Goal: Task Accomplishment & Management: Use online tool/utility

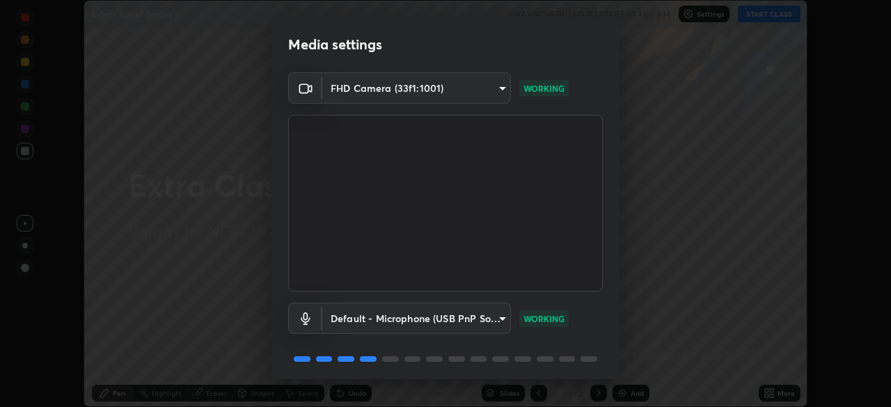
scroll to position [49, 0]
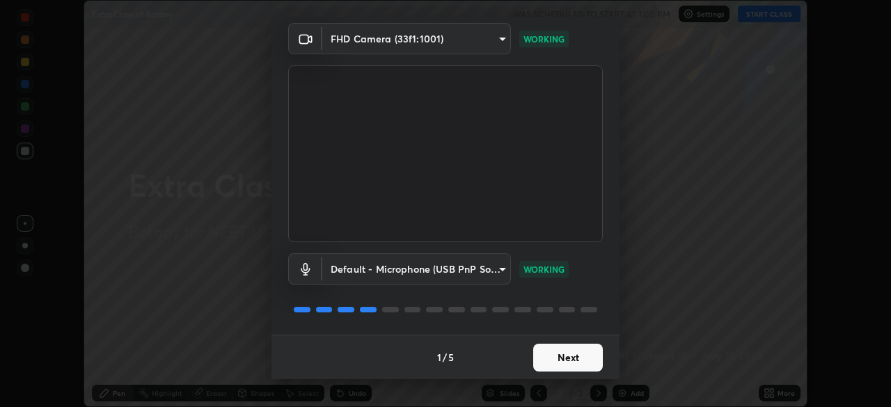
click at [559, 352] on button "Next" at bounding box center [568, 358] width 70 height 28
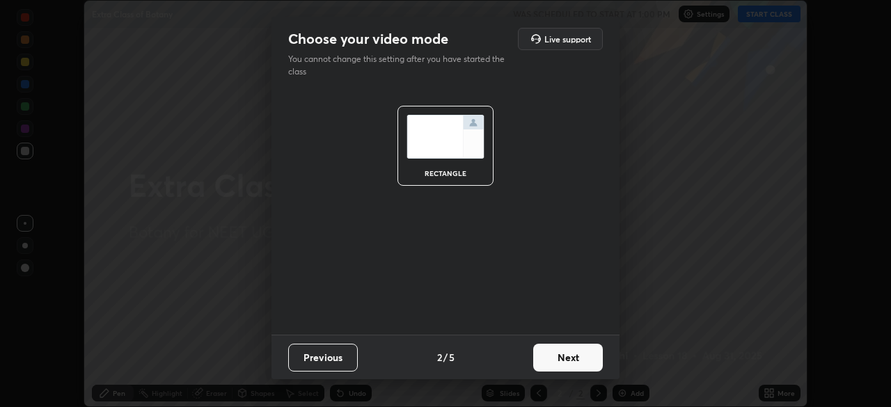
scroll to position [0, 0]
click at [566, 359] on button "Next" at bounding box center [568, 358] width 70 height 28
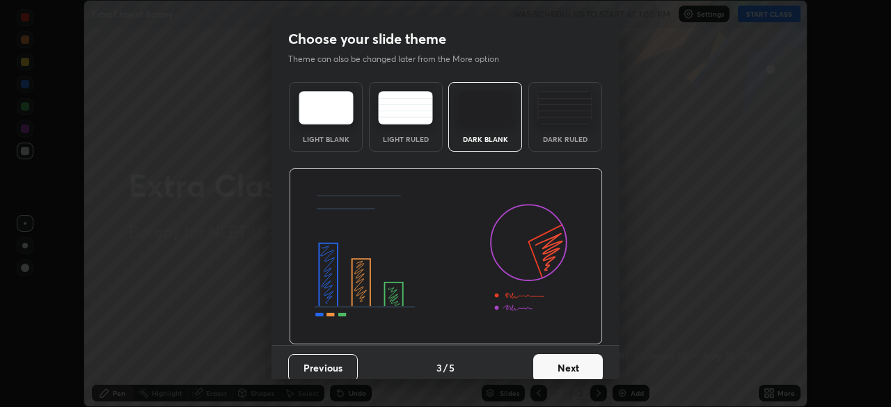
click at [573, 365] on button "Next" at bounding box center [568, 368] width 70 height 28
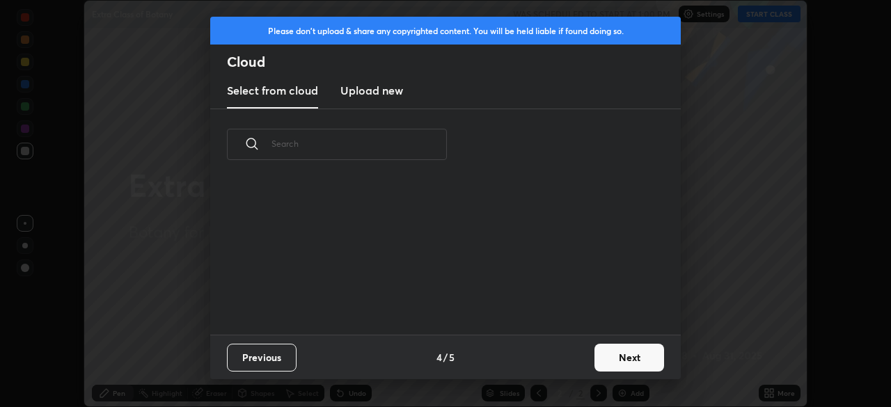
click at [595, 365] on button "Next" at bounding box center [630, 358] width 70 height 28
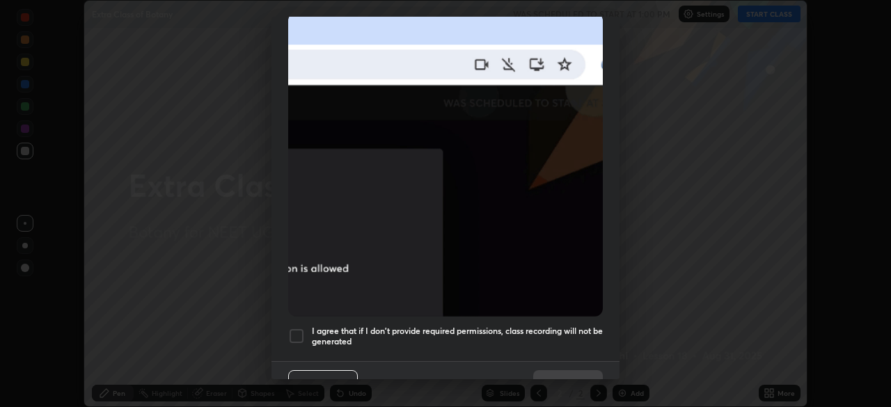
scroll to position [334, 0]
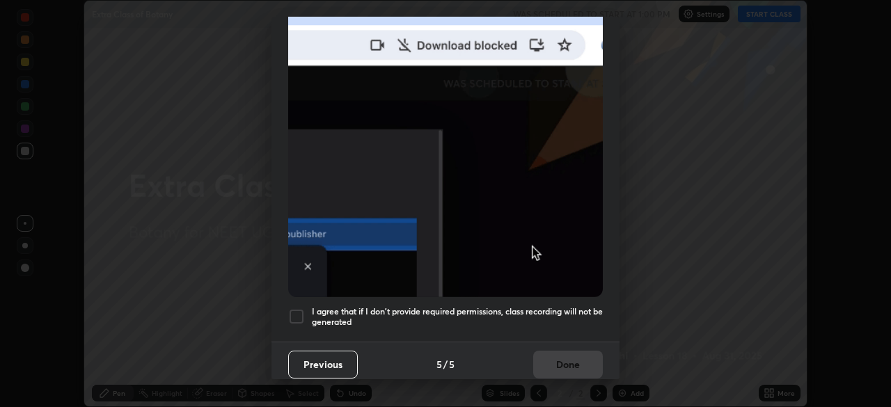
click at [302, 309] on div at bounding box center [296, 317] width 17 height 17
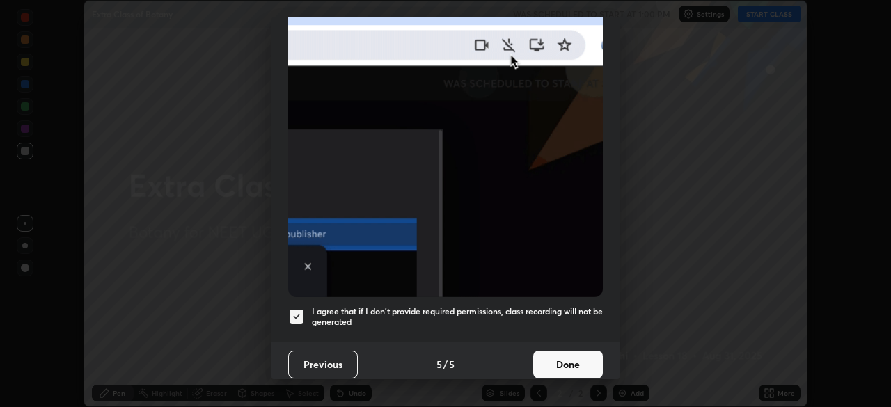
click at [559, 362] on button "Done" at bounding box center [568, 365] width 70 height 28
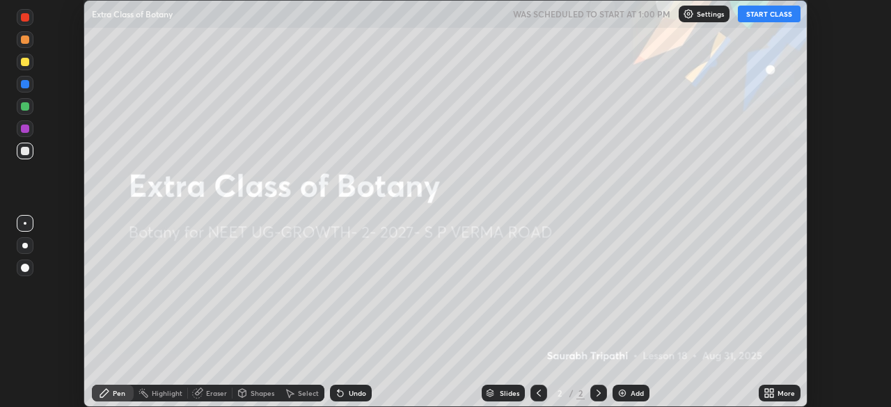
click at [767, 394] on icon at bounding box center [766, 395] width 3 height 3
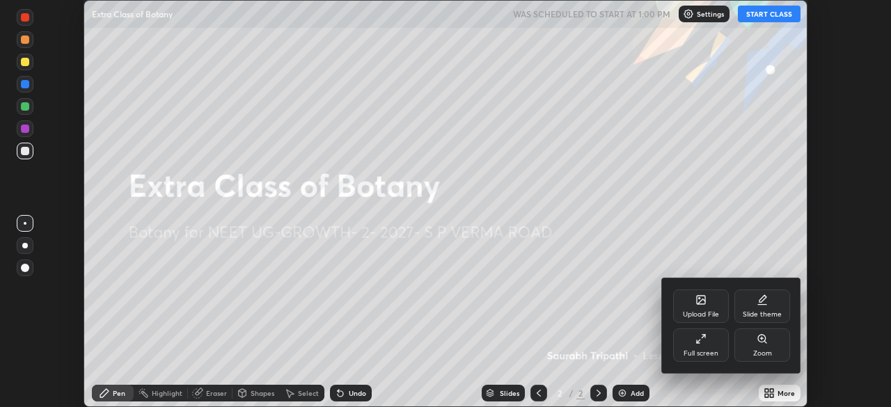
click at [703, 311] on div "Upload File" at bounding box center [701, 314] width 36 height 7
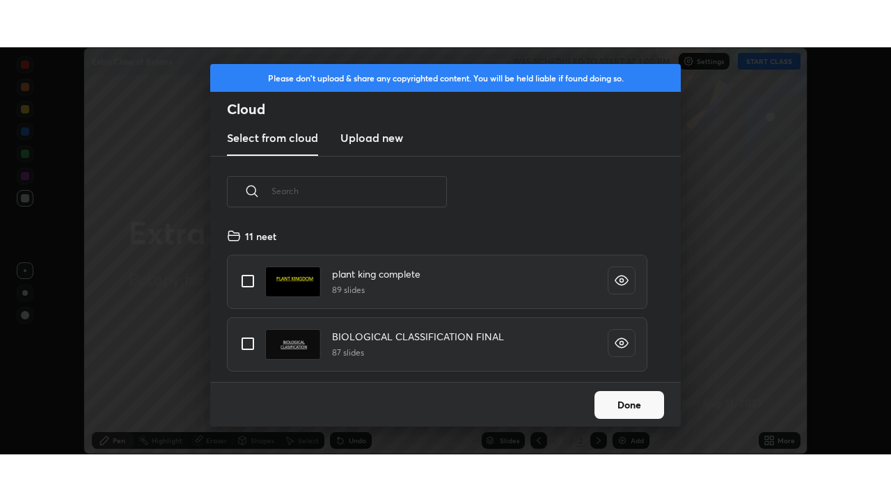
scroll to position [155, 447]
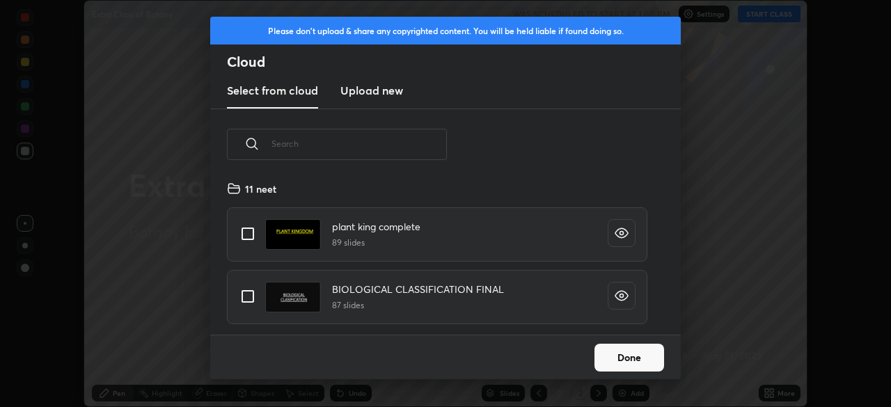
click at [377, 91] on h3 "Upload new" at bounding box center [372, 90] width 63 height 17
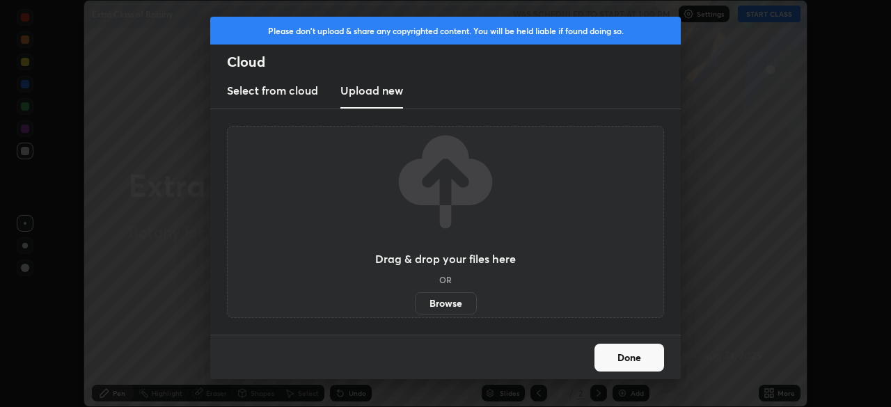
click at [444, 304] on label "Browse" at bounding box center [446, 303] width 62 height 22
click at [415, 304] on input "Browse" at bounding box center [415, 303] width 0 height 22
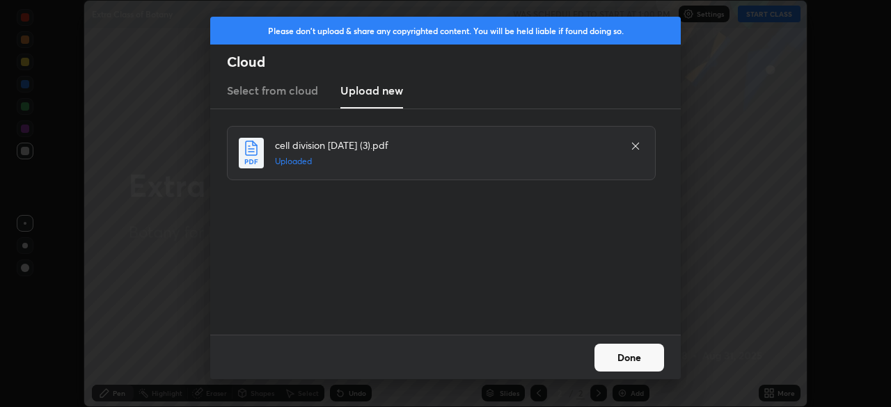
click at [625, 357] on button "Done" at bounding box center [630, 358] width 70 height 28
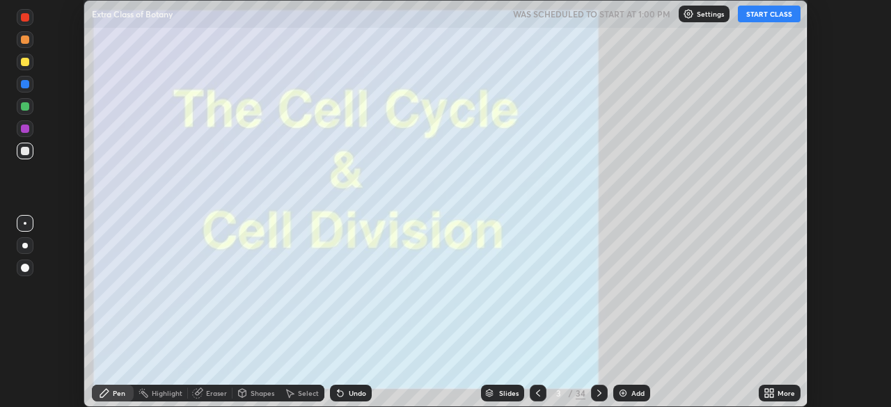
click at [772, 393] on icon at bounding box center [769, 393] width 11 height 11
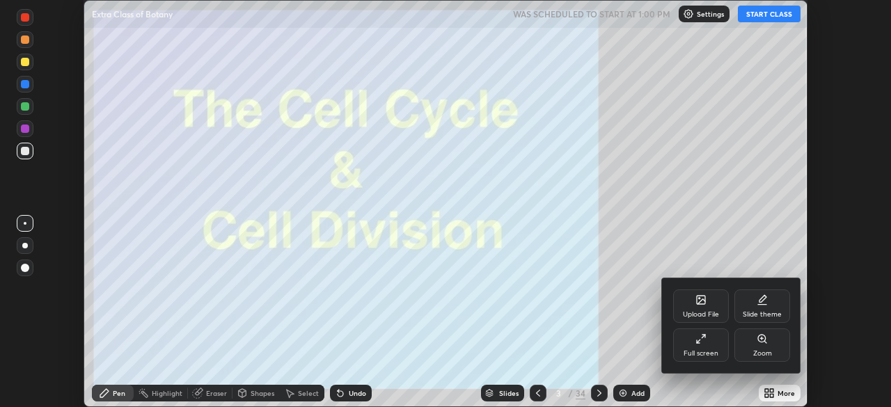
click at [705, 345] on div "Full screen" at bounding box center [701, 345] width 56 height 33
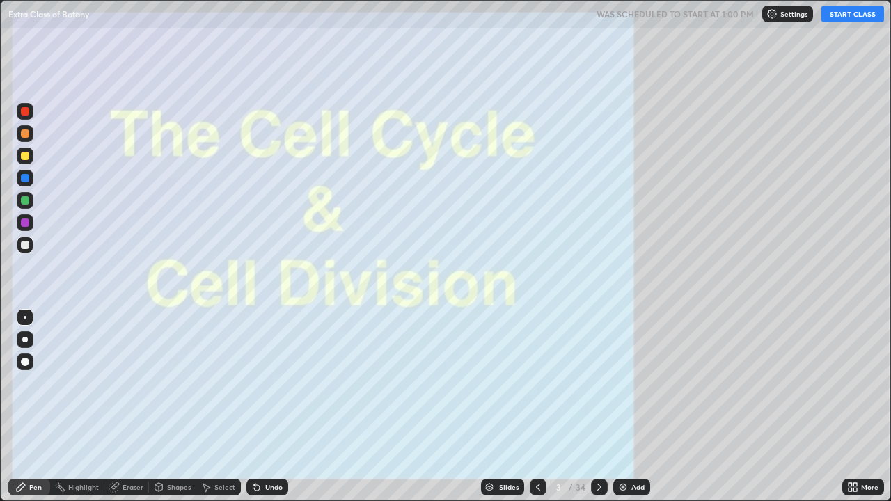
scroll to position [501, 891]
click at [537, 407] on icon at bounding box center [538, 487] width 11 height 11
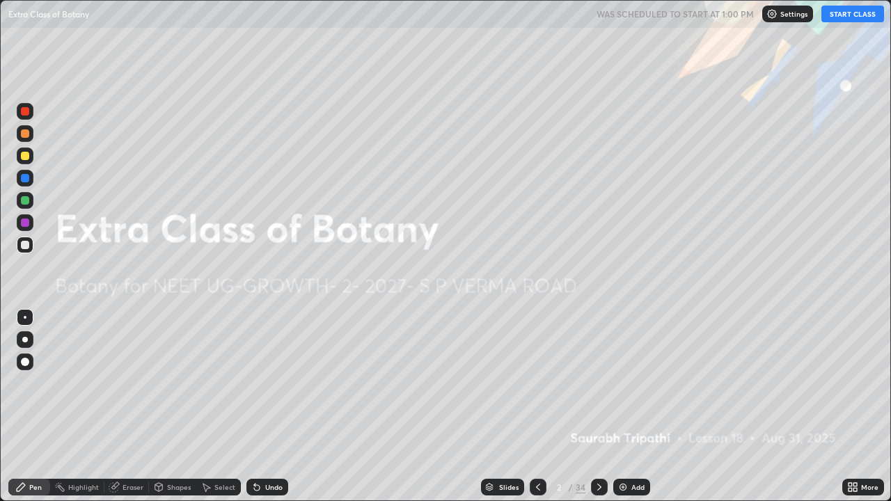
click at [598, 407] on icon at bounding box center [599, 487] width 11 height 11
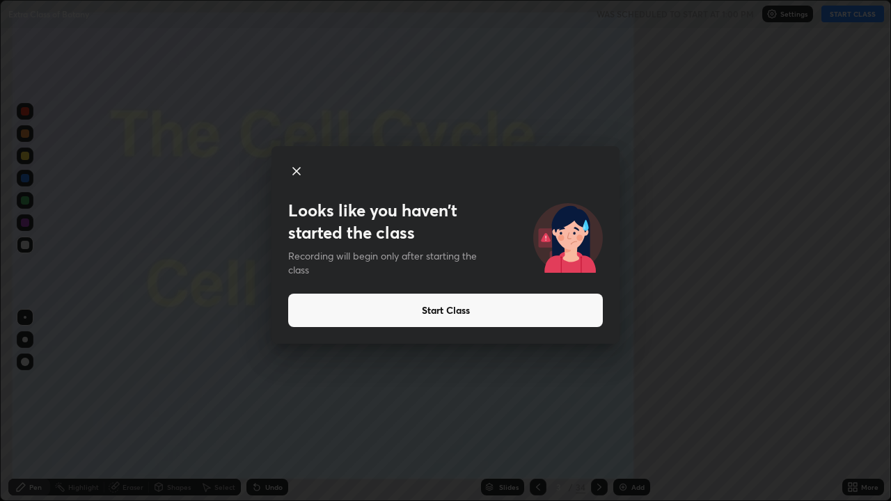
click at [382, 314] on button "Start Class" at bounding box center [445, 310] width 315 height 33
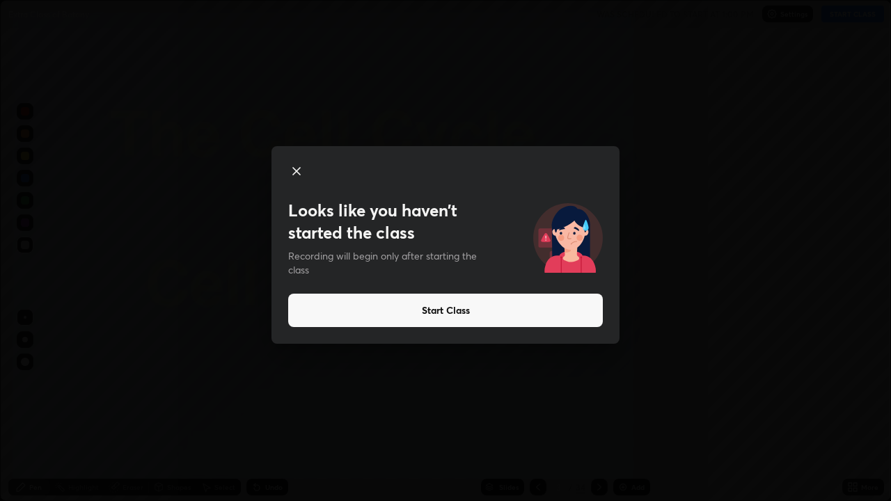
click at [409, 313] on button "Start Class" at bounding box center [445, 310] width 315 height 33
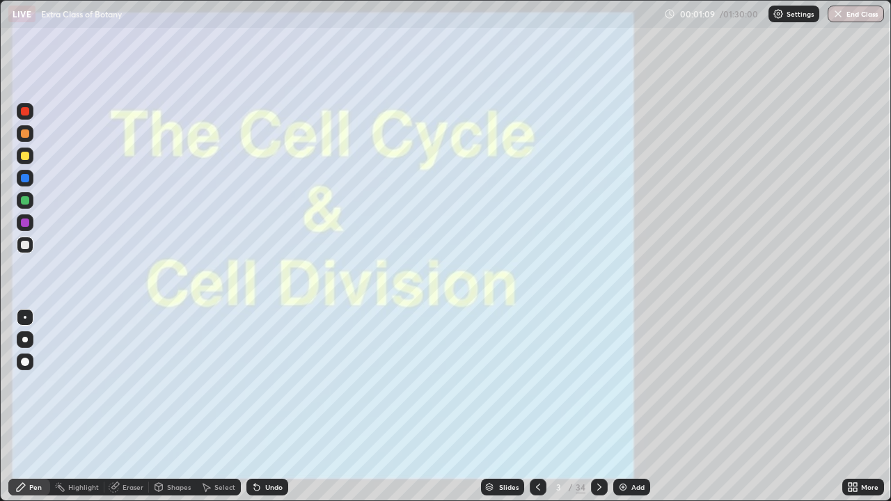
click at [506, 407] on div "Slides" at bounding box center [508, 487] width 19 height 7
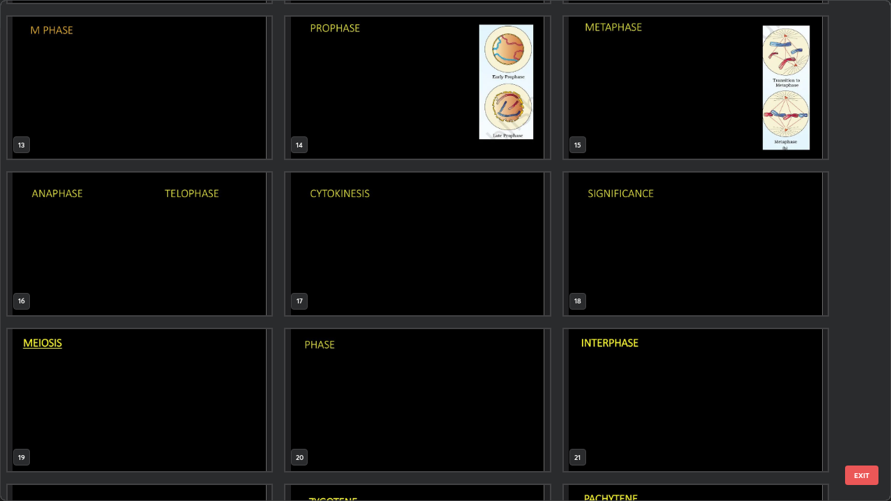
scroll to position [617, 0]
click at [604, 260] on img "grid" at bounding box center [696, 244] width 264 height 143
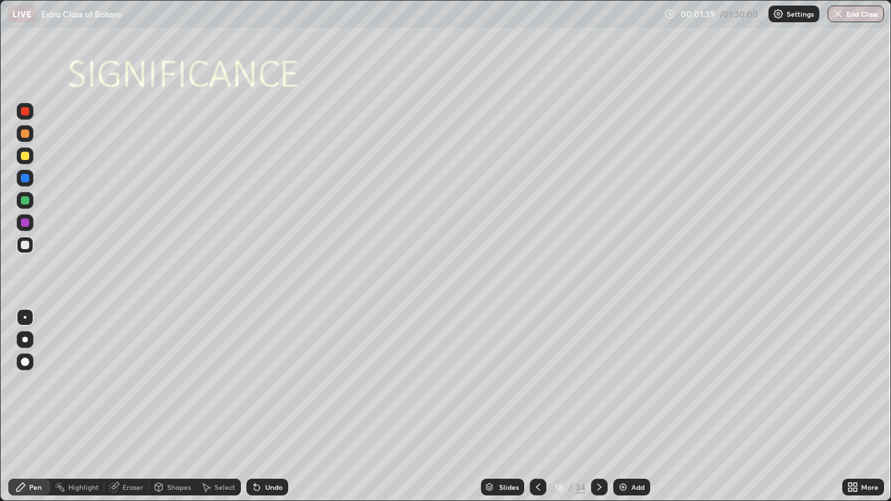
click at [159, 407] on icon at bounding box center [159, 487] width 8 height 8
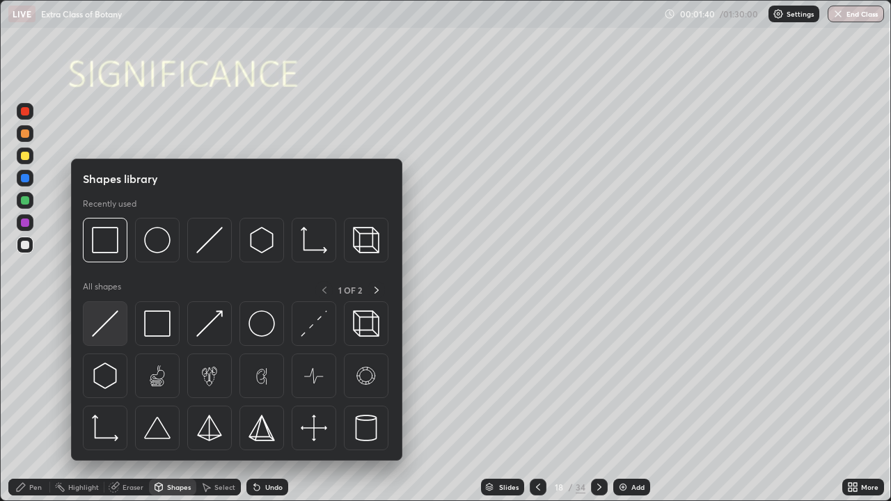
click at [111, 315] on img at bounding box center [105, 324] width 26 height 26
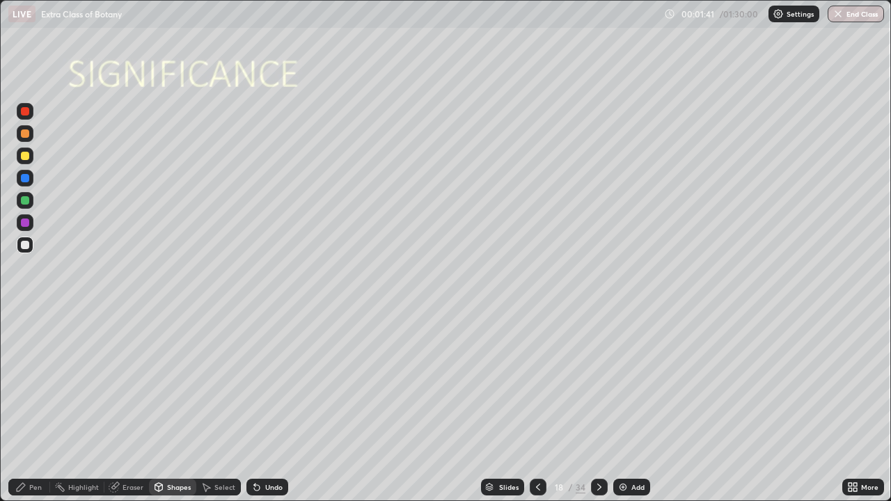
click at [29, 249] on div at bounding box center [25, 245] width 17 height 17
click at [27, 245] on div at bounding box center [25, 245] width 8 height 8
click at [28, 407] on div "Pen" at bounding box center [29, 487] width 42 height 17
click at [25, 340] on div at bounding box center [25, 340] width 6 height 6
click at [173, 407] on div "Shapes" at bounding box center [172, 487] width 47 height 17
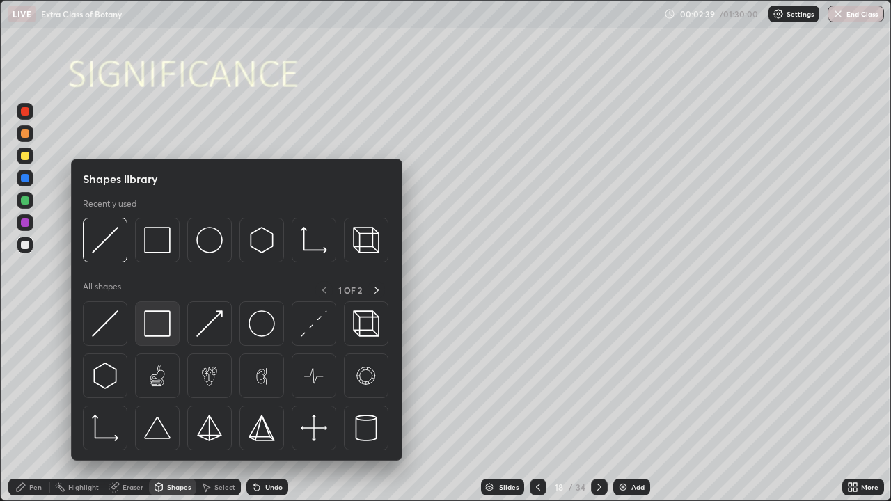
click at [152, 329] on img at bounding box center [157, 324] width 26 height 26
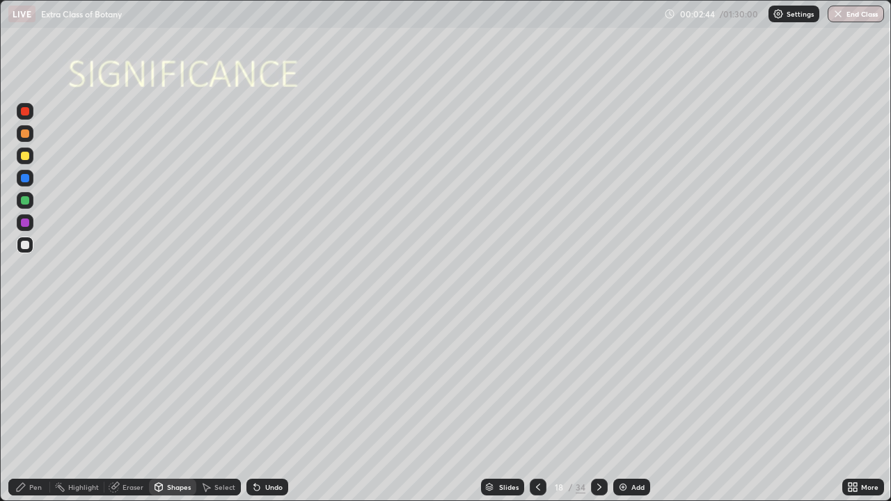
click at [171, 407] on div "Shapes" at bounding box center [179, 487] width 24 height 7
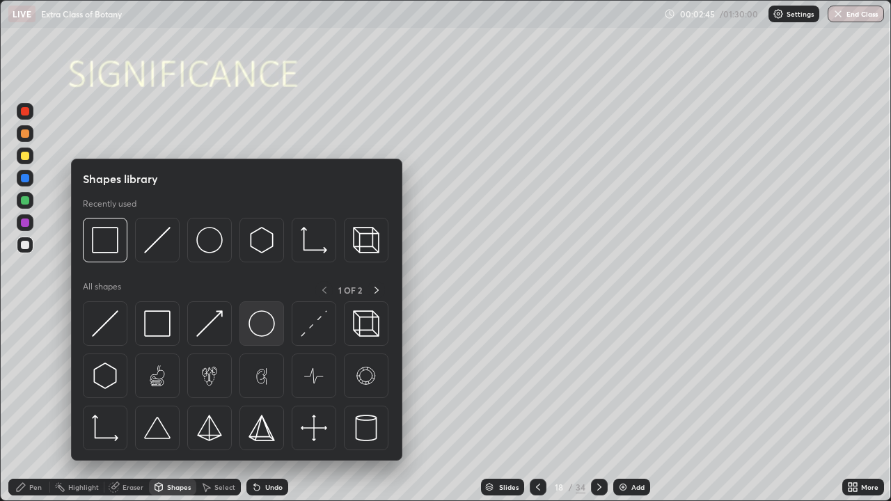
click at [253, 319] on img at bounding box center [262, 324] width 26 height 26
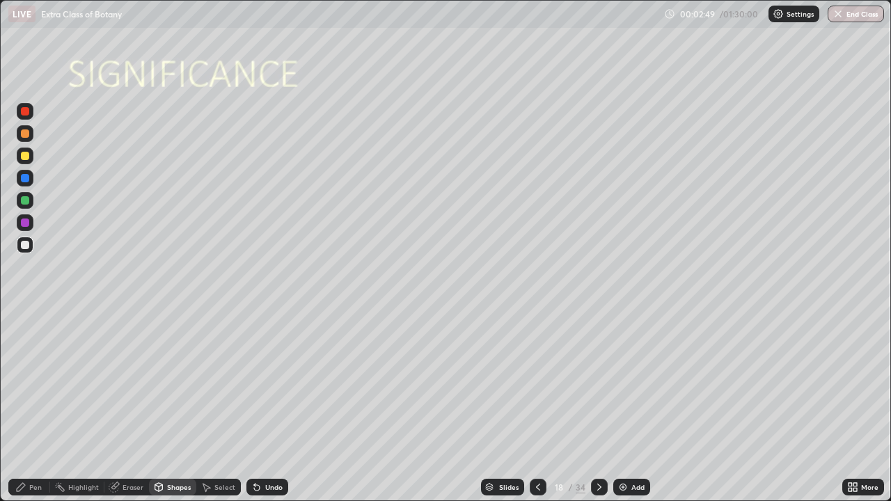
click at [30, 407] on div "Pen" at bounding box center [35, 487] width 13 height 7
click at [25, 318] on div at bounding box center [25, 317] width 3 height 3
click at [26, 242] on div at bounding box center [25, 245] width 8 height 8
click at [26, 243] on div at bounding box center [25, 245] width 8 height 8
click at [274, 407] on div "Undo" at bounding box center [268, 487] width 42 height 17
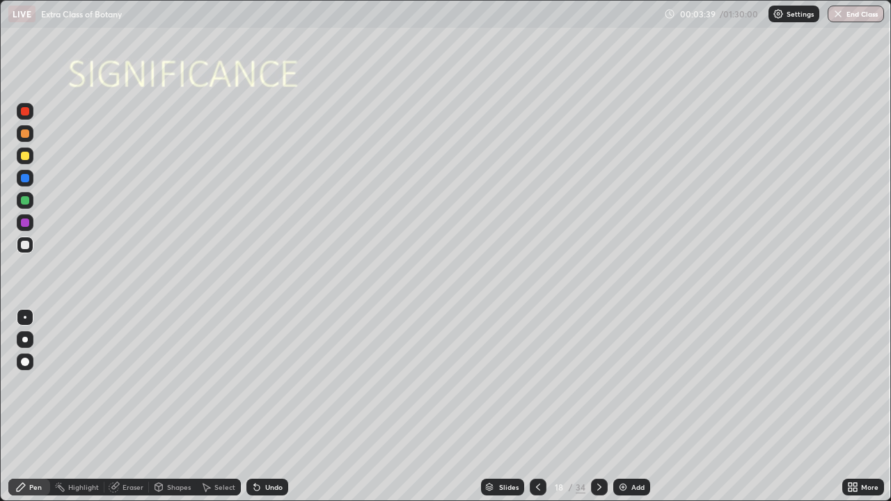
click at [272, 407] on div "Undo" at bounding box center [273, 487] width 17 height 7
click at [267, 407] on div "Undo" at bounding box center [273, 487] width 17 height 7
click at [266, 407] on div "Undo" at bounding box center [268, 487] width 42 height 17
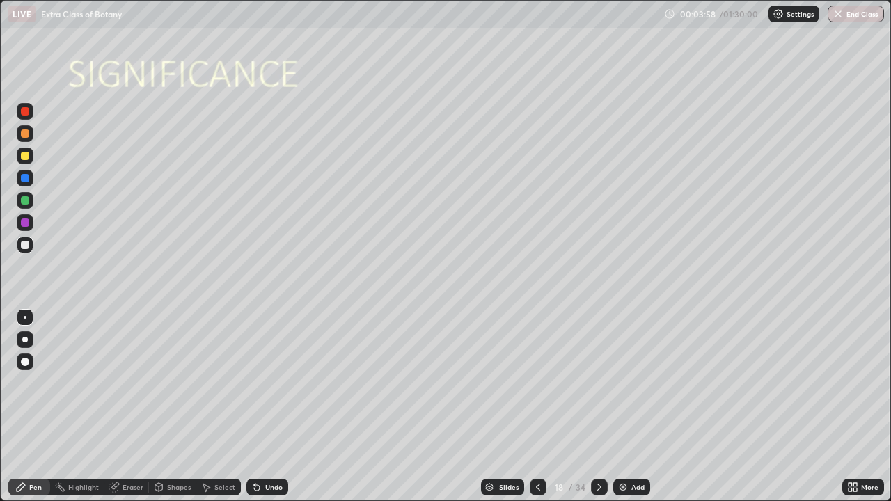
click at [26, 247] on div at bounding box center [25, 245] width 8 height 8
click at [596, 407] on icon at bounding box center [599, 487] width 11 height 11
click at [26, 159] on div at bounding box center [25, 156] width 8 height 8
click at [27, 224] on div at bounding box center [25, 223] width 8 height 8
click at [30, 244] on div at bounding box center [25, 245] width 17 height 17
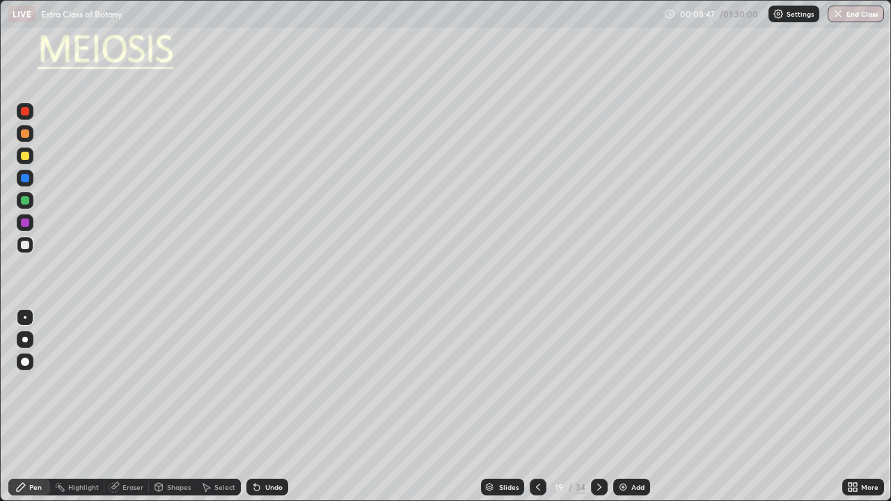
click at [27, 201] on div at bounding box center [25, 200] width 8 height 8
click at [30, 202] on div at bounding box center [25, 200] width 17 height 17
click at [29, 245] on div at bounding box center [25, 245] width 8 height 8
click at [598, 407] on icon at bounding box center [599, 487] width 11 height 11
click at [537, 407] on icon at bounding box center [538, 487] width 11 height 11
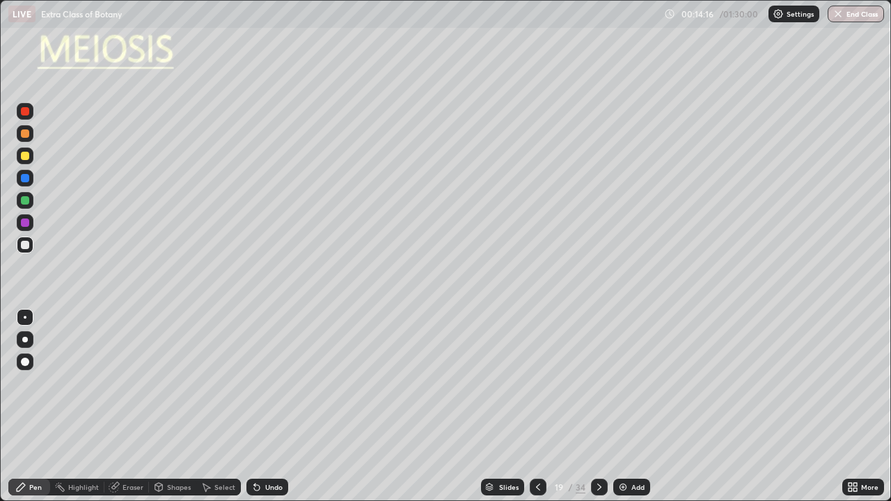
click at [636, 407] on div "Add" at bounding box center [632, 487] width 37 height 17
click at [169, 407] on div "Shapes" at bounding box center [172, 487] width 47 height 17
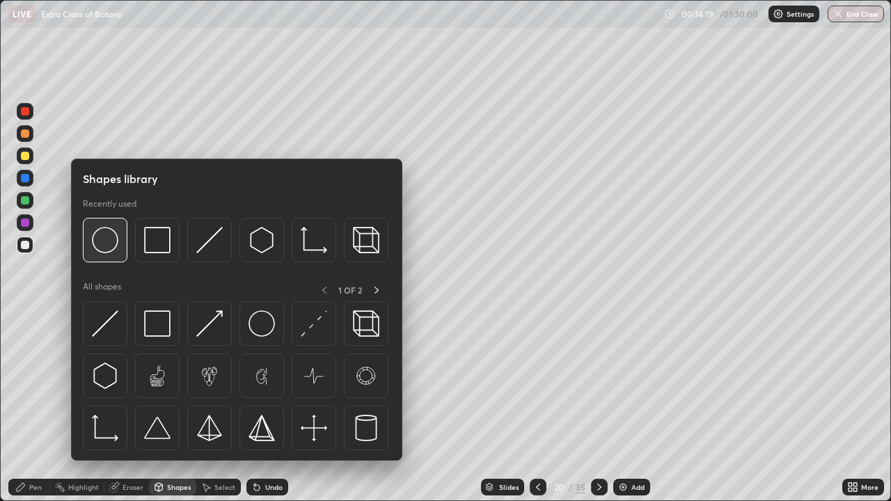
click at [110, 253] on img at bounding box center [105, 240] width 26 height 26
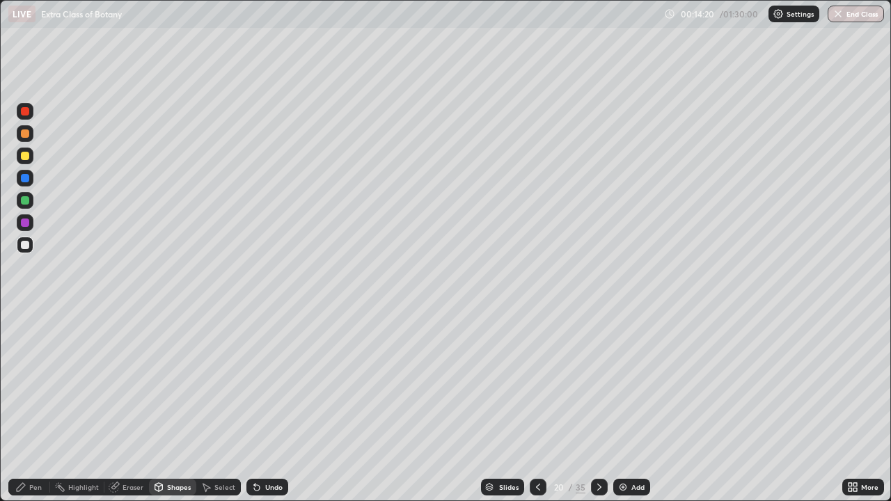
click at [27, 159] on div at bounding box center [25, 156] width 8 height 8
click at [35, 407] on div "Pen" at bounding box center [35, 487] width 13 height 7
click at [25, 243] on div at bounding box center [25, 245] width 8 height 8
click at [26, 156] on div at bounding box center [25, 156] width 8 height 8
click at [27, 155] on div at bounding box center [25, 156] width 8 height 8
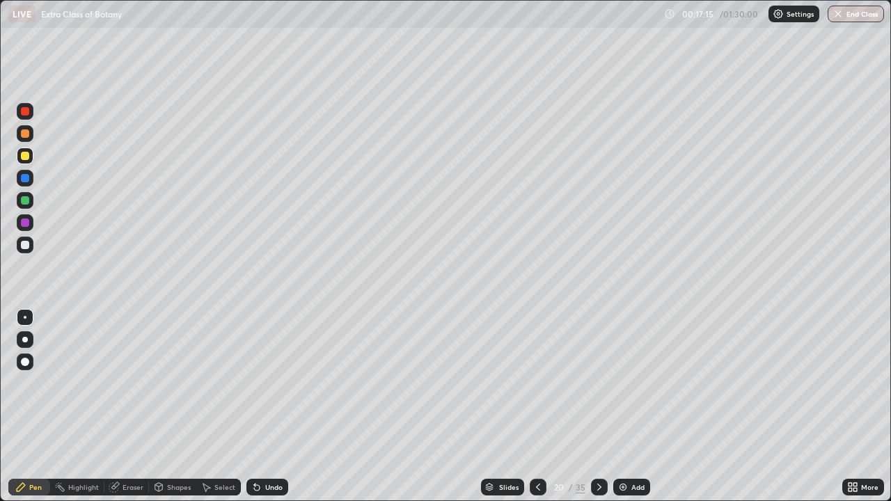
click at [26, 317] on div at bounding box center [25, 317] width 3 height 3
click at [180, 407] on div "Shapes" at bounding box center [179, 487] width 24 height 7
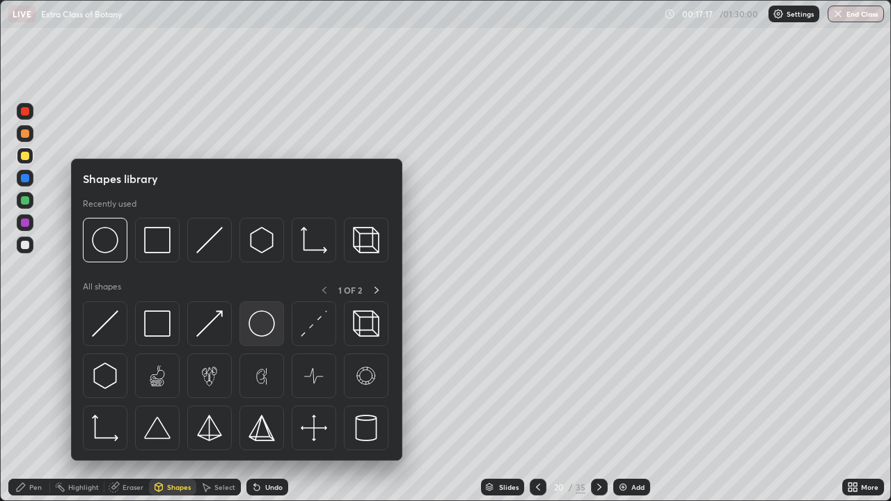
click at [262, 327] on img at bounding box center [262, 324] width 26 height 26
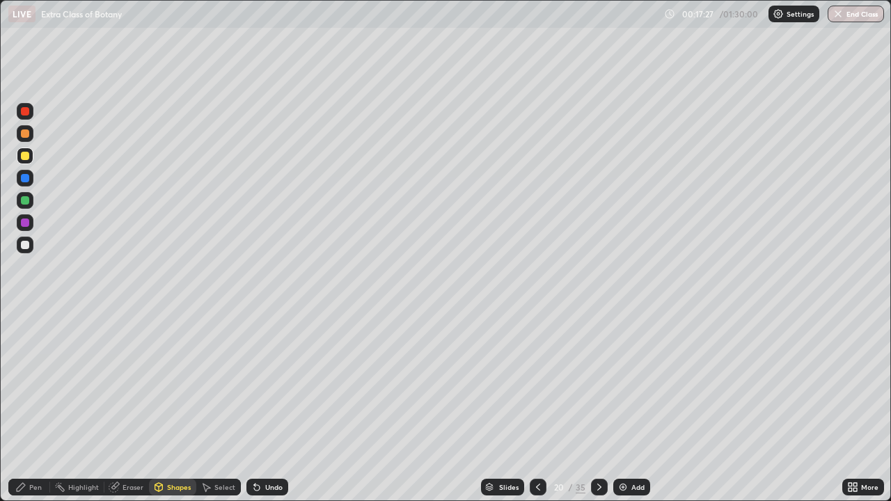
click at [33, 407] on div "Pen" at bounding box center [35, 487] width 13 height 7
click at [25, 318] on div at bounding box center [25, 317] width 3 height 3
click at [27, 224] on div at bounding box center [25, 223] width 8 height 8
click at [25, 318] on div at bounding box center [25, 317] width 3 height 3
click at [26, 159] on div at bounding box center [25, 156] width 8 height 8
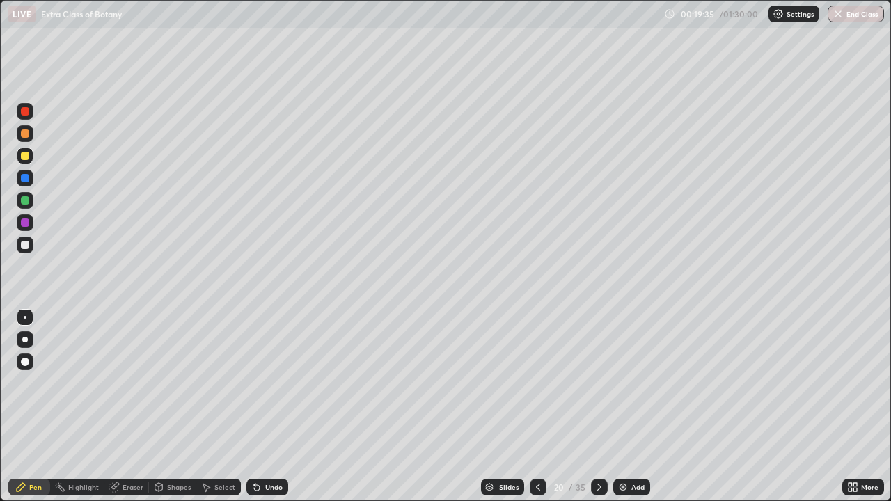
click at [23, 244] on div at bounding box center [25, 245] width 8 height 8
click at [165, 407] on div "Shapes" at bounding box center [172, 487] width 47 height 17
click at [35, 407] on div "Pen" at bounding box center [35, 487] width 13 height 7
click at [25, 339] on div at bounding box center [25, 340] width 6 height 6
click at [26, 253] on div at bounding box center [25, 245] width 17 height 17
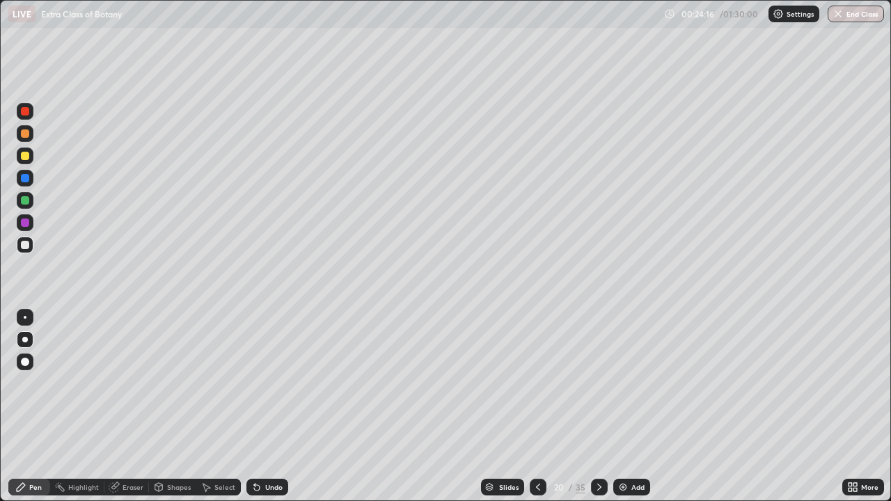
click at [598, 407] on icon at bounding box center [599, 487] width 11 height 11
click at [28, 157] on div at bounding box center [25, 156] width 8 height 8
click at [27, 223] on div at bounding box center [25, 223] width 8 height 8
click at [24, 201] on div at bounding box center [25, 200] width 8 height 8
click at [25, 177] on div at bounding box center [25, 178] width 8 height 8
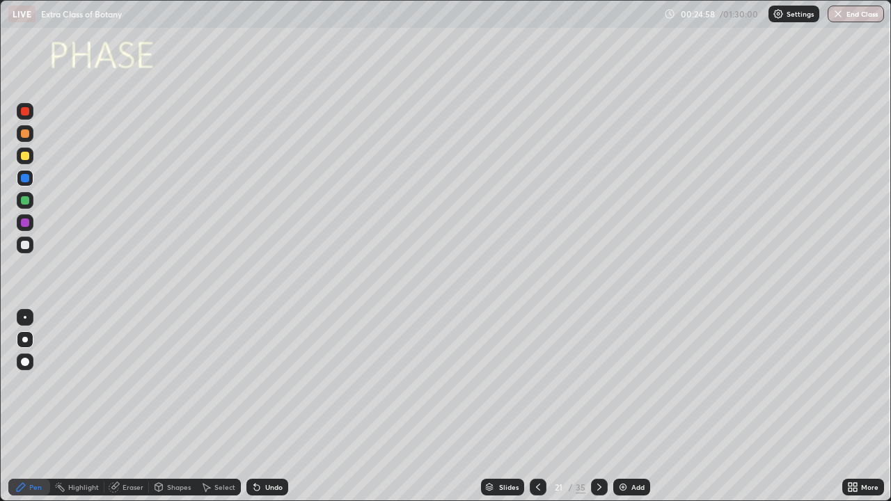
click at [123, 407] on div "Eraser" at bounding box center [133, 487] width 21 height 7
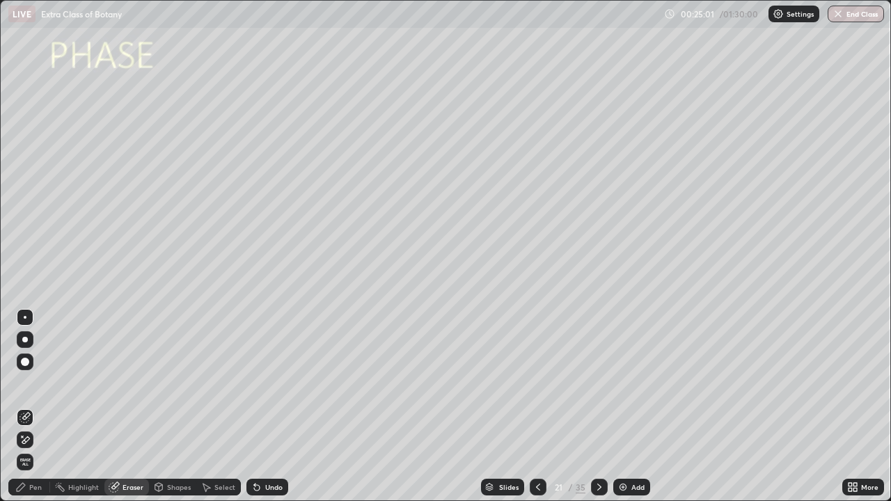
click at [38, 407] on div "Pen" at bounding box center [35, 487] width 13 height 7
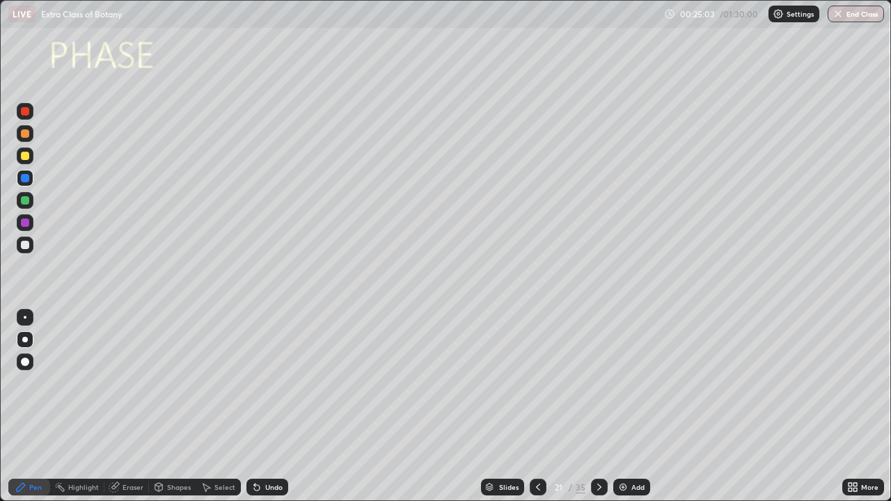
click at [24, 219] on div at bounding box center [25, 223] width 8 height 8
click at [28, 180] on div at bounding box center [25, 178] width 8 height 8
click at [31, 202] on div at bounding box center [25, 200] width 17 height 17
click at [29, 224] on div at bounding box center [25, 223] width 8 height 8
click at [28, 177] on div at bounding box center [25, 178] width 8 height 8
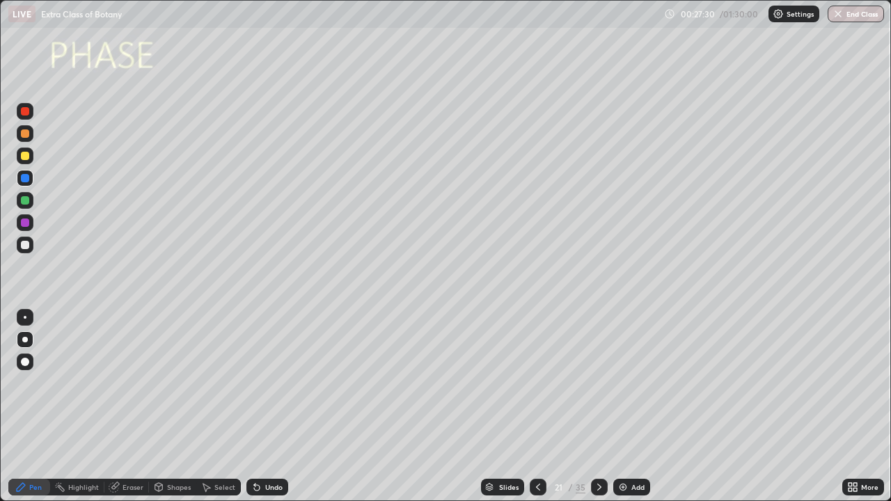
click at [26, 222] on div at bounding box center [25, 223] width 8 height 8
click at [598, 407] on icon at bounding box center [599, 487] width 11 height 11
click at [25, 155] on div at bounding box center [25, 156] width 8 height 8
click at [539, 407] on icon at bounding box center [538, 487] width 11 height 11
click at [538, 407] on icon at bounding box center [538, 487] width 11 height 11
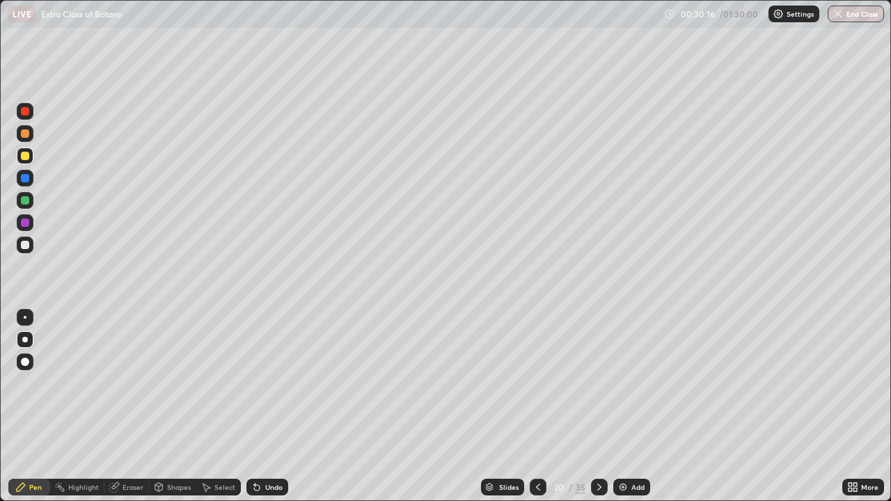
click at [598, 407] on icon at bounding box center [599, 487] width 11 height 11
click at [159, 407] on icon at bounding box center [159, 486] width 8 height 2
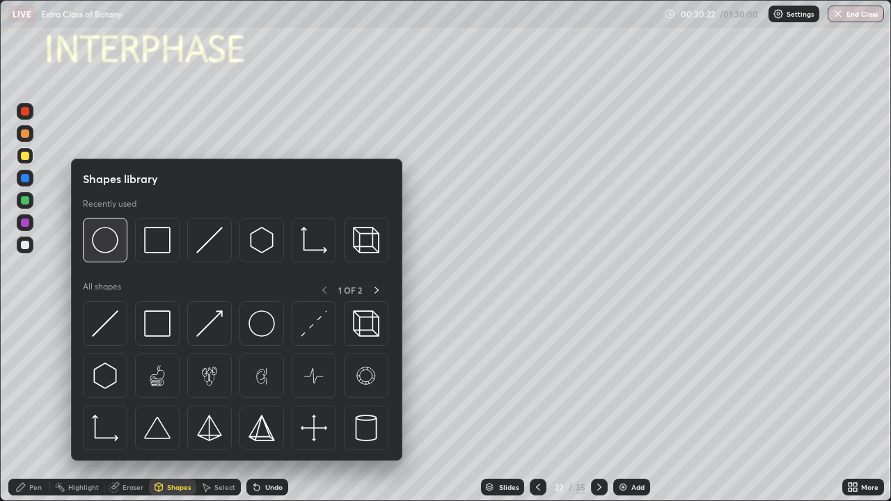
click at [111, 249] on img at bounding box center [105, 240] width 26 height 26
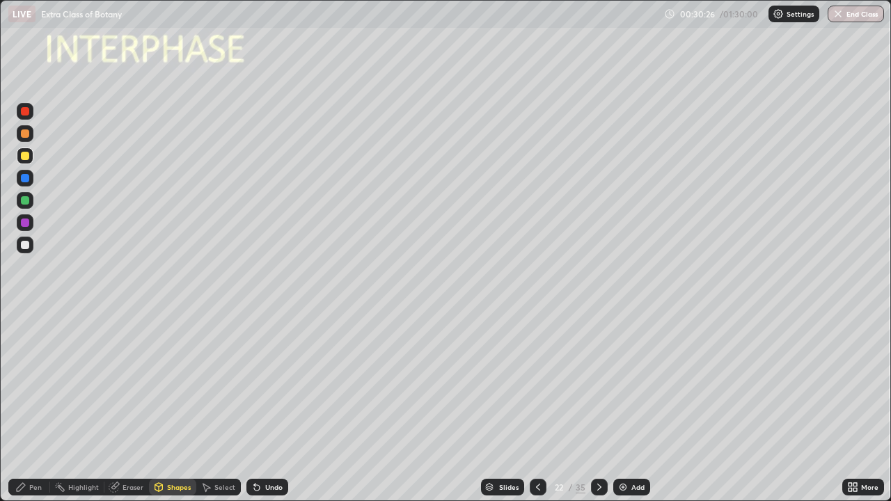
click at [165, 407] on div "Shapes" at bounding box center [172, 487] width 47 height 17
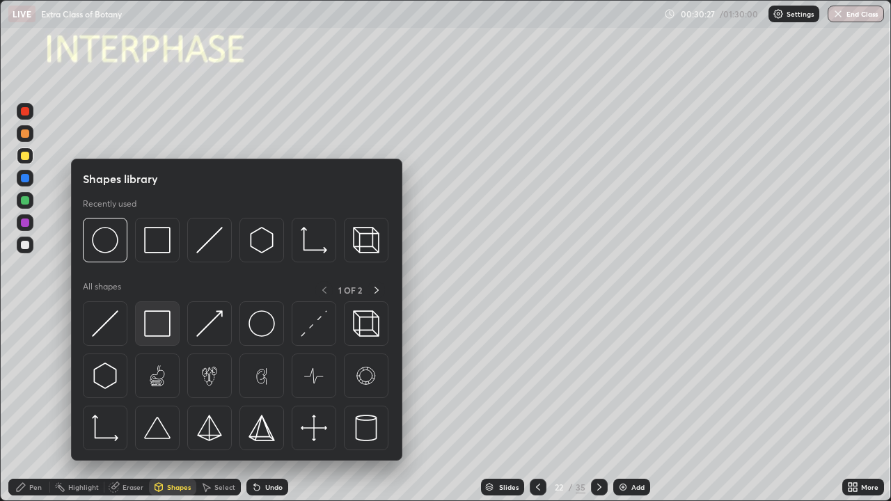
click at [158, 333] on img at bounding box center [157, 324] width 26 height 26
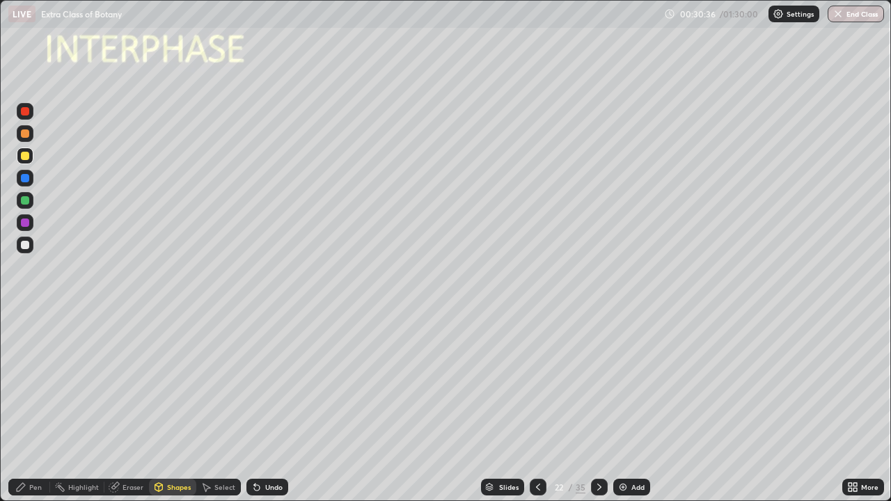
click at [173, 407] on div "Shapes" at bounding box center [179, 487] width 24 height 7
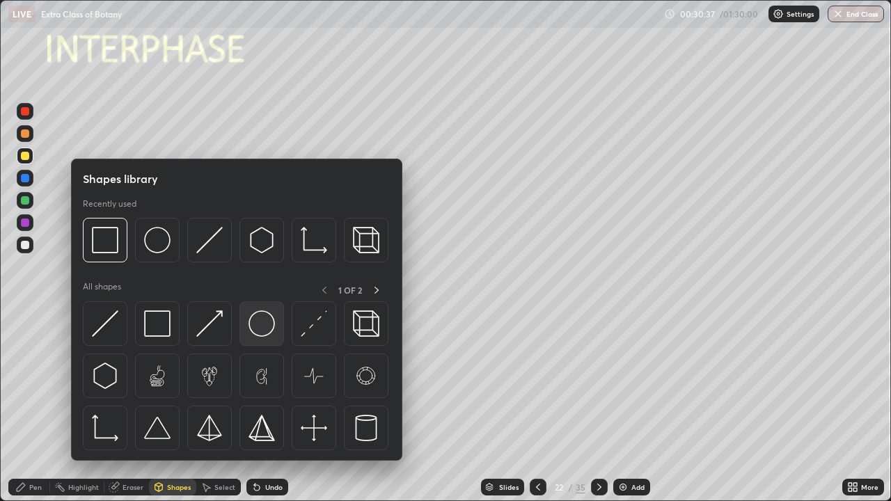
click at [257, 322] on img at bounding box center [262, 324] width 26 height 26
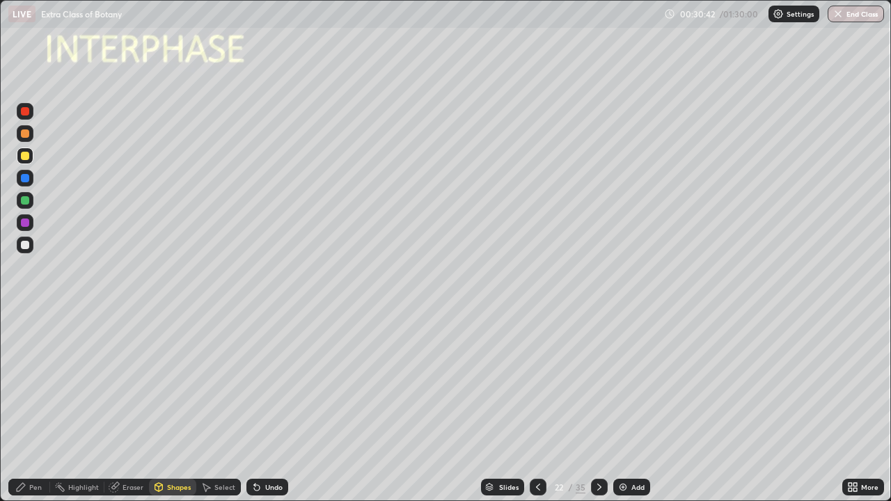
click at [31, 407] on div "Pen" at bounding box center [35, 487] width 13 height 7
click at [31, 339] on div at bounding box center [25, 339] width 17 height 17
click at [26, 245] on div at bounding box center [25, 245] width 8 height 8
click at [26, 198] on div at bounding box center [25, 200] width 8 height 8
click at [25, 180] on div at bounding box center [25, 178] width 8 height 8
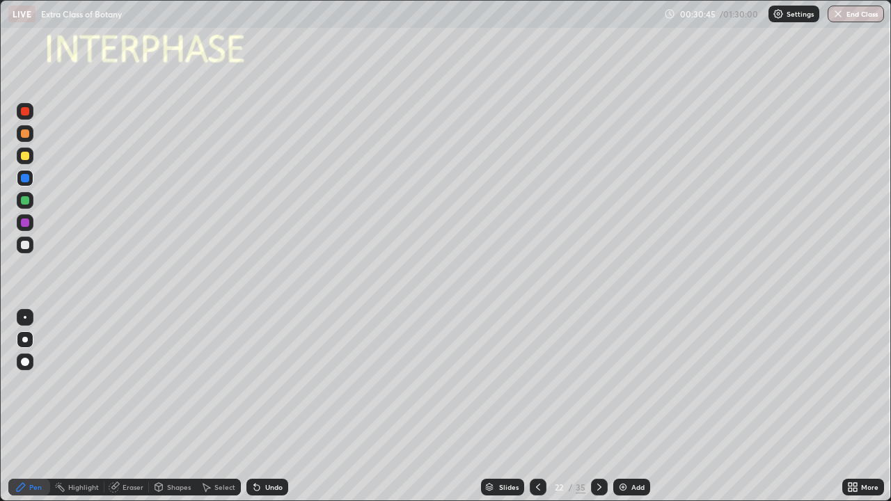
click at [25, 318] on div at bounding box center [25, 317] width 3 height 3
click at [25, 244] on div at bounding box center [25, 245] width 8 height 8
click at [598, 407] on icon at bounding box center [599, 487] width 11 height 11
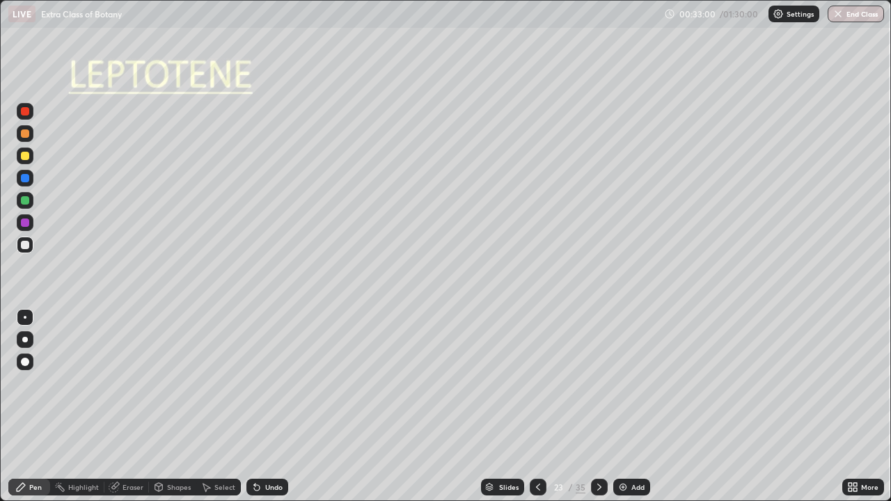
click at [535, 407] on icon at bounding box center [538, 487] width 11 height 11
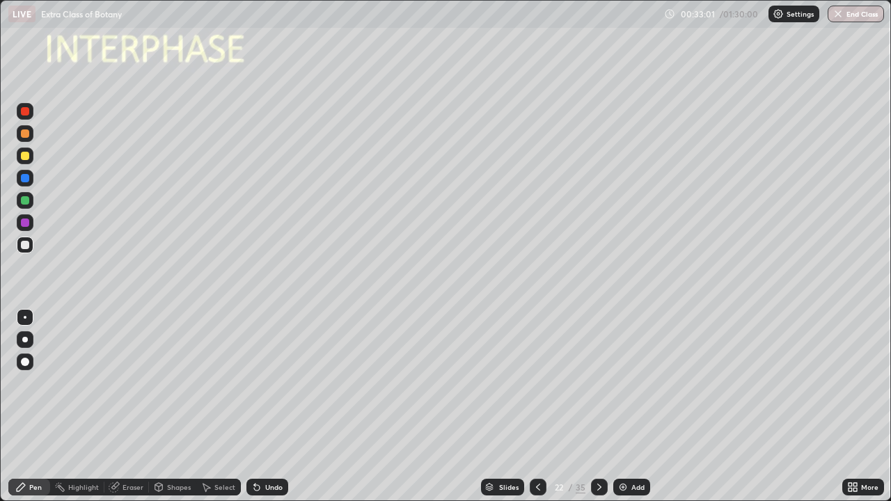
click at [636, 407] on div "Add" at bounding box center [638, 487] width 13 height 7
click at [31, 364] on div at bounding box center [25, 362] width 17 height 17
click at [28, 155] on div at bounding box center [25, 156] width 8 height 8
click at [26, 318] on div at bounding box center [25, 317] width 3 height 3
click at [24, 221] on div at bounding box center [25, 223] width 8 height 8
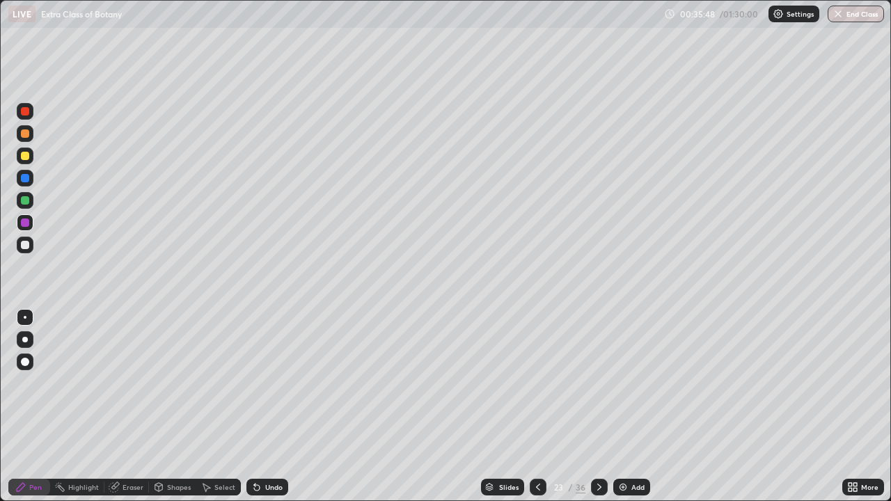
click at [591, 407] on div at bounding box center [599, 487] width 17 height 17
click at [172, 407] on div "Shapes" at bounding box center [179, 487] width 24 height 7
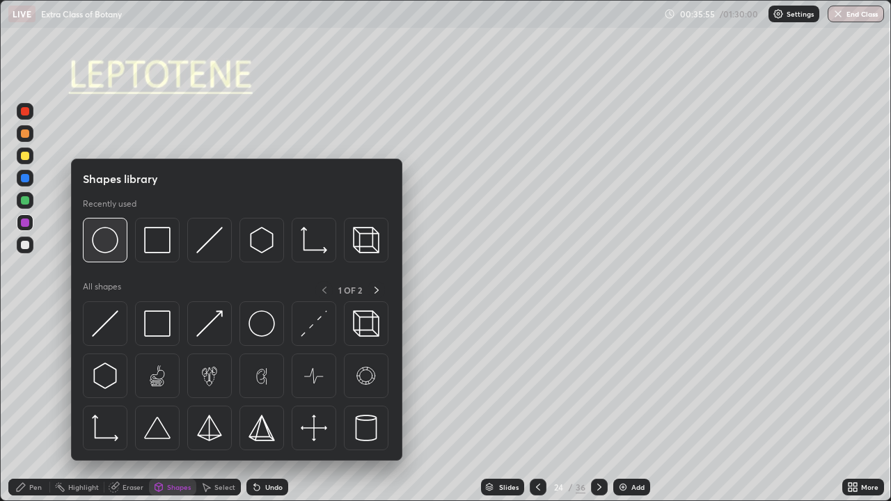
click at [115, 249] on img at bounding box center [105, 240] width 26 height 26
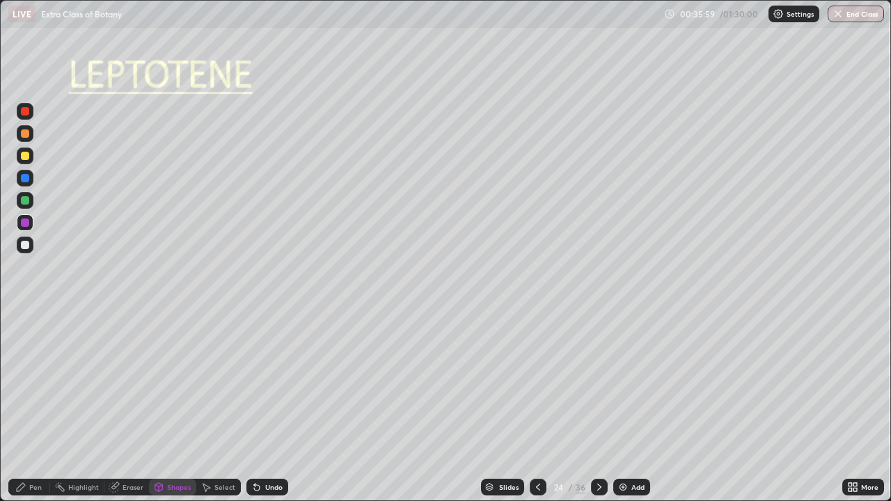
click at [175, 407] on div "Shapes" at bounding box center [179, 487] width 24 height 7
click at [26, 243] on div at bounding box center [25, 245] width 8 height 8
click at [179, 407] on div "Shapes" at bounding box center [172, 487] width 47 height 17
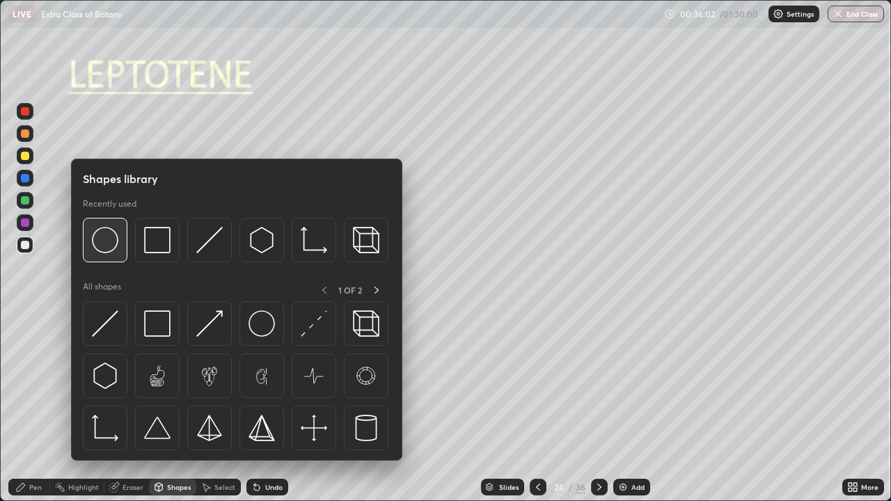
click at [116, 244] on img at bounding box center [105, 240] width 26 height 26
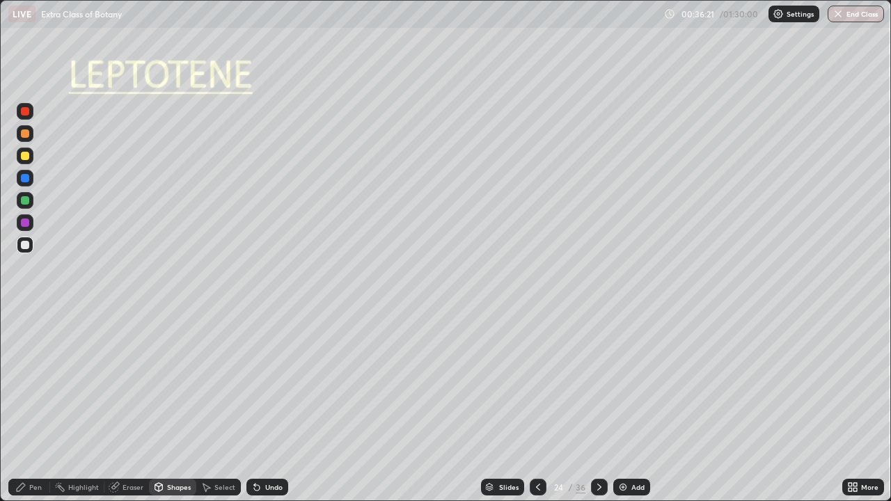
click at [28, 158] on div at bounding box center [25, 156] width 8 height 8
click at [45, 407] on div "Pen" at bounding box center [29, 487] width 42 height 17
click at [27, 361] on div at bounding box center [25, 362] width 8 height 8
click at [25, 318] on div at bounding box center [25, 317] width 3 height 3
click at [27, 175] on div at bounding box center [25, 178] width 8 height 8
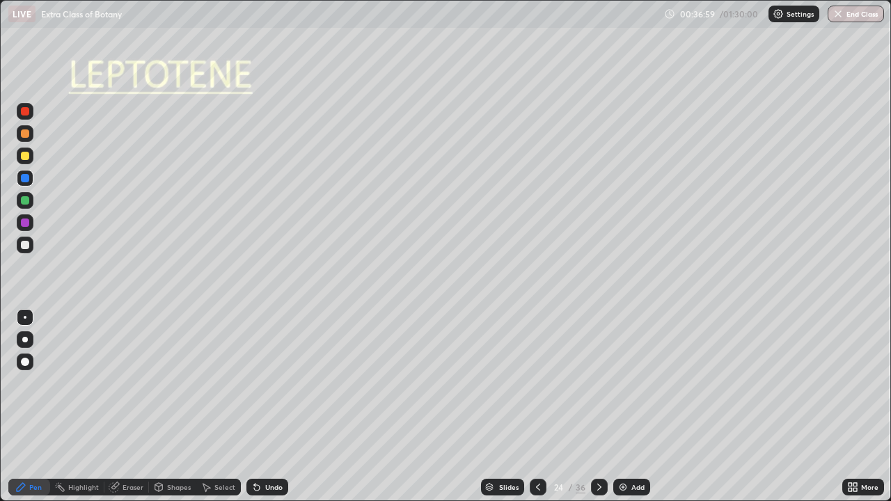
click at [31, 221] on div at bounding box center [25, 222] width 17 height 17
click at [276, 407] on div "Undo" at bounding box center [273, 487] width 17 height 7
click at [283, 407] on div "Undo" at bounding box center [268, 487] width 42 height 17
click at [280, 407] on div "Undo" at bounding box center [273, 487] width 17 height 7
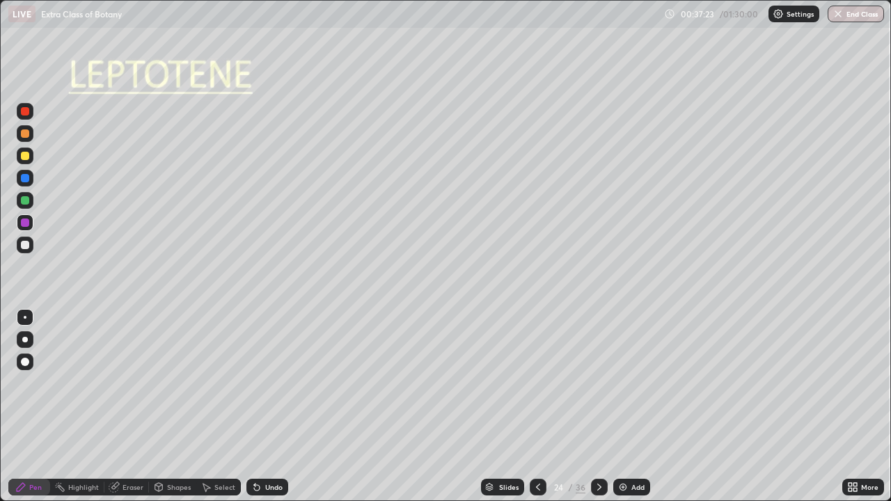
click at [32, 201] on div at bounding box center [25, 200] width 17 height 17
click at [33, 225] on div at bounding box center [25, 222] width 17 height 17
click at [25, 340] on div at bounding box center [25, 340] width 6 height 6
click at [26, 245] on div at bounding box center [25, 245] width 8 height 8
click at [598, 407] on icon at bounding box center [599, 487] width 11 height 11
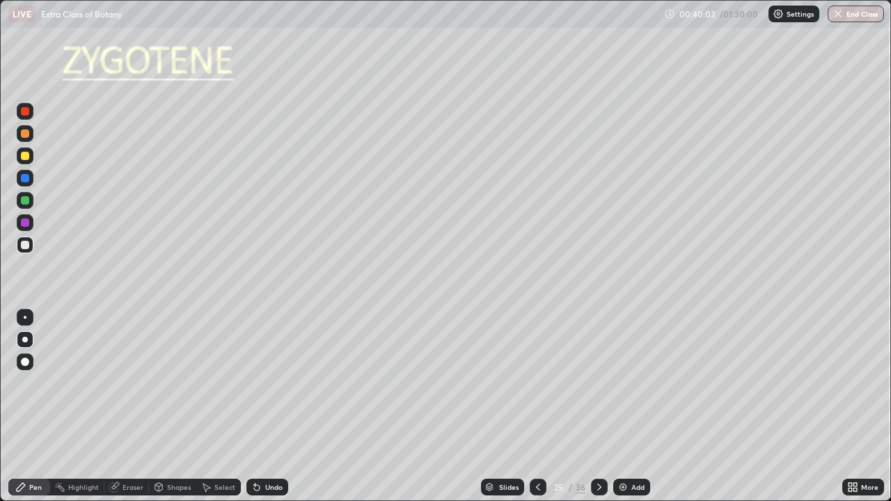
click at [535, 407] on icon at bounding box center [538, 487] width 11 height 11
click at [228, 407] on div "Select" at bounding box center [224, 487] width 21 height 7
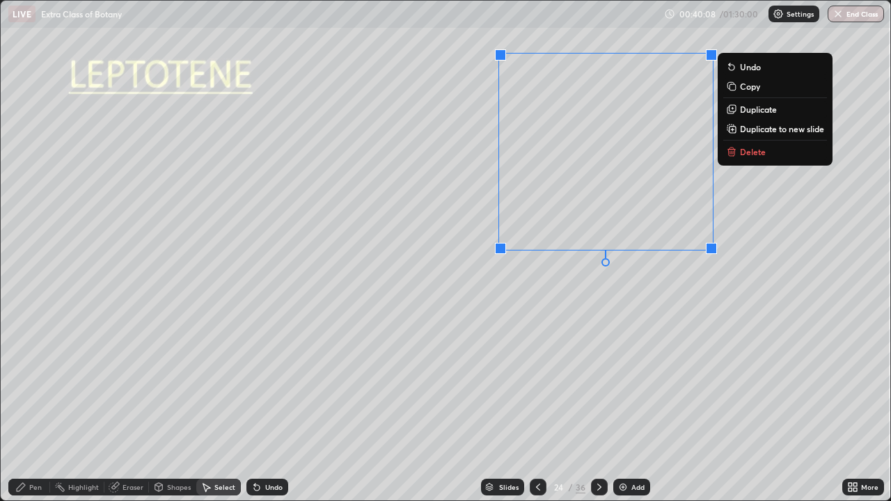
click at [751, 88] on p "Copy" at bounding box center [750, 86] width 20 height 11
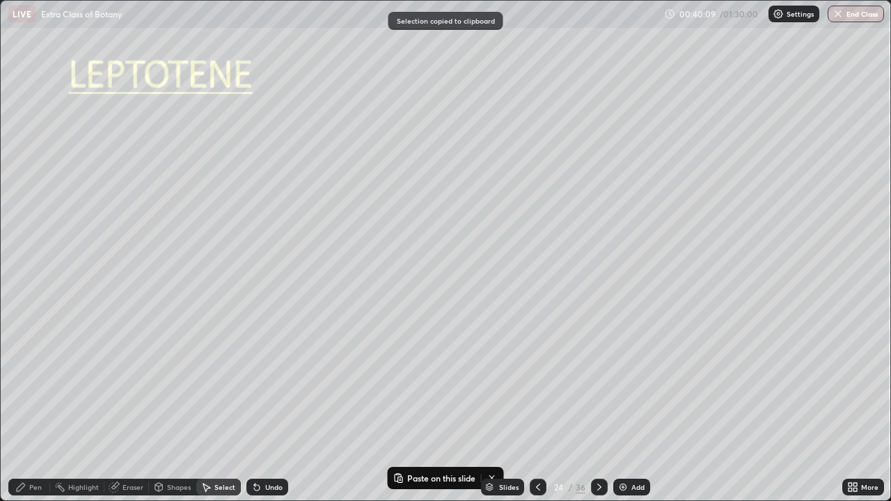
click at [598, 407] on icon at bounding box center [600, 487] width 4 height 7
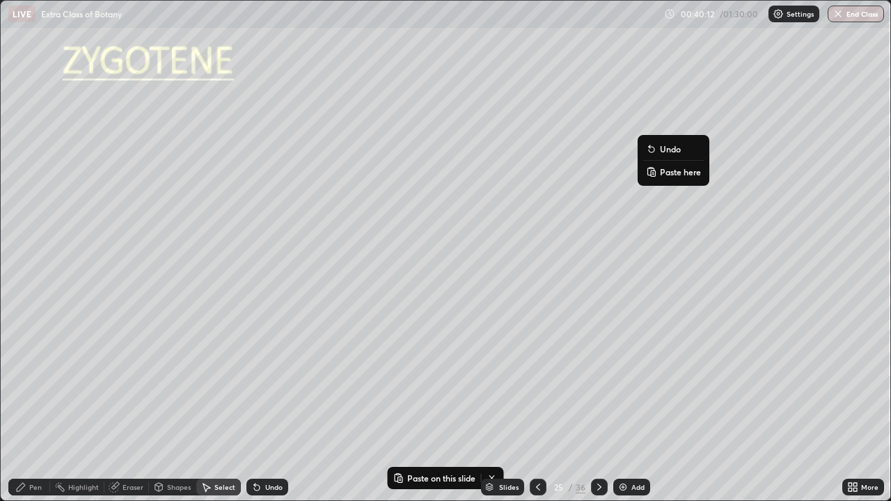
click at [676, 172] on p "Paste here" at bounding box center [680, 171] width 41 height 11
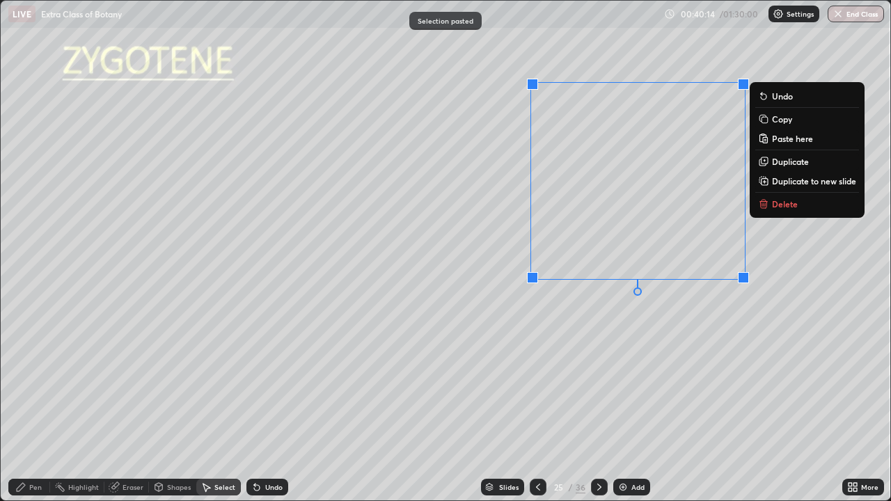
click at [582, 335] on div "0 ° Undo Copy Paste here Duplicate Duplicate to new slide Delete" at bounding box center [446, 251] width 890 height 500
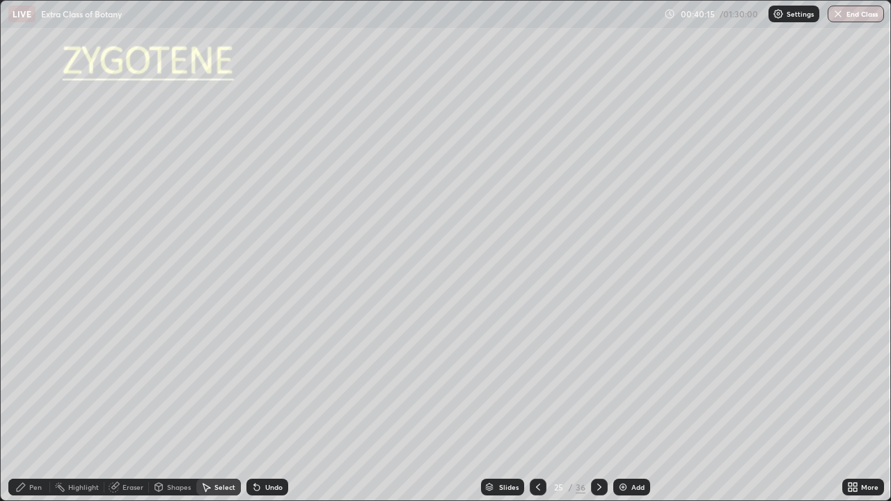
click at [43, 407] on div "Pen" at bounding box center [29, 487] width 42 height 17
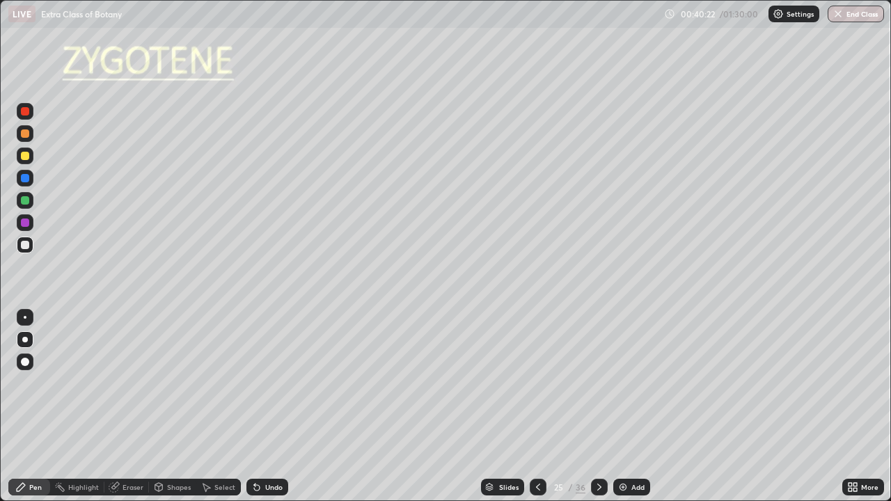
click at [25, 340] on div at bounding box center [25, 340] width 6 height 6
click at [25, 180] on div at bounding box center [25, 178] width 8 height 8
click at [134, 407] on div "Eraser" at bounding box center [133, 487] width 21 height 7
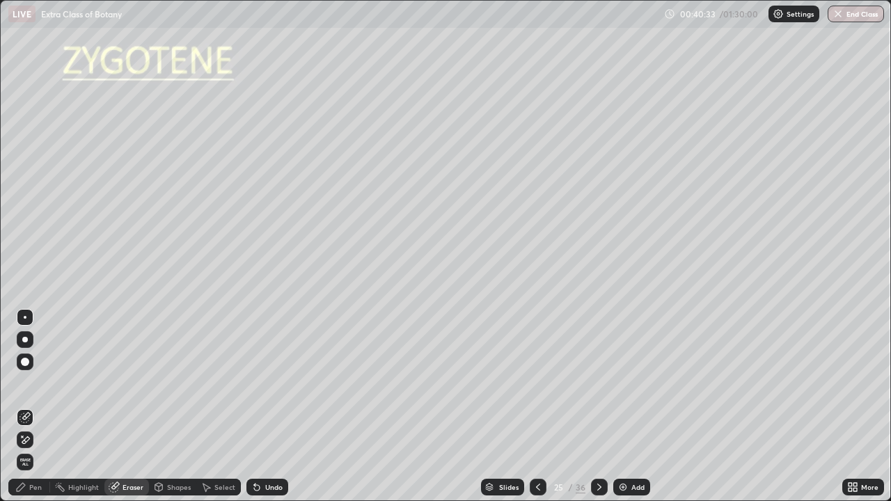
click at [42, 407] on div "Pen" at bounding box center [29, 487] width 42 height 17
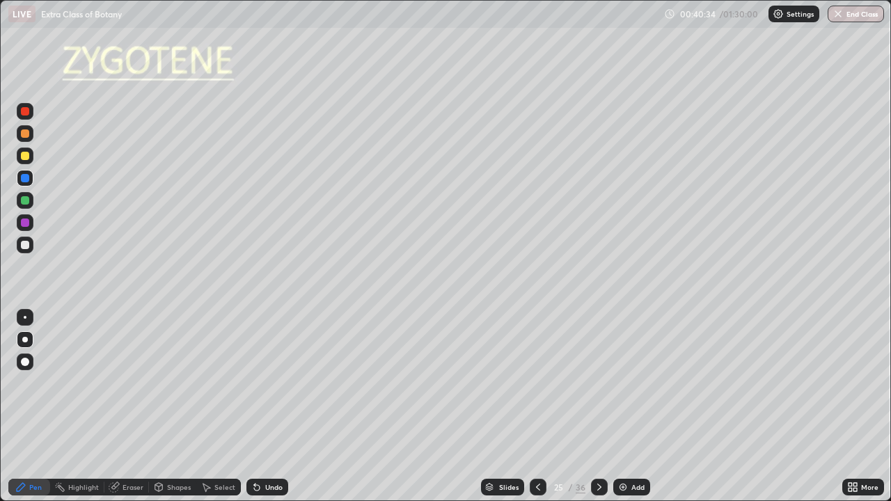
click at [27, 338] on div at bounding box center [25, 340] width 6 height 6
click at [28, 159] on div at bounding box center [25, 156] width 17 height 17
click at [24, 184] on div at bounding box center [25, 178] width 17 height 17
click at [128, 407] on div "Eraser" at bounding box center [126, 487] width 45 height 17
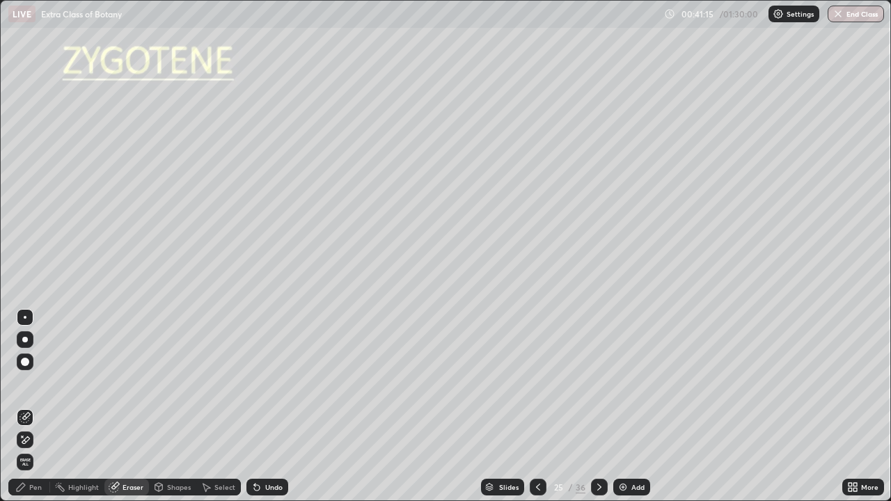
click at [29, 407] on icon at bounding box center [24, 441] width 11 height 12
click at [39, 407] on div "Pen" at bounding box center [35, 487] width 13 height 7
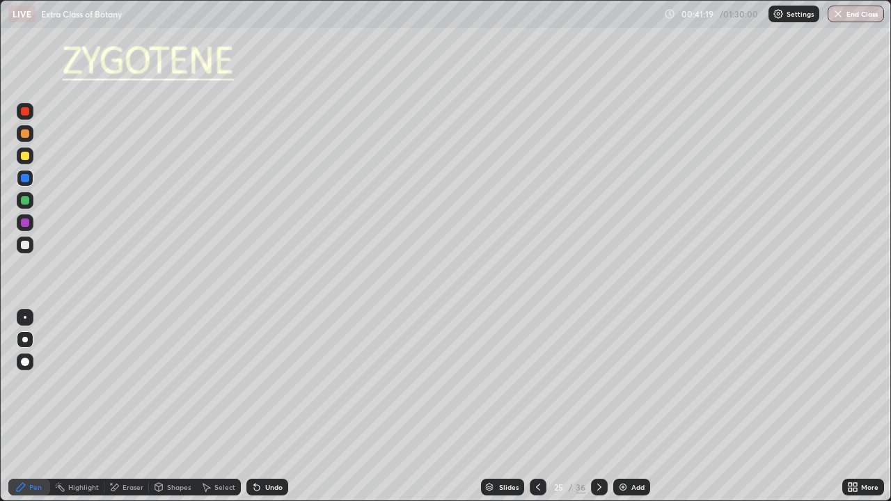
click at [31, 337] on div at bounding box center [25, 339] width 17 height 17
click at [31, 200] on div at bounding box center [25, 200] width 17 height 17
click at [31, 222] on div at bounding box center [25, 222] width 17 height 17
click at [25, 157] on div at bounding box center [25, 156] width 8 height 8
click at [26, 181] on div at bounding box center [25, 178] width 8 height 8
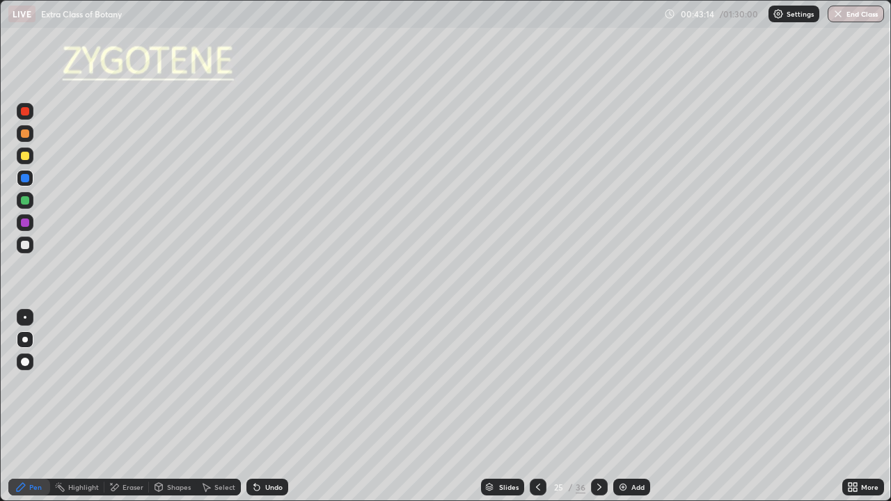
click at [125, 407] on div "Eraser" at bounding box center [133, 487] width 21 height 7
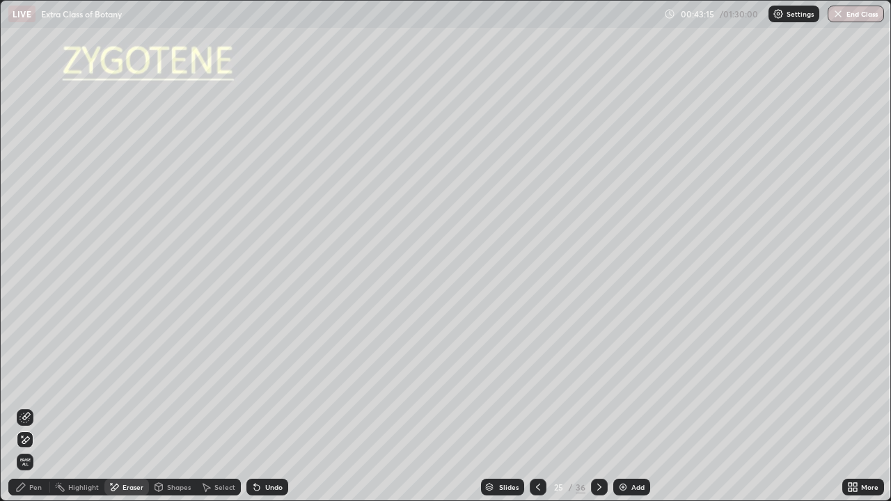
click at [26, 407] on icon at bounding box center [26, 440] width 8 height 7
click at [31, 407] on div "Pen" at bounding box center [35, 487] width 13 height 7
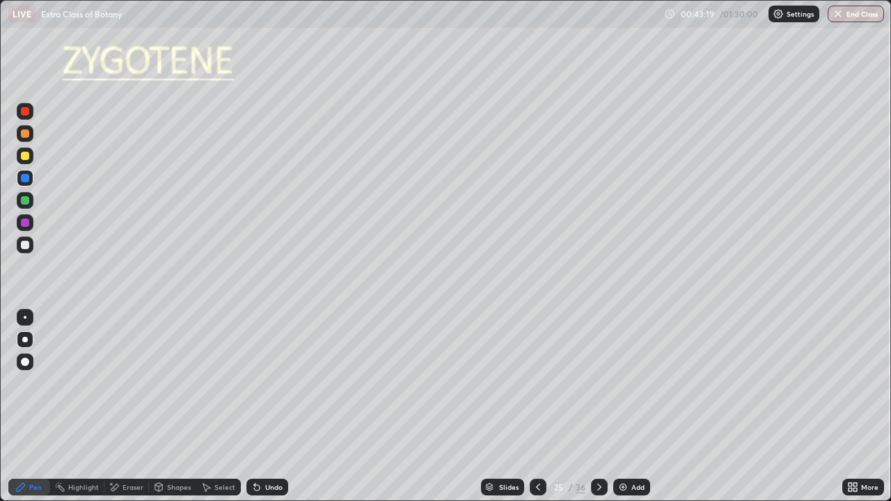
click at [25, 340] on div at bounding box center [25, 340] width 6 height 6
click at [25, 318] on div at bounding box center [25, 317] width 3 height 3
click at [32, 116] on div at bounding box center [25, 111] width 17 height 17
click at [25, 340] on div at bounding box center [25, 340] width 6 height 6
click at [26, 156] on div at bounding box center [25, 156] width 8 height 8
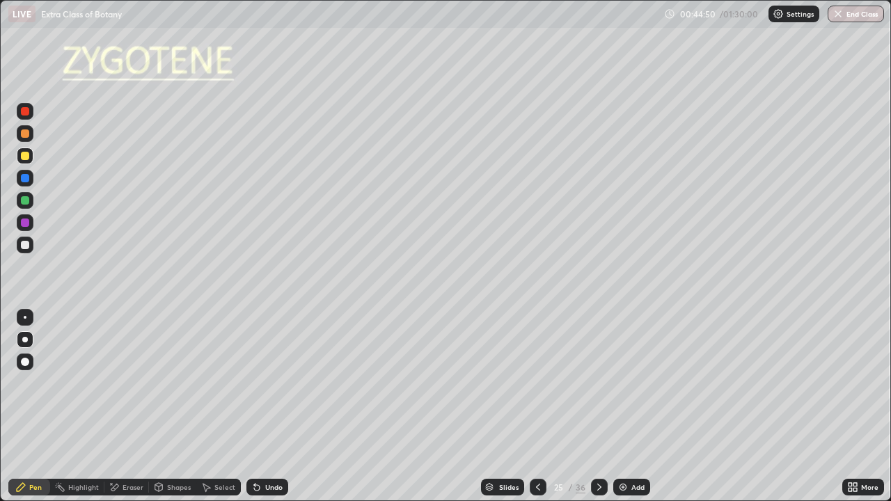
click at [171, 407] on div "Shapes" at bounding box center [172, 487] width 47 height 17
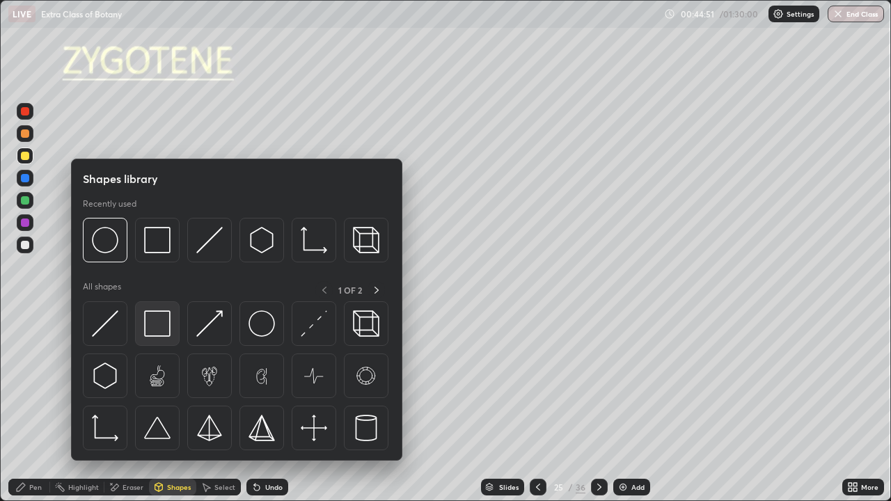
click at [152, 328] on img at bounding box center [157, 324] width 26 height 26
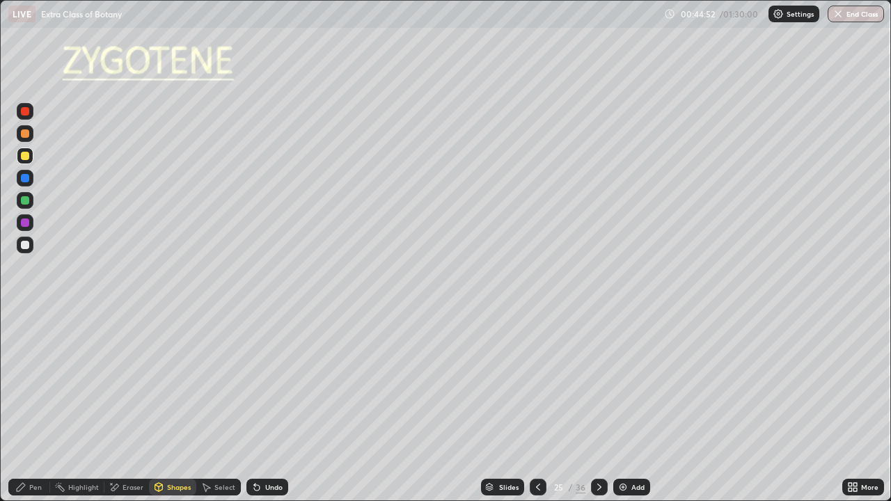
click at [26, 178] on div at bounding box center [25, 178] width 8 height 8
click at [259, 407] on icon at bounding box center [256, 487] width 11 height 11
click at [26, 244] on div at bounding box center [25, 245] width 8 height 8
click at [39, 407] on div "Pen" at bounding box center [29, 487] width 42 height 17
click at [24, 318] on div at bounding box center [25, 317] width 3 height 3
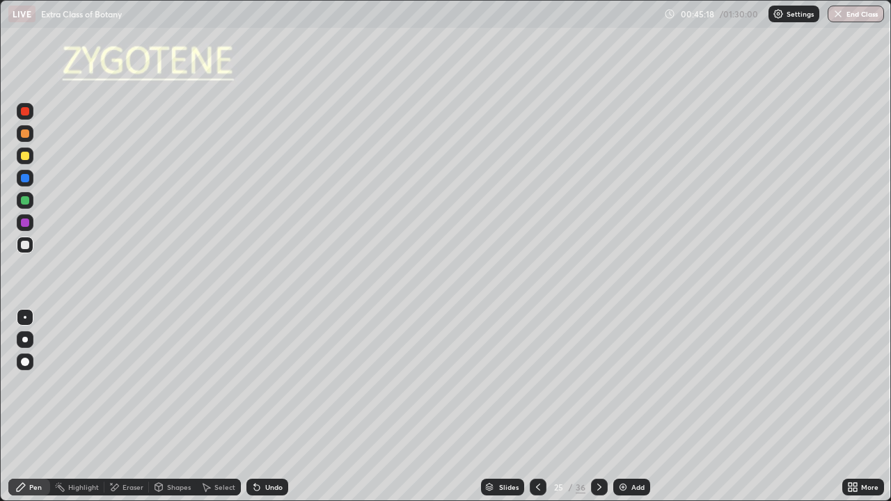
click at [26, 244] on div at bounding box center [25, 245] width 8 height 8
click at [26, 245] on div at bounding box center [25, 245] width 8 height 8
click at [29, 243] on div at bounding box center [25, 245] width 8 height 8
click at [270, 407] on div "Undo" at bounding box center [273, 487] width 17 height 7
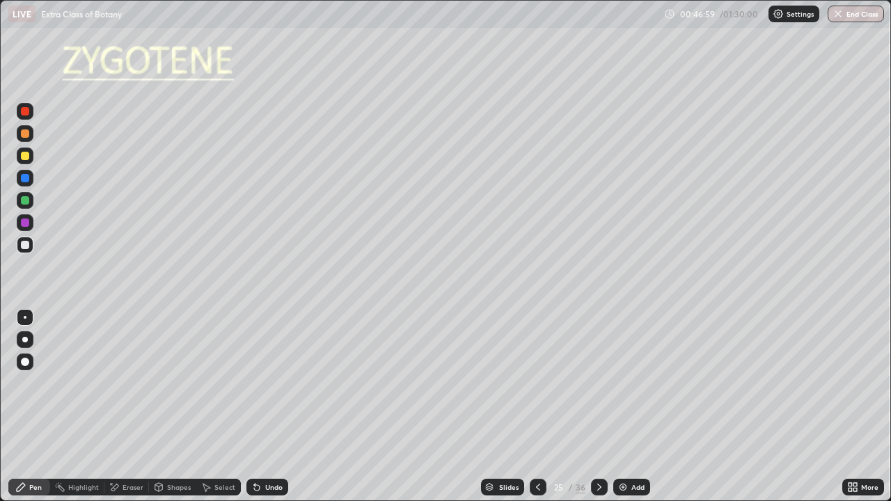
click at [28, 226] on div at bounding box center [25, 223] width 8 height 8
click at [602, 407] on div at bounding box center [599, 487] width 17 height 17
click at [537, 407] on icon at bounding box center [538, 487] width 11 height 11
click at [220, 407] on div "Select" at bounding box center [224, 487] width 21 height 7
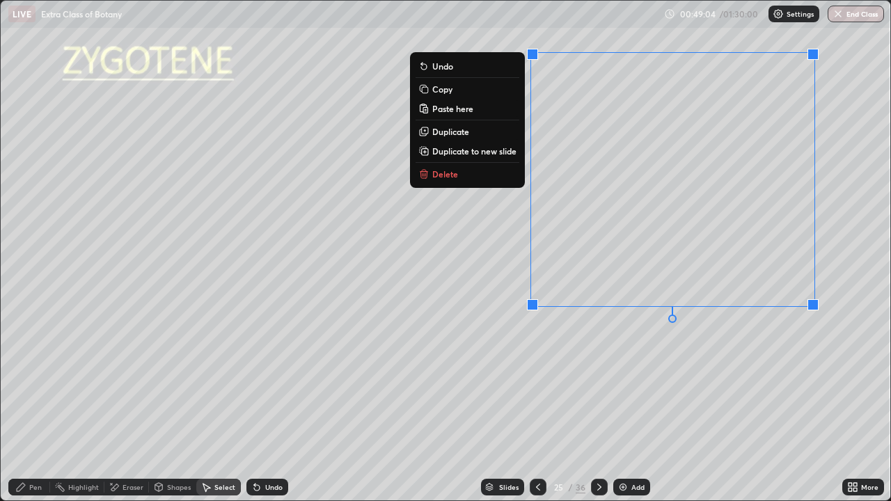
click at [448, 92] on p "Copy" at bounding box center [442, 89] width 20 height 11
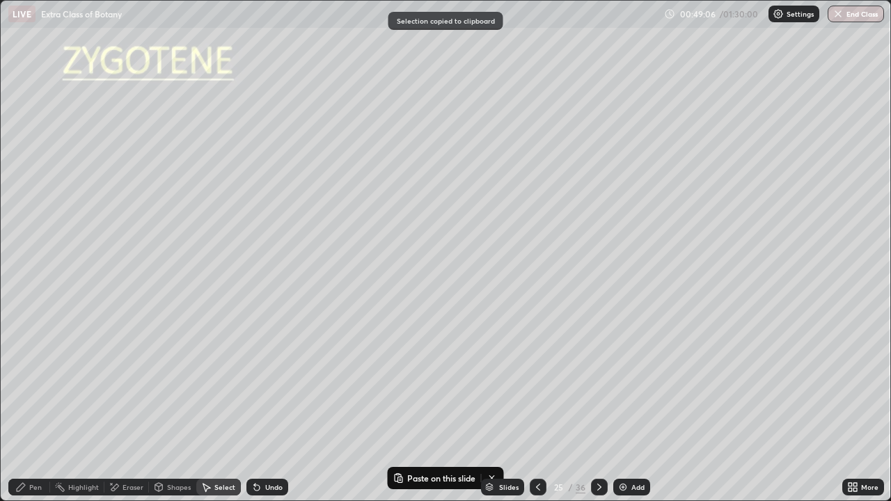
click at [598, 407] on icon at bounding box center [599, 487] width 11 height 11
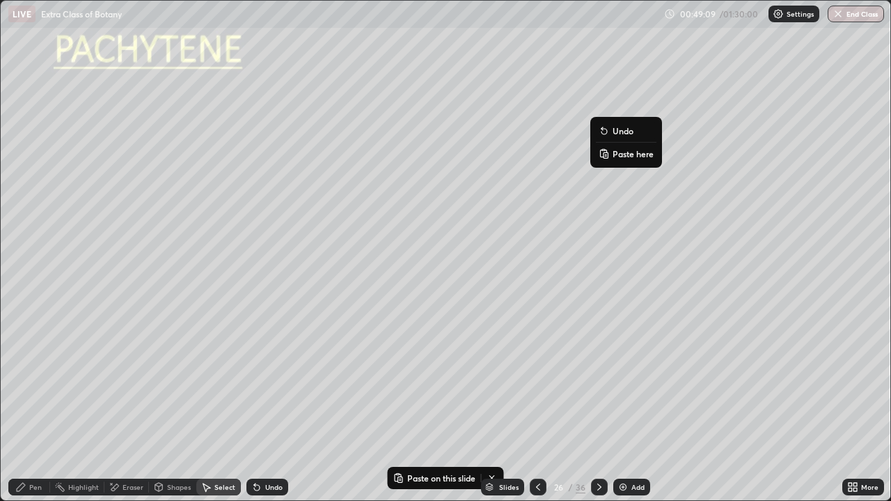
click at [625, 154] on p "Paste here" at bounding box center [633, 153] width 41 height 11
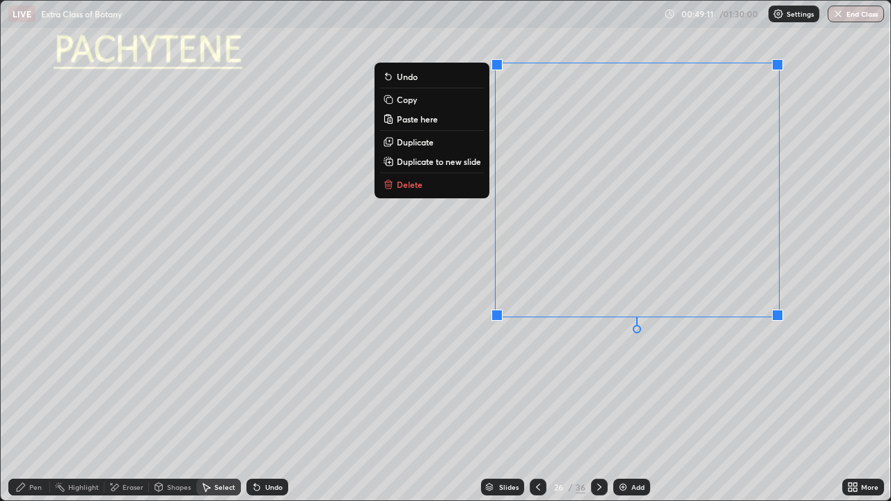
click at [622, 376] on div "0 ° Undo Copy Paste here Duplicate Duplicate to new slide Delete" at bounding box center [446, 251] width 890 height 500
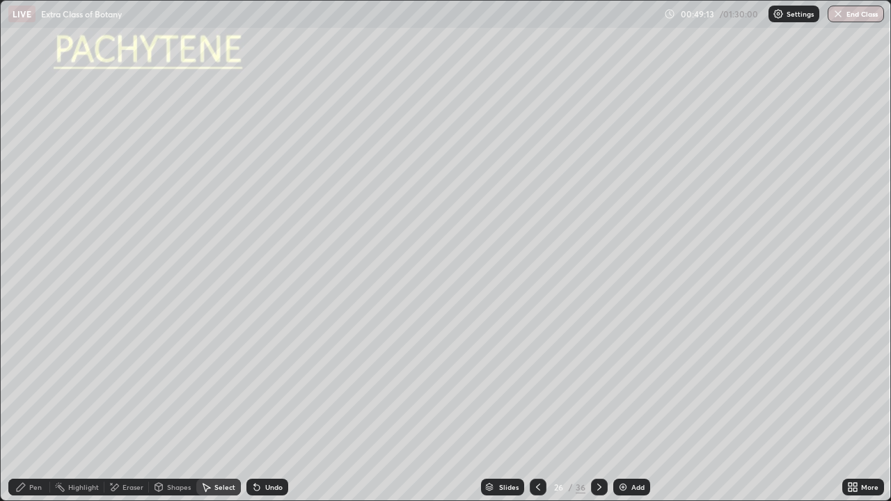
click at [139, 407] on div "Eraser" at bounding box center [126, 487] width 45 height 17
click at [28, 407] on icon at bounding box center [24, 441] width 11 height 12
click at [40, 407] on div "Pen" at bounding box center [35, 487] width 13 height 7
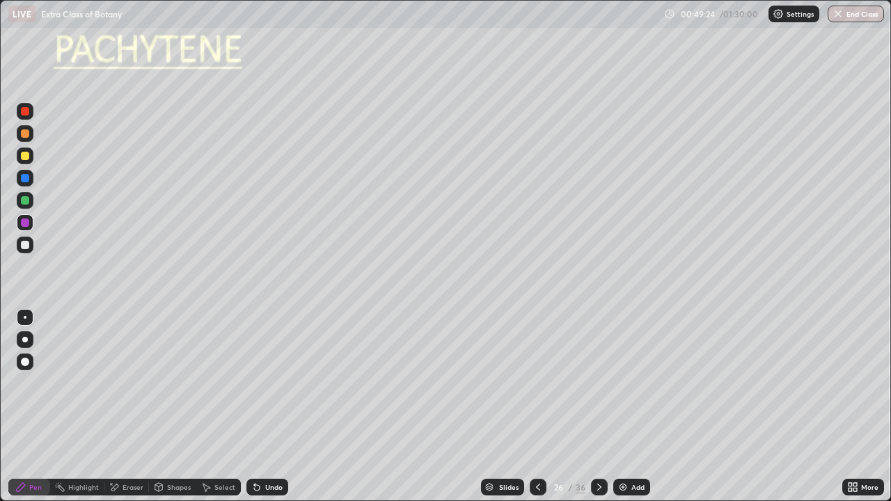
click at [28, 333] on div at bounding box center [25, 339] width 17 height 17
click at [25, 157] on div at bounding box center [25, 156] width 8 height 8
click at [29, 179] on div at bounding box center [25, 178] width 8 height 8
click at [25, 340] on div at bounding box center [25, 340] width 6 height 6
click at [29, 250] on div at bounding box center [25, 245] width 17 height 17
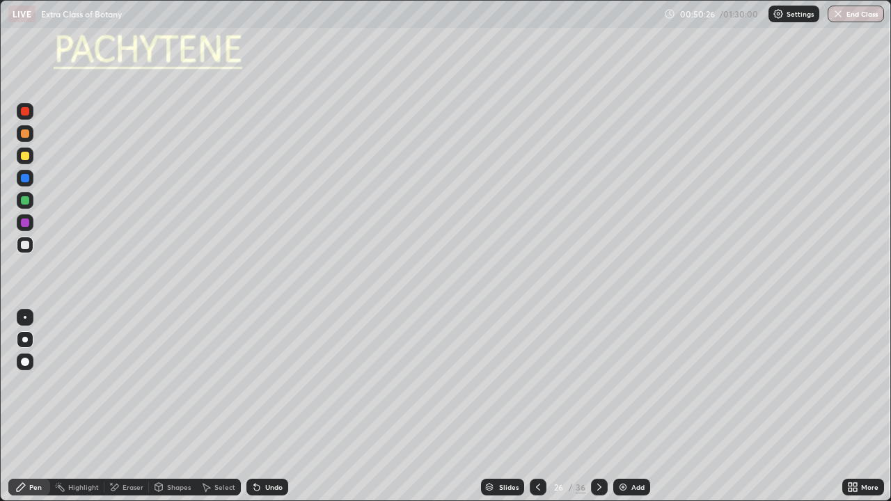
click at [125, 407] on div "Eraser" at bounding box center [133, 487] width 21 height 7
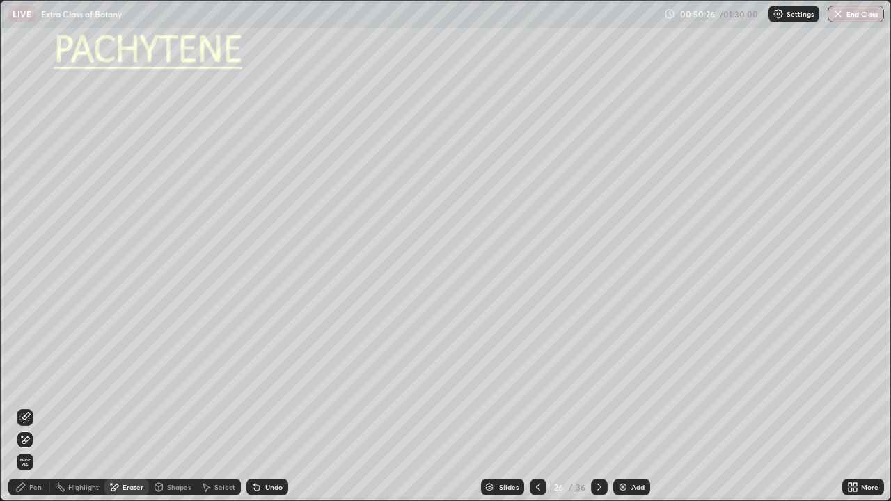
click at [27, 407] on icon at bounding box center [24, 417] width 11 height 11
click at [37, 407] on div "Pen" at bounding box center [35, 487] width 13 height 7
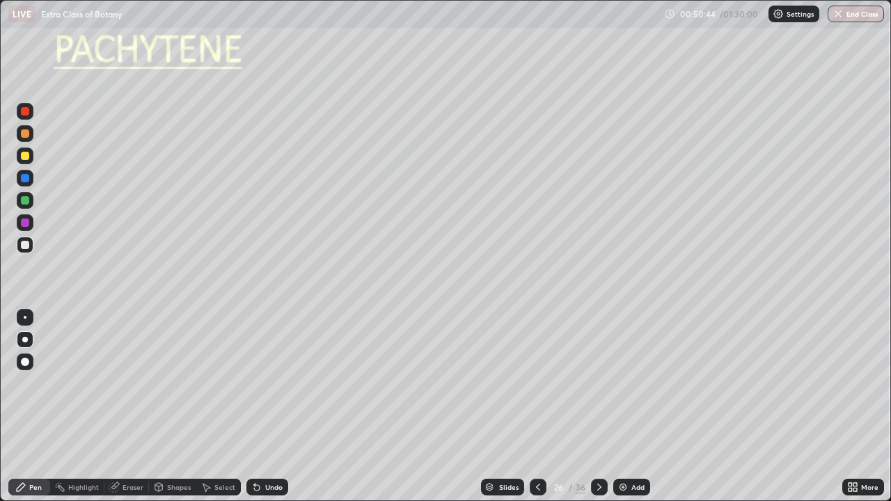
click at [25, 340] on div at bounding box center [25, 340] width 6 height 6
click at [26, 180] on div at bounding box center [25, 178] width 8 height 8
click at [30, 155] on div at bounding box center [25, 156] width 17 height 17
click at [29, 222] on div at bounding box center [25, 223] width 8 height 8
click at [33, 208] on div at bounding box center [25, 200] width 17 height 22
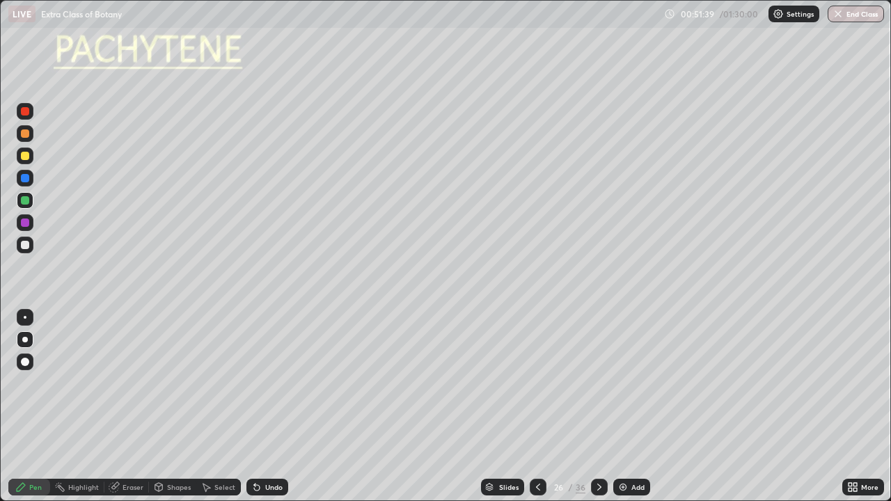
click at [24, 340] on div at bounding box center [25, 340] width 6 height 6
click at [29, 157] on div at bounding box center [25, 156] width 8 height 8
click at [27, 181] on div at bounding box center [25, 178] width 8 height 8
click at [169, 407] on div "Shapes" at bounding box center [179, 487] width 24 height 7
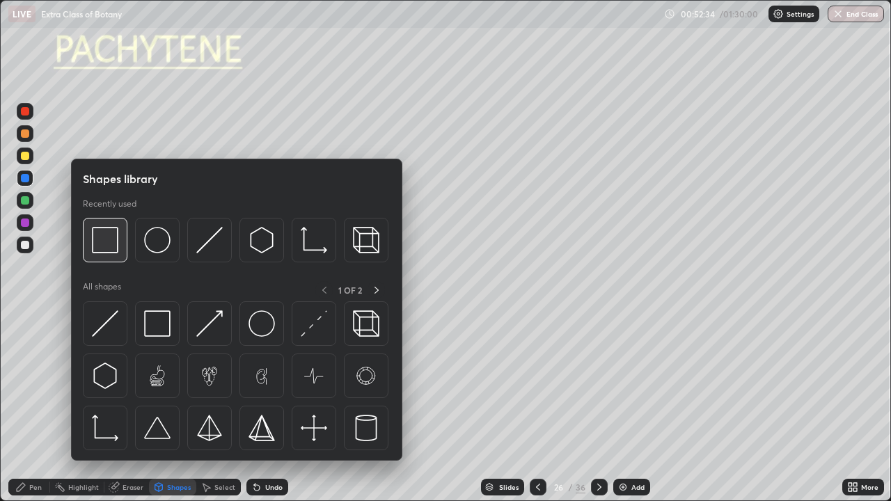
click at [112, 250] on img at bounding box center [105, 240] width 26 height 26
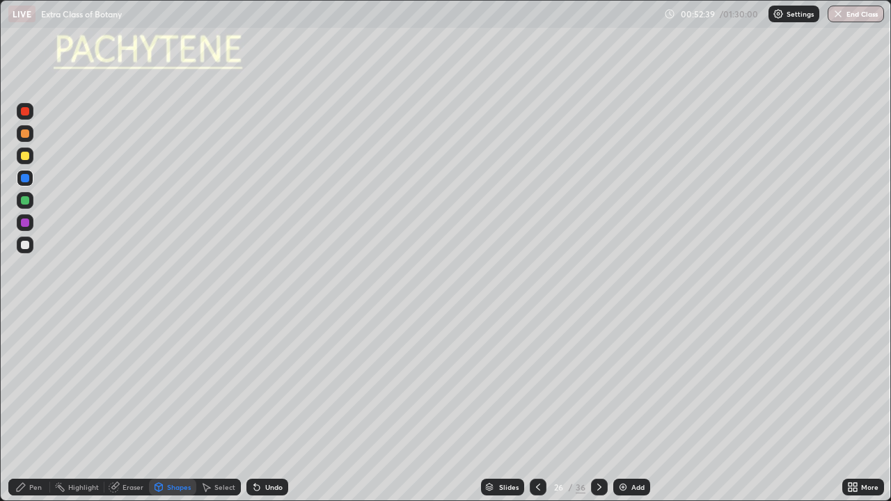
click at [33, 240] on div at bounding box center [25, 245] width 17 height 17
click at [49, 407] on div "Pen" at bounding box center [29, 488] width 42 height 28
click at [26, 223] on div at bounding box center [25, 223] width 8 height 8
click at [24, 242] on div at bounding box center [25, 245] width 8 height 8
click at [26, 156] on div at bounding box center [25, 156] width 8 height 8
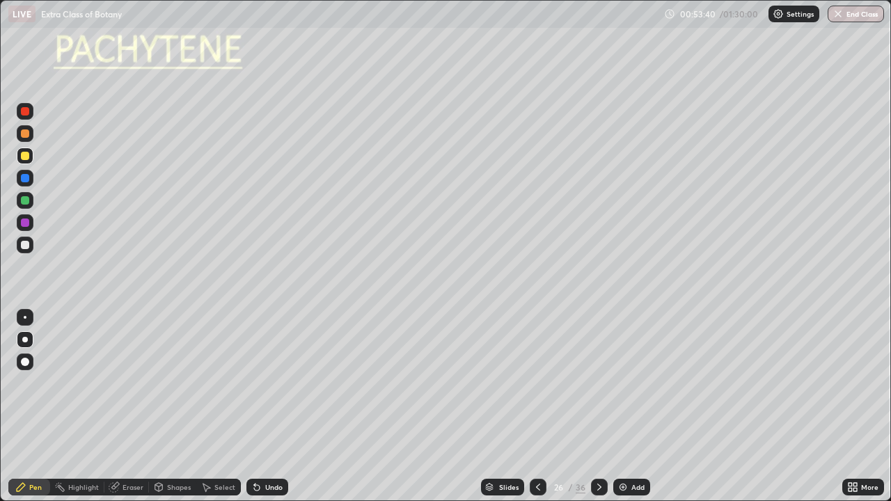
click at [26, 245] on div at bounding box center [25, 245] width 8 height 8
click at [168, 407] on div "Shapes" at bounding box center [179, 487] width 24 height 7
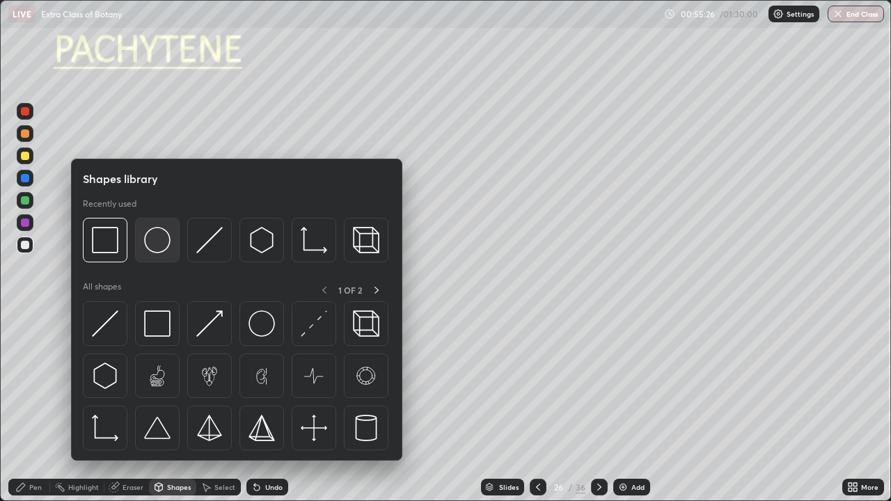
click at [155, 252] on img at bounding box center [157, 240] width 26 height 26
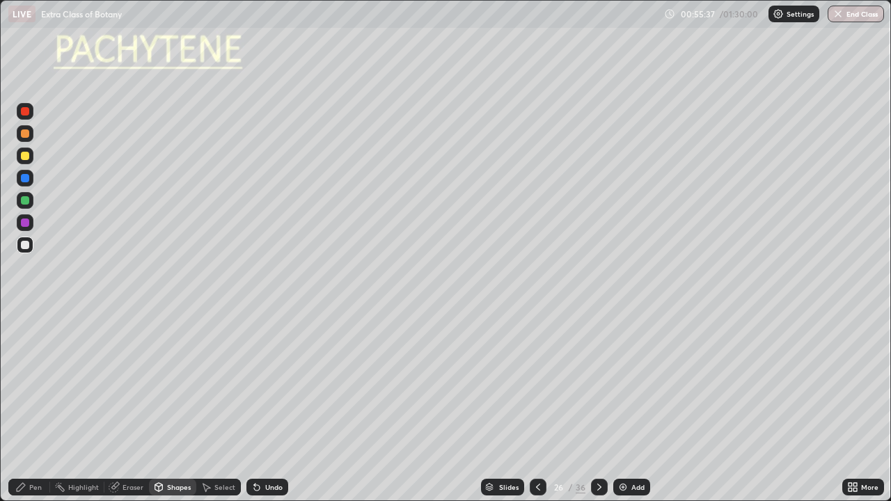
click at [538, 407] on icon at bounding box center [538, 487] width 11 height 11
click at [599, 407] on div at bounding box center [599, 487] width 17 height 17
click at [536, 407] on icon at bounding box center [538, 487] width 4 height 7
click at [535, 407] on icon at bounding box center [538, 487] width 11 height 11
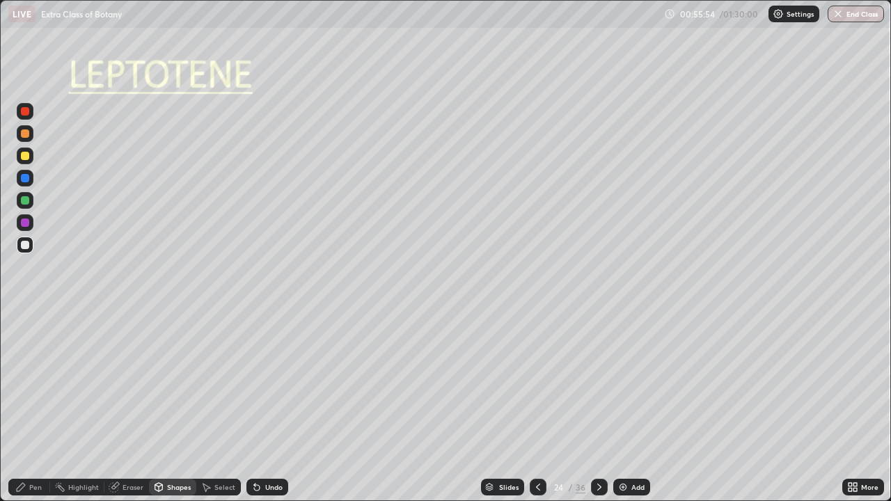
click at [42, 407] on div "Pen" at bounding box center [29, 487] width 42 height 17
click at [600, 407] on icon at bounding box center [599, 487] width 11 height 11
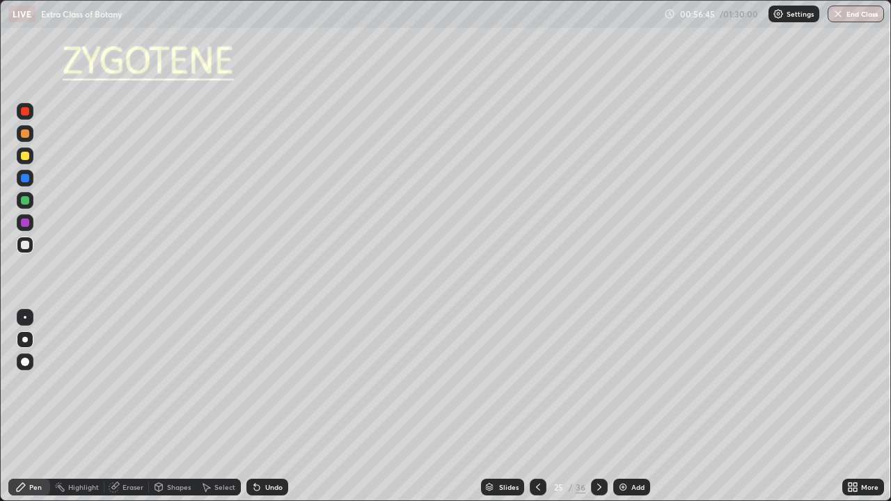
click at [600, 407] on icon at bounding box center [599, 487] width 11 height 11
click at [598, 407] on icon at bounding box center [599, 487] width 11 height 11
click at [173, 407] on div "Shapes" at bounding box center [179, 487] width 24 height 7
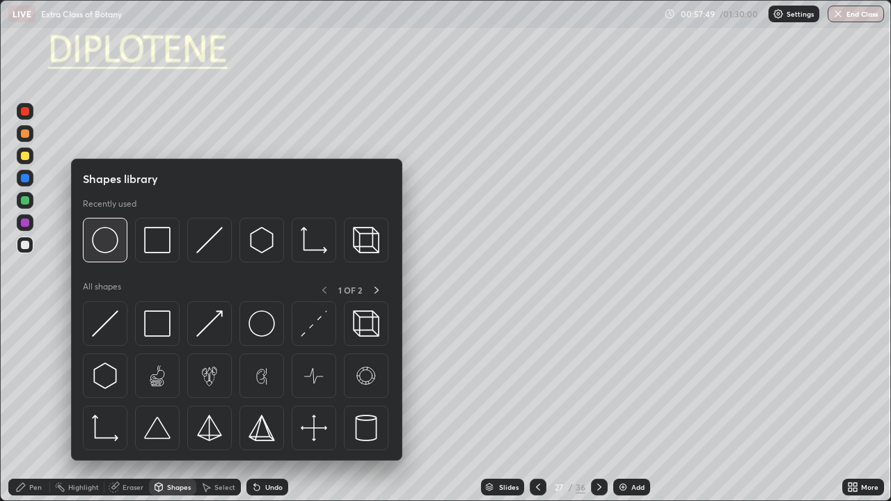
click at [117, 249] on img at bounding box center [105, 240] width 26 height 26
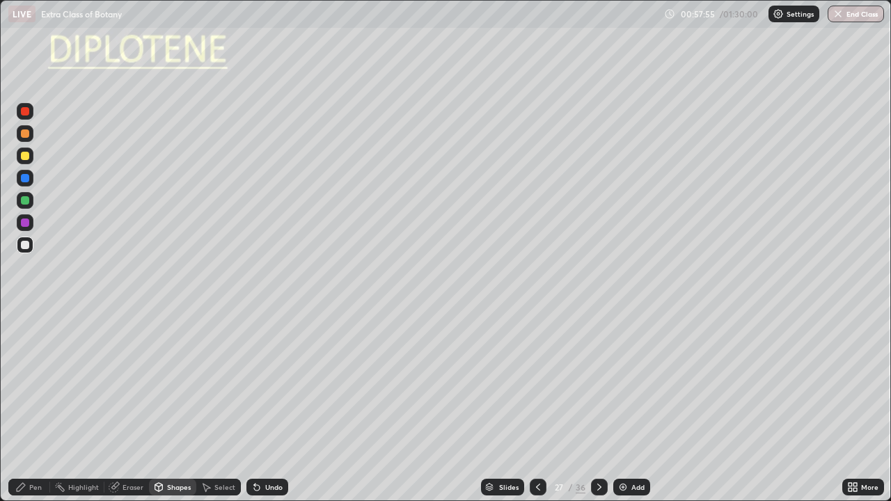
click at [278, 407] on div "Undo" at bounding box center [273, 487] width 17 height 7
click at [283, 407] on div "Undo" at bounding box center [268, 487] width 42 height 17
click at [281, 407] on div "Undo" at bounding box center [268, 487] width 42 height 17
click at [40, 407] on div "Pen" at bounding box center [35, 487] width 13 height 7
click at [31, 341] on div at bounding box center [25, 339] width 17 height 17
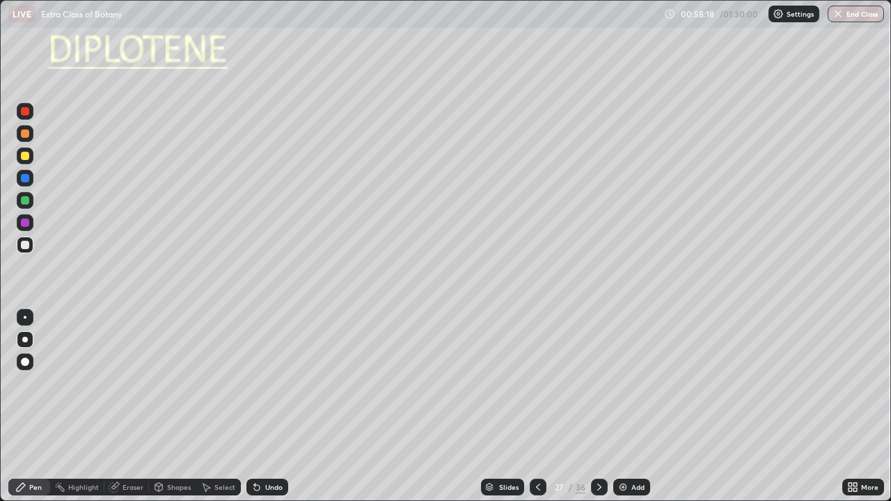
click at [29, 156] on div at bounding box center [25, 156] width 8 height 8
click at [26, 180] on div at bounding box center [25, 178] width 8 height 8
click at [269, 407] on div "Undo" at bounding box center [273, 487] width 17 height 7
click at [31, 179] on div at bounding box center [25, 178] width 17 height 17
click at [27, 153] on div at bounding box center [25, 156] width 8 height 8
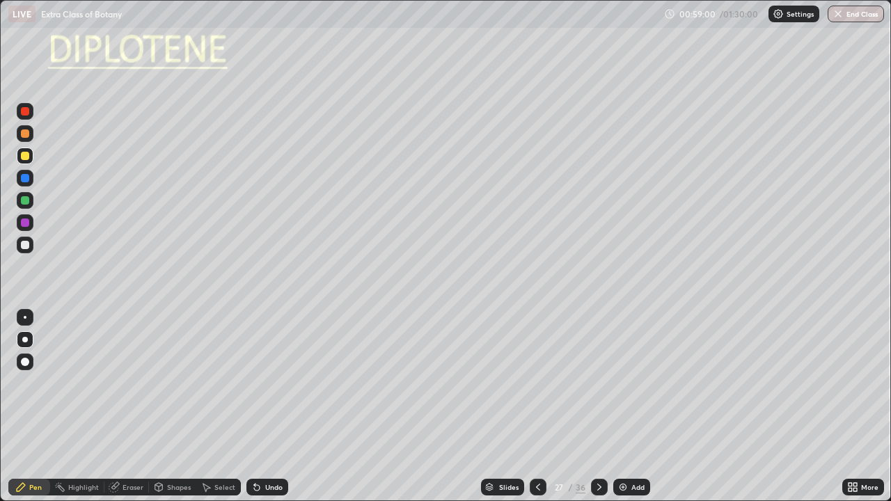
click at [24, 202] on div at bounding box center [25, 200] width 8 height 8
click at [33, 227] on div at bounding box center [25, 222] width 17 height 17
click at [31, 201] on div at bounding box center [25, 200] width 17 height 17
click at [27, 244] on div at bounding box center [25, 245] width 8 height 8
click at [270, 407] on div "Undo" at bounding box center [268, 487] width 42 height 17
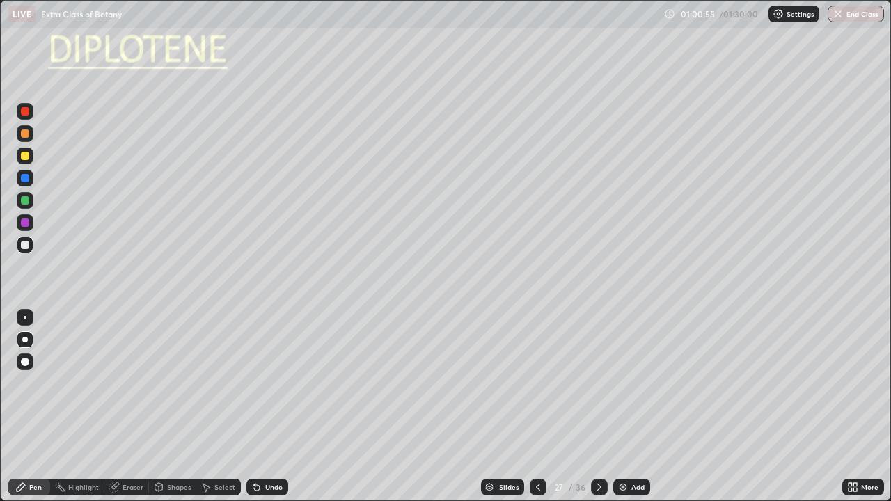
click at [27, 242] on div at bounding box center [25, 245] width 8 height 8
click at [28, 200] on div at bounding box center [25, 200] width 8 height 8
click at [28, 247] on div at bounding box center [25, 245] width 8 height 8
click at [168, 407] on div "Shapes" at bounding box center [179, 487] width 24 height 7
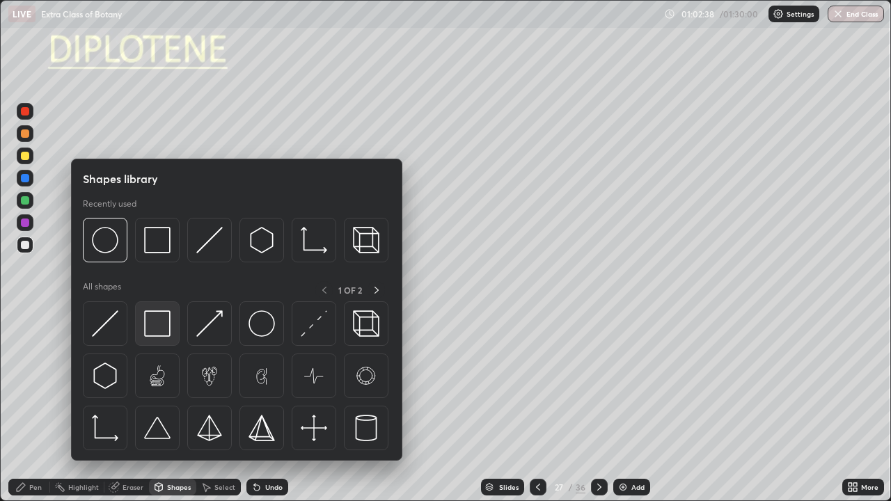
click at [157, 331] on img at bounding box center [157, 324] width 26 height 26
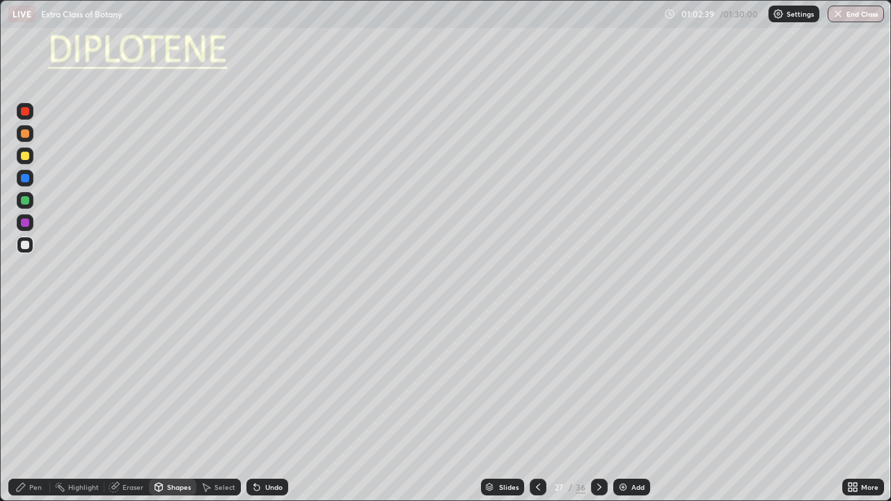
click at [27, 159] on div at bounding box center [25, 156] width 8 height 8
click at [29, 407] on div "Pen" at bounding box center [29, 487] width 42 height 17
click at [26, 203] on div at bounding box center [25, 200] width 8 height 8
click at [598, 407] on icon at bounding box center [599, 487] width 11 height 11
click at [162, 407] on icon at bounding box center [158, 487] width 11 height 11
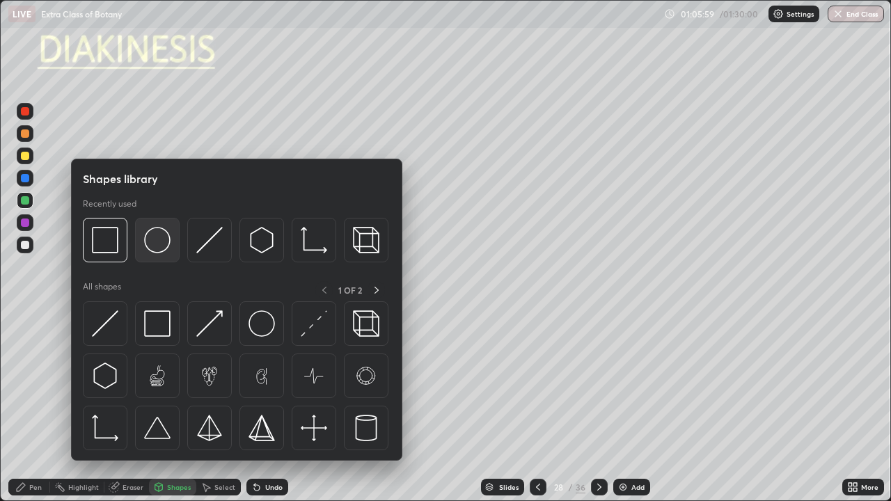
click at [154, 244] on img at bounding box center [157, 240] width 26 height 26
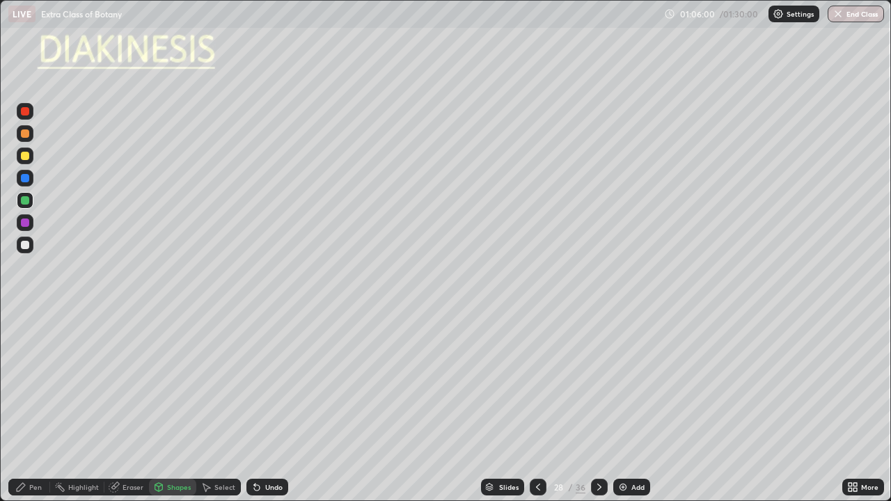
click at [26, 244] on div at bounding box center [25, 245] width 8 height 8
click at [32, 407] on div "Pen" at bounding box center [35, 487] width 13 height 7
click at [27, 361] on div at bounding box center [25, 362] width 8 height 8
click at [22, 157] on div at bounding box center [25, 156] width 8 height 8
click at [28, 180] on div at bounding box center [25, 178] width 8 height 8
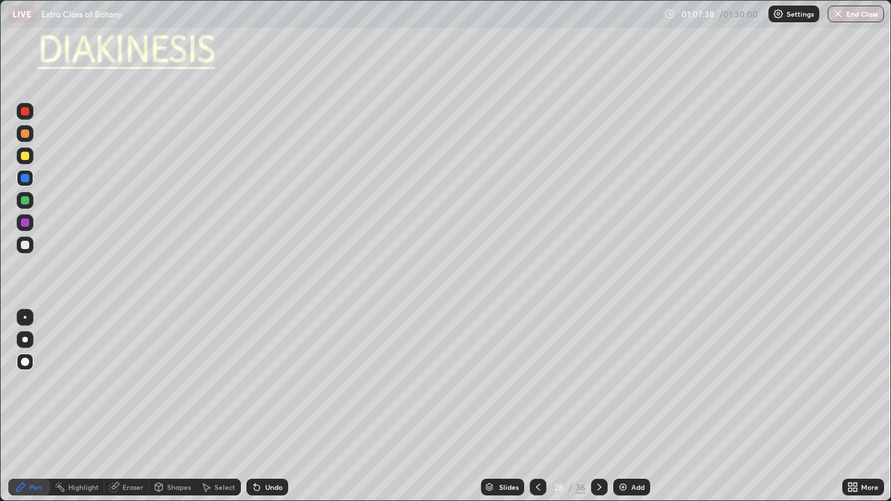
click at [25, 201] on div at bounding box center [25, 200] width 8 height 8
click at [31, 221] on div at bounding box center [25, 222] width 17 height 17
click at [24, 338] on div at bounding box center [25, 340] width 6 height 6
click at [24, 250] on div at bounding box center [25, 245] width 17 height 17
click at [27, 158] on div at bounding box center [25, 156] width 8 height 8
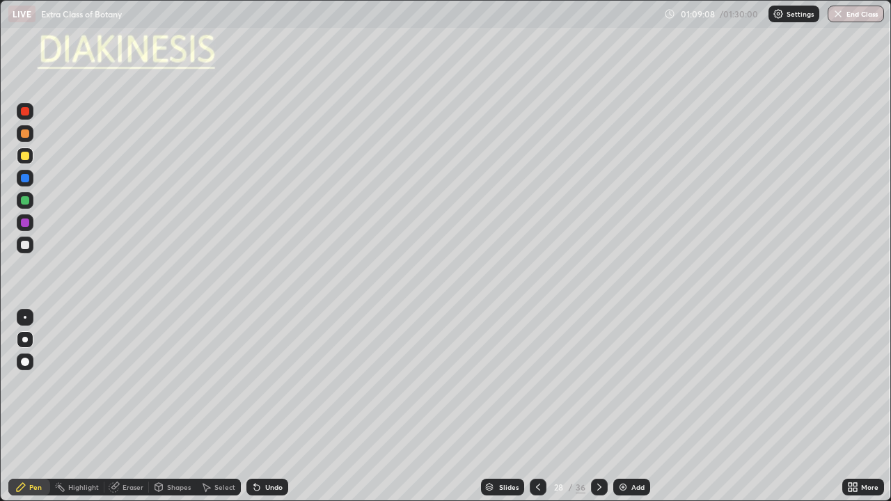
click at [26, 200] on div at bounding box center [25, 200] width 8 height 8
click at [26, 245] on div at bounding box center [25, 245] width 8 height 8
click at [25, 318] on div at bounding box center [25, 317] width 3 height 3
click at [29, 114] on div at bounding box center [25, 111] width 17 height 17
click at [27, 156] on div at bounding box center [25, 156] width 8 height 8
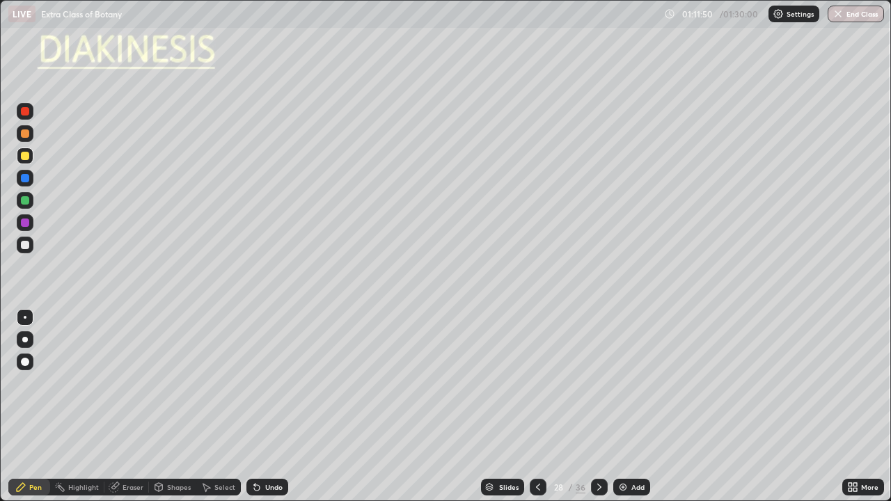
click at [600, 407] on icon at bounding box center [599, 487] width 11 height 11
click at [164, 407] on div "Shapes" at bounding box center [172, 487] width 47 height 17
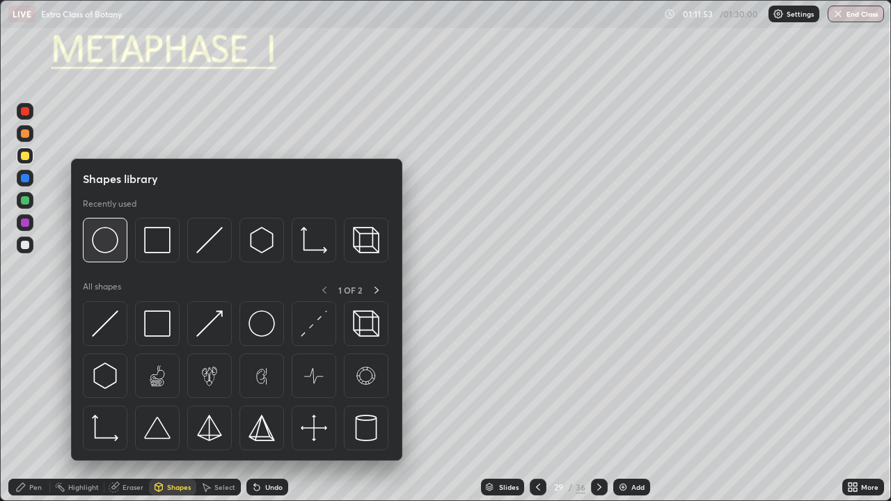
click at [109, 247] on img at bounding box center [105, 240] width 26 height 26
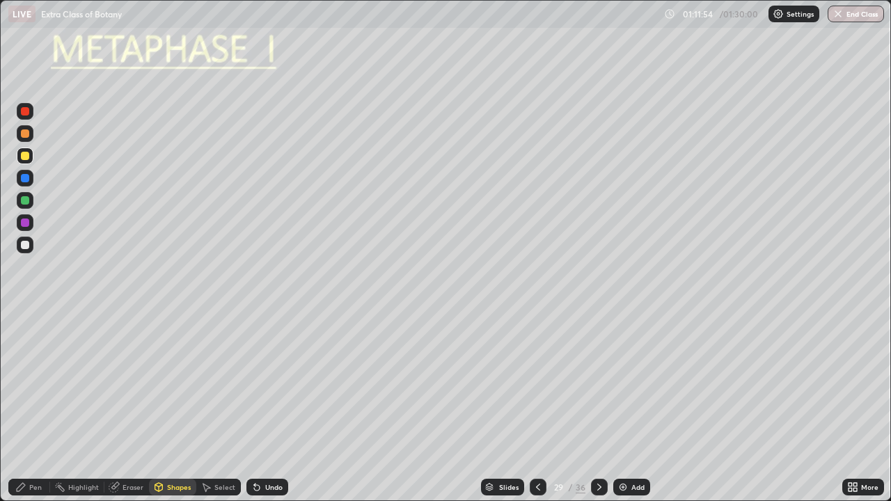
click at [25, 246] on div at bounding box center [25, 245] width 8 height 8
click at [36, 407] on div "Pen" at bounding box center [35, 487] width 13 height 7
click at [26, 362] on div at bounding box center [25, 362] width 8 height 8
click at [31, 159] on div at bounding box center [25, 156] width 17 height 17
click at [33, 178] on div at bounding box center [25, 178] width 17 height 17
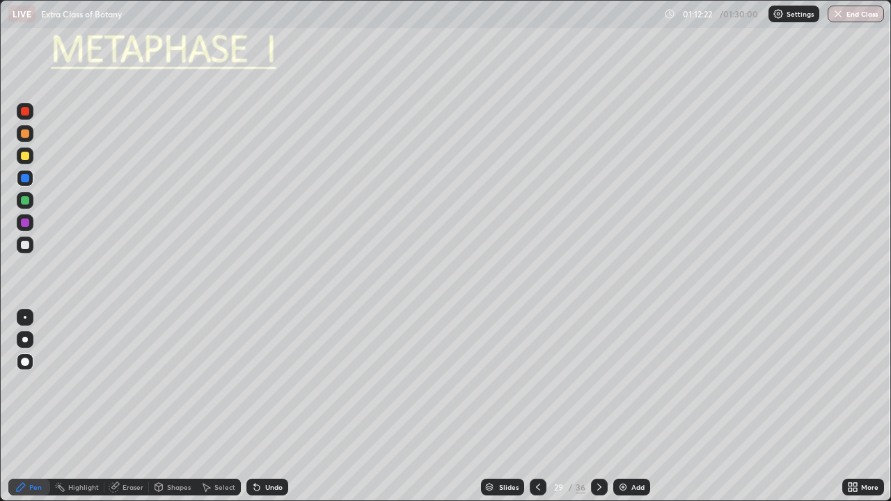
click at [222, 407] on div "Select" at bounding box center [224, 487] width 21 height 7
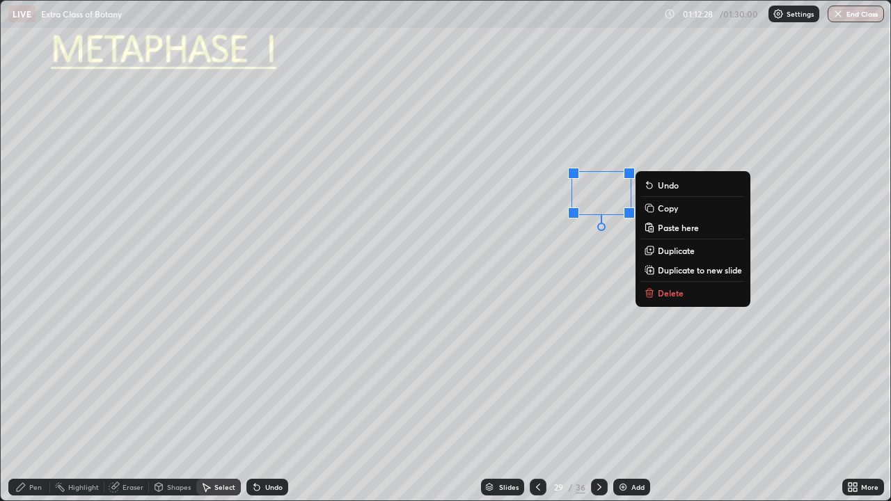
click at [602, 242] on div "0 ° Undo Copy Paste here Duplicate Duplicate to new slide Delete" at bounding box center [446, 251] width 890 height 500
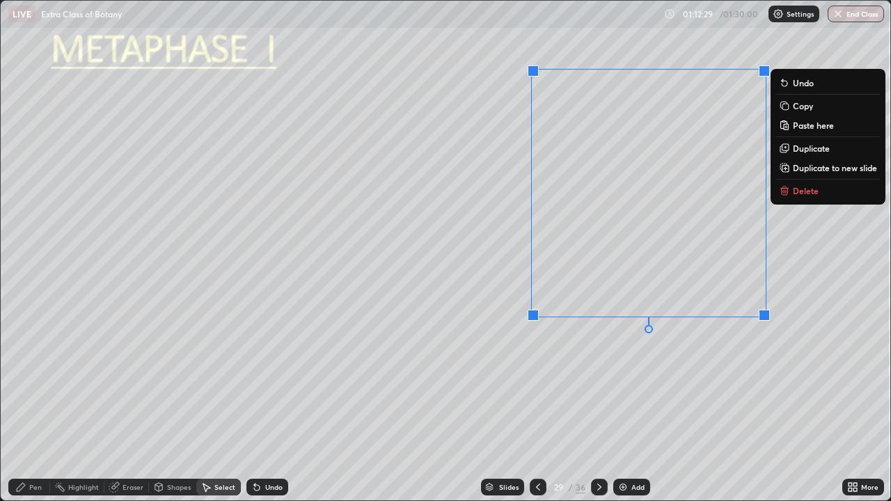
click at [44, 407] on div "Pen" at bounding box center [29, 487] width 42 height 17
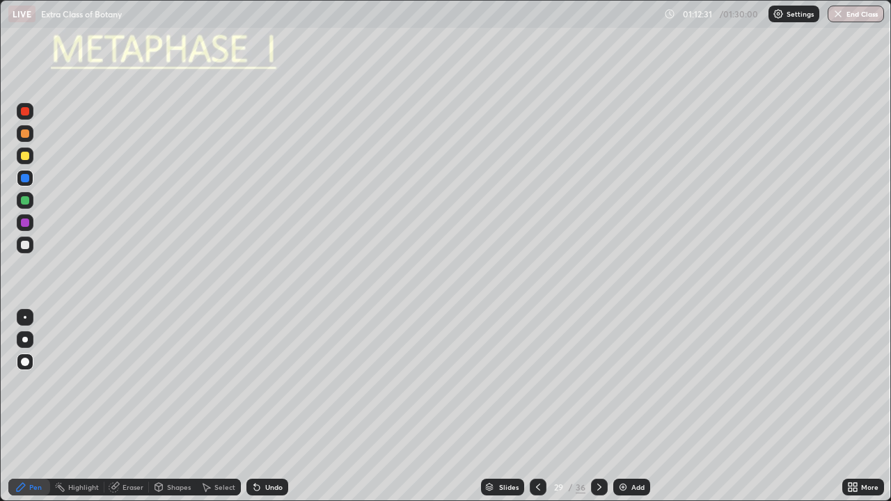
click at [30, 200] on div at bounding box center [25, 200] width 17 height 17
click at [31, 224] on div at bounding box center [25, 222] width 17 height 17
click at [30, 176] on div at bounding box center [25, 178] width 17 height 17
click at [26, 162] on div at bounding box center [25, 156] width 17 height 17
click at [26, 201] on div at bounding box center [25, 200] width 8 height 8
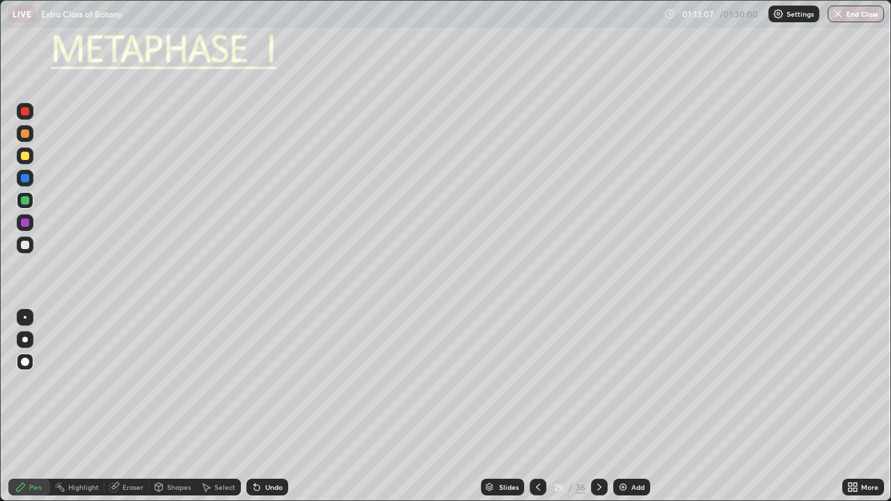
click at [26, 223] on div at bounding box center [25, 223] width 8 height 8
click at [43, 407] on div "Pen" at bounding box center [29, 487] width 42 height 17
click at [25, 318] on div at bounding box center [25, 317] width 3 height 3
click at [25, 340] on div at bounding box center [25, 340] width 6 height 6
click at [25, 318] on div at bounding box center [25, 317] width 3 height 3
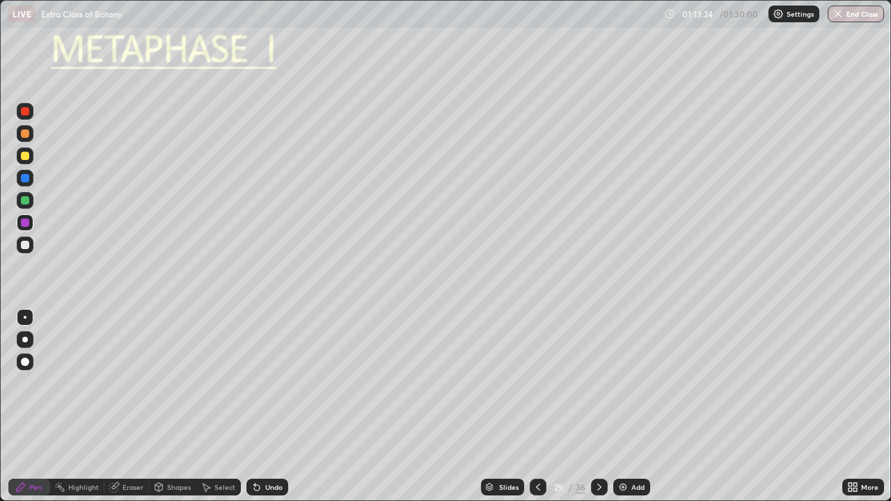
click at [26, 246] on div at bounding box center [25, 245] width 8 height 8
click at [25, 318] on div at bounding box center [25, 317] width 3 height 3
click at [31, 244] on div at bounding box center [25, 245] width 17 height 17
click at [31, 246] on div at bounding box center [25, 245] width 17 height 17
click at [27, 338] on div at bounding box center [25, 340] width 6 height 6
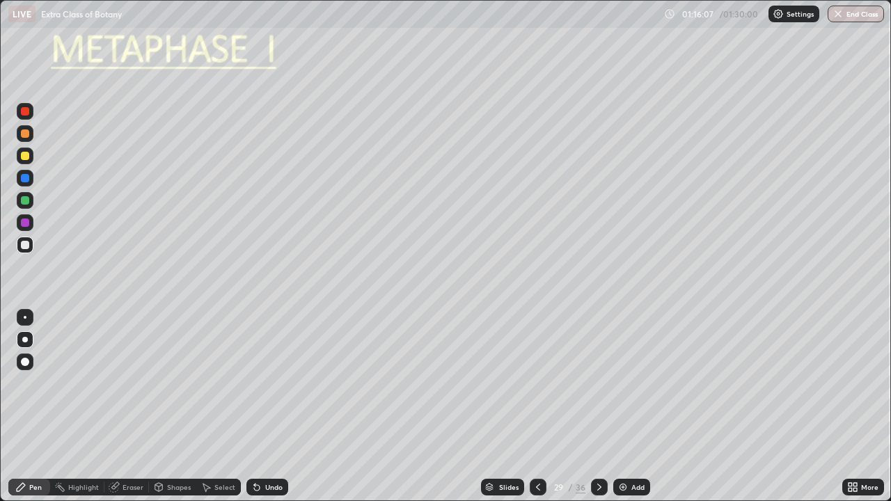
click at [221, 407] on div "Select" at bounding box center [224, 487] width 21 height 7
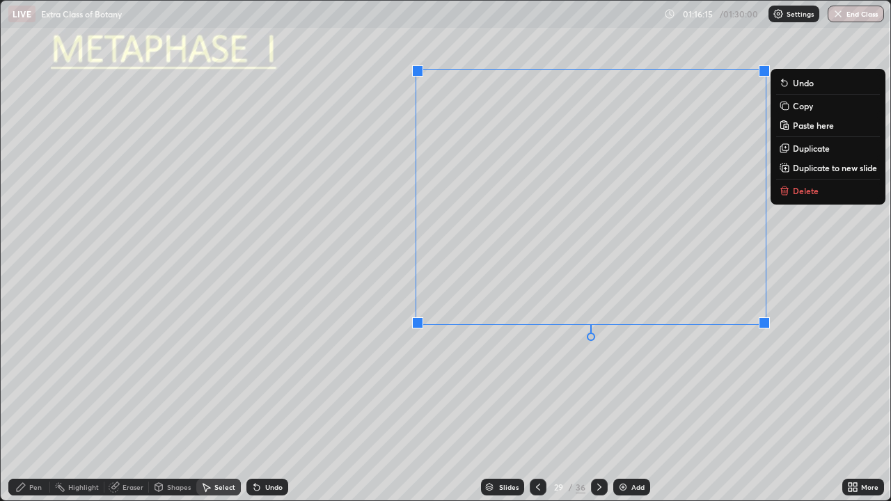
click at [481, 356] on div "0 ° Undo Copy Paste here Duplicate Duplicate to new slide Delete" at bounding box center [446, 251] width 890 height 500
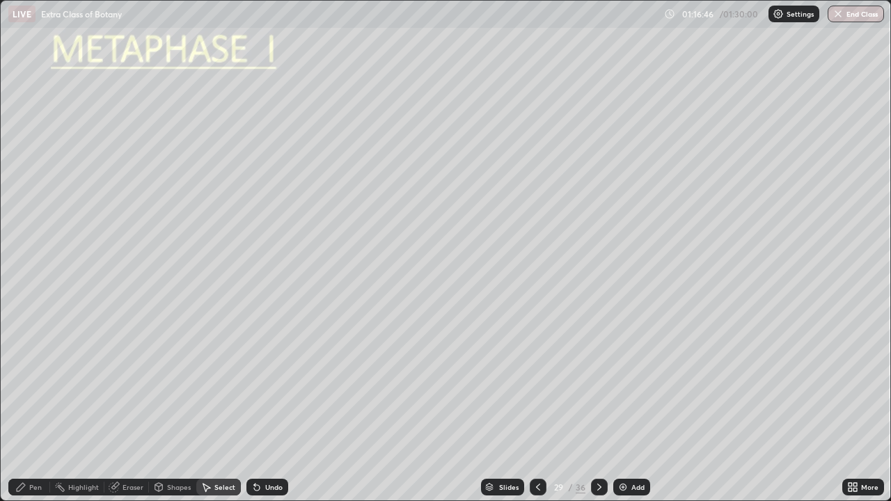
click at [38, 407] on div "Pen" at bounding box center [35, 487] width 13 height 7
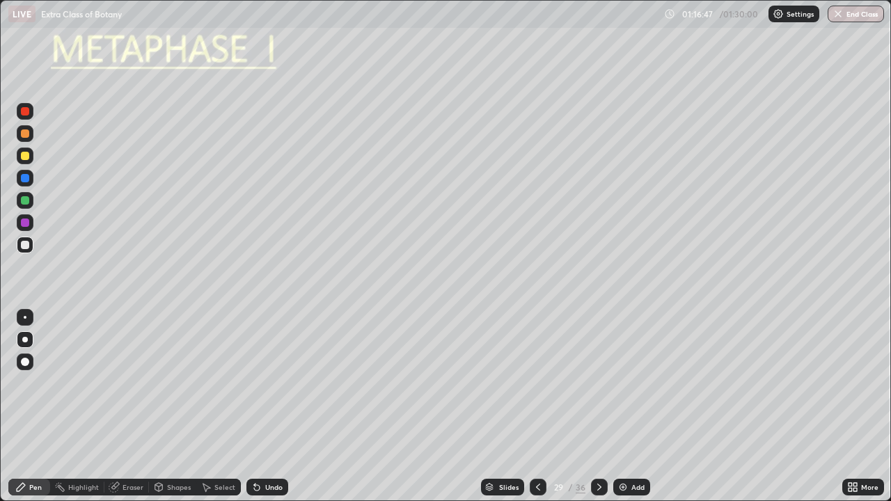
click at [25, 318] on div at bounding box center [25, 317] width 3 height 3
click at [127, 407] on div "Eraser" at bounding box center [133, 487] width 21 height 7
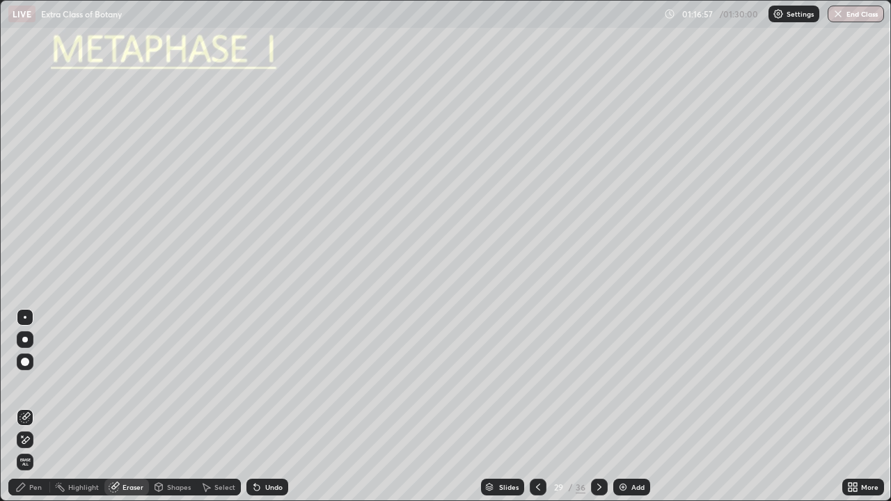
click at [43, 407] on div "Pen" at bounding box center [29, 487] width 42 height 17
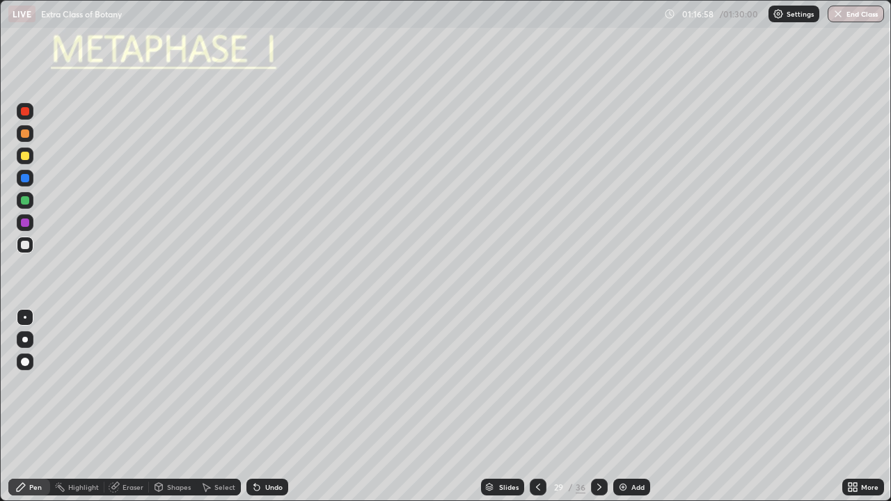
click at [31, 359] on div at bounding box center [25, 362] width 17 height 17
click at [26, 178] on div at bounding box center [25, 178] width 8 height 8
click at [215, 407] on div "Select" at bounding box center [224, 487] width 21 height 7
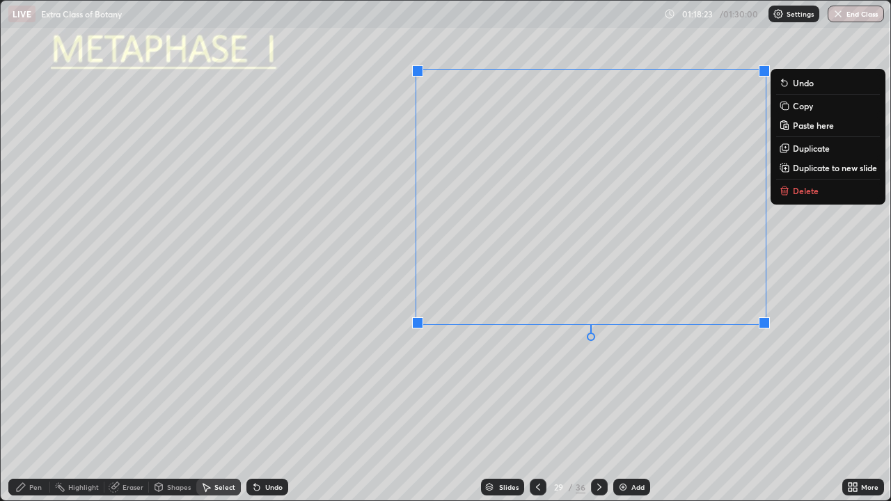
click at [797, 108] on p "Copy" at bounding box center [803, 105] width 20 height 11
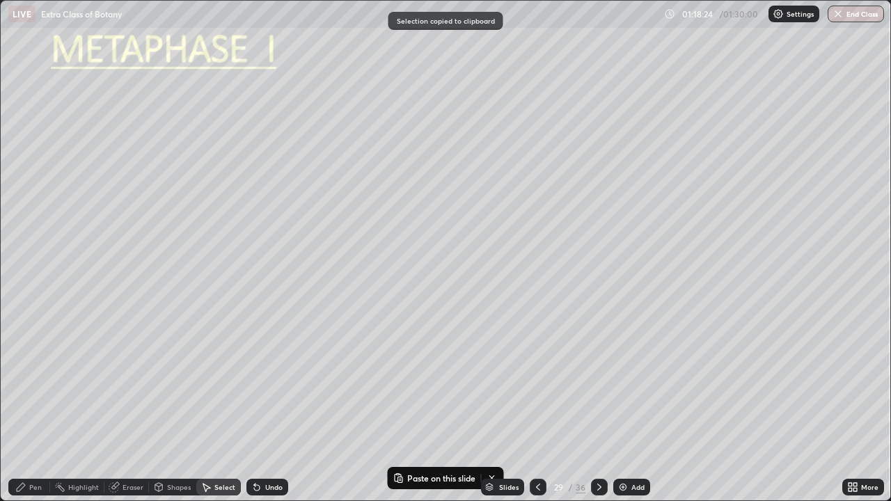
click at [598, 407] on icon at bounding box center [599, 487] width 11 height 11
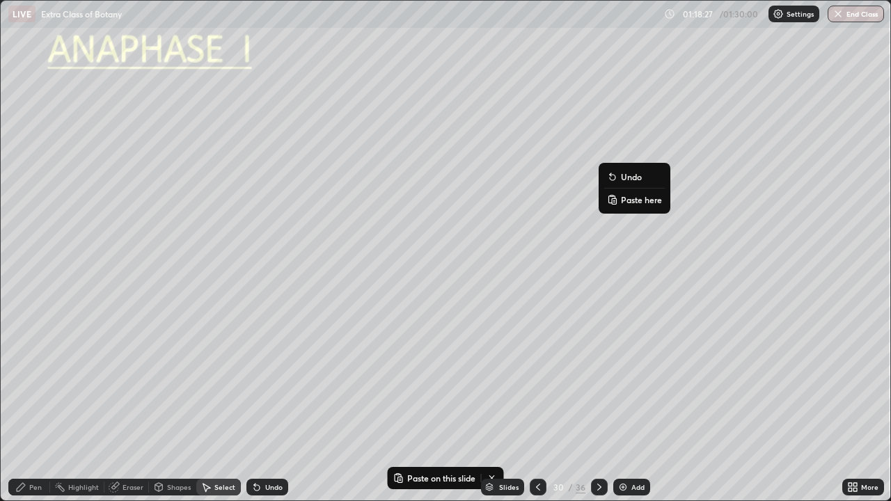
click at [632, 201] on p "Paste here" at bounding box center [641, 199] width 41 height 11
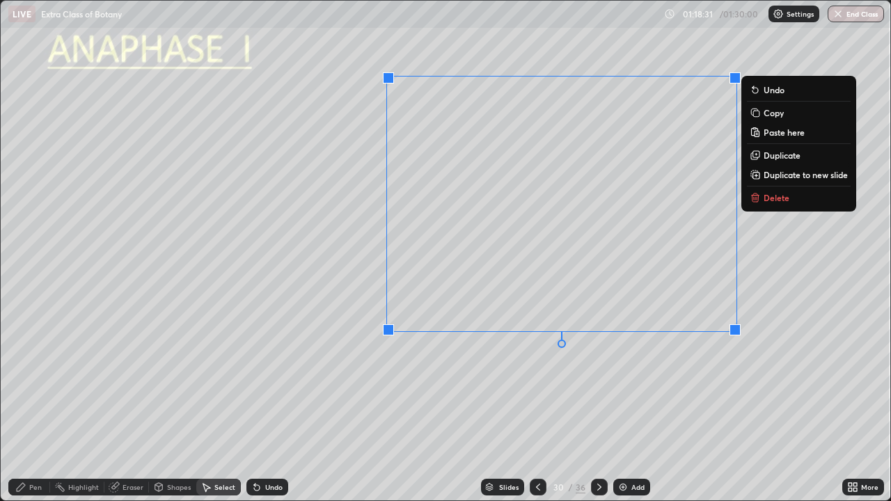
click at [590, 387] on div "0 ° Undo Copy Paste here Duplicate Duplicate to new slide Delete" at bounding box center [446, 251] width 890 height 500
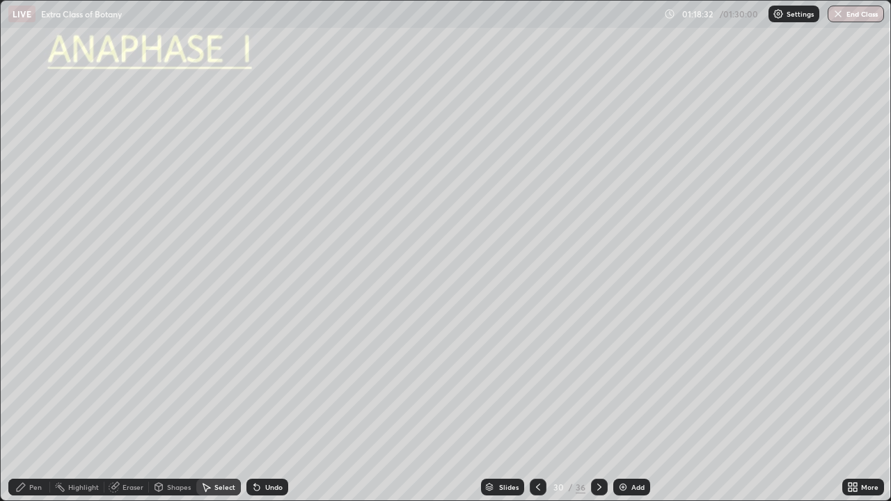
click at [221, 407] on div "Select" at bounding box center [224, 487] width 21 height 7
click at [127, 407] on div "Eraser" at bounding box center [133, 487] width 21 height 7
click at [30, 407] on icon at bounding box center [24, 417] width 11 height 11
click at [214, 407] on div "Select" at bounding box center [224, 487] width 21 height 7
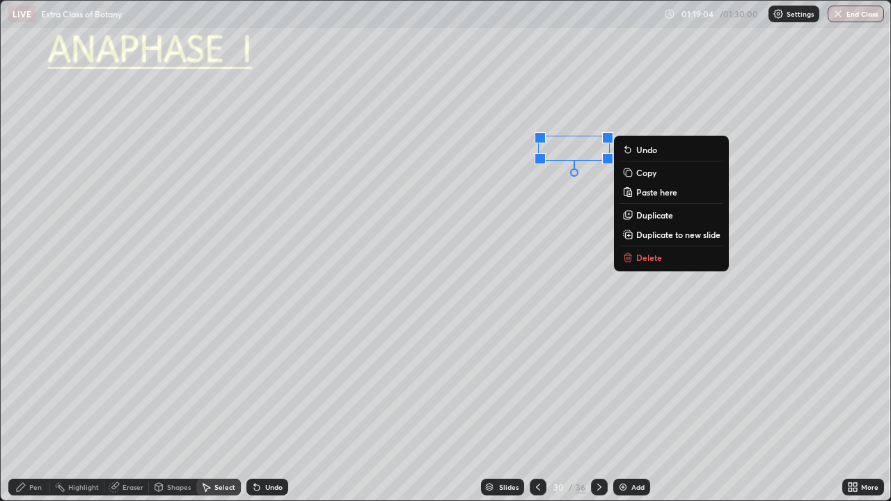
click at [547, 247] on div "0 ° Undo Copy Paste here Duplicate Duplicate to new slide Delete" at bounding box center [446, 251] width 890 height 500
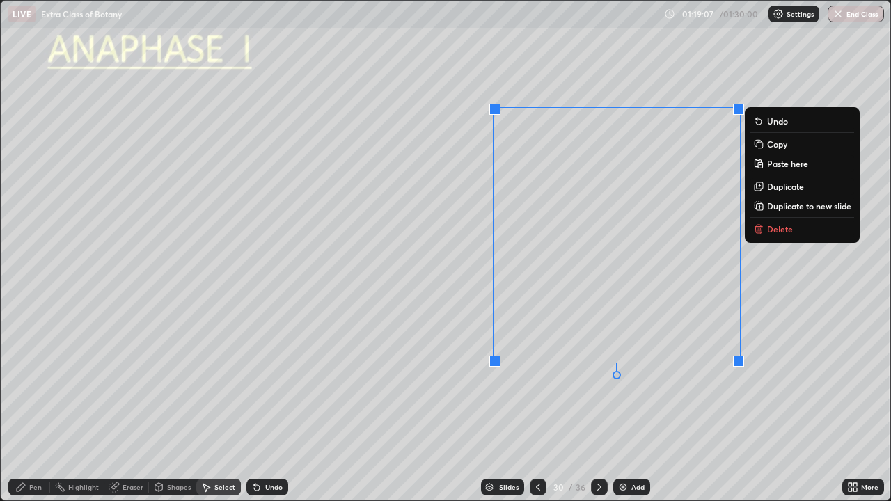
click at [610, 407] on div "0 ° Undo Copy Paste here Duplicate Duplicate to new slide Delete" at bounding box center [446, 251] width 890 height 500
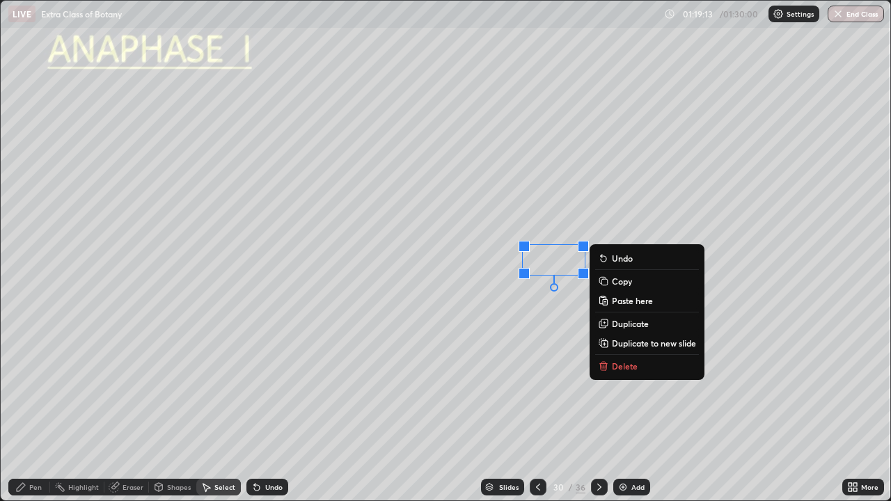
click at [544, 380] on div "0 ° Undo Copy Paste here Duplicate Duplicate to new slide Delete" at bounding box center [446, 251] width 890 height 500
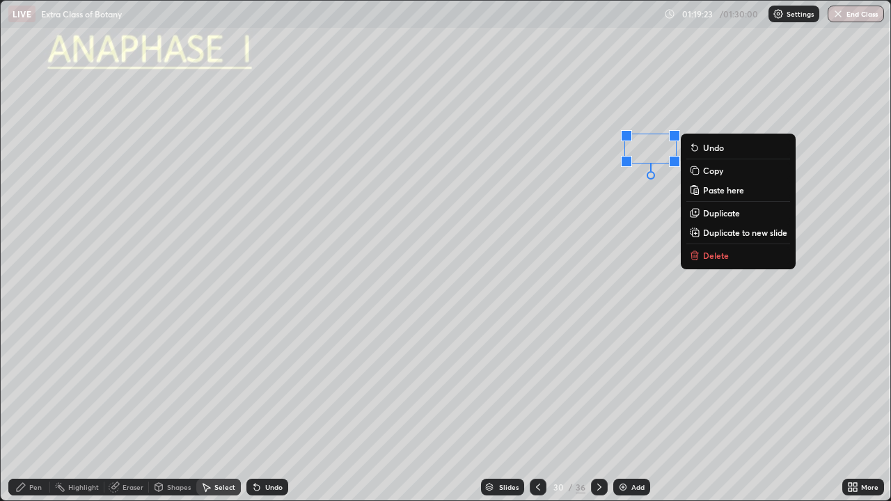
click at [720, 407] on div "0 ° Undo Copy Paste here Duplicate Duplicate to new slide Delete" at bounding box center [446, 251] width 890 height 500
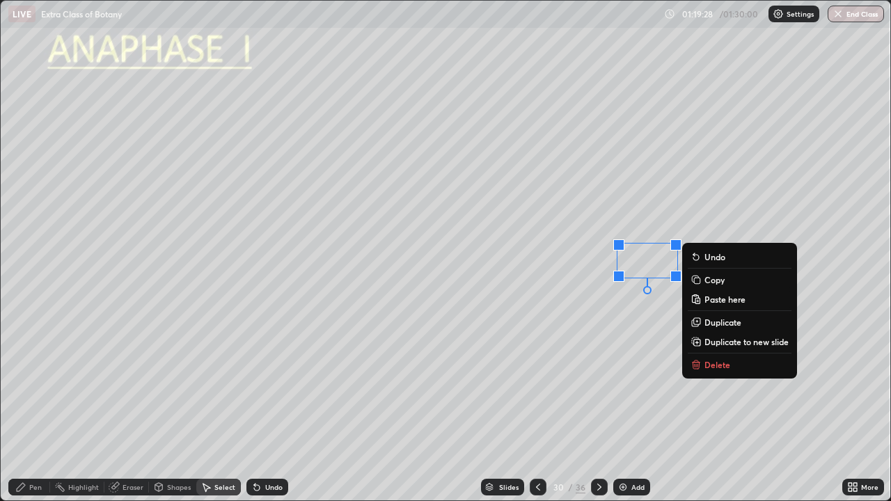
click at [708, 392] on div "0 ° Undo Copy Paste here Duplicate Duplicate to new slide Delete" at bounding box center [446, 251] width 890 height 500
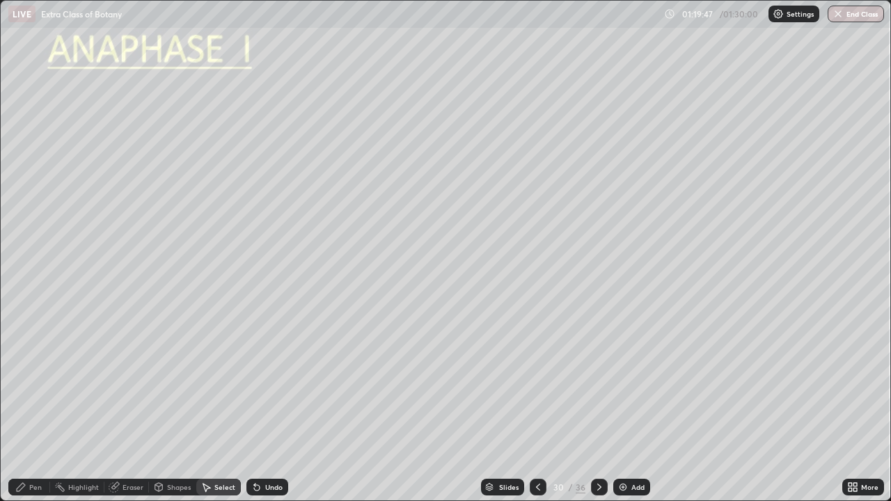
click at [128, 407] on div "Eraser" at bounding box center [126, 487] width 45 height 17
click at [27, 407] on icon at bounding box center [26, 416] width 8 height 7
click at [42, 407] on div "Pen" at bounding box center [29, 487] width 42 height 17
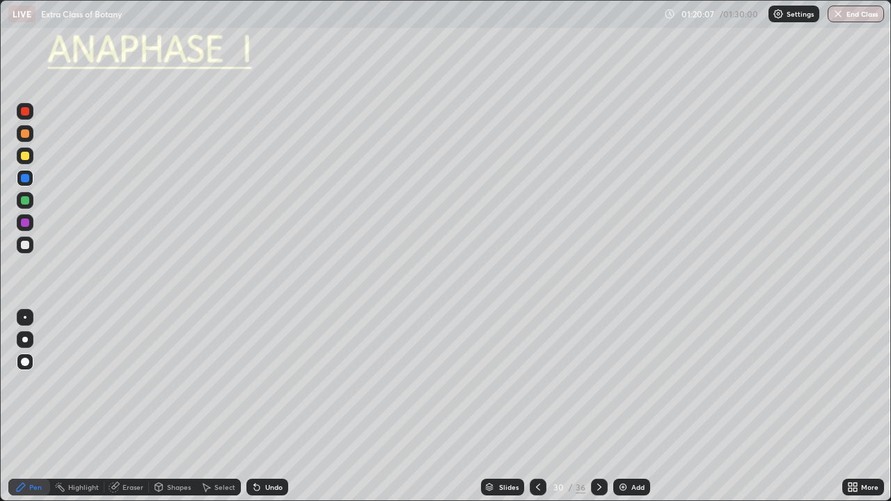
click at [31, 336] on div at bounding box center [25, 339] width 17 height 17
click at [175, 407] on div "Shapes" at bounding box center [179, 487] width 24 height 7
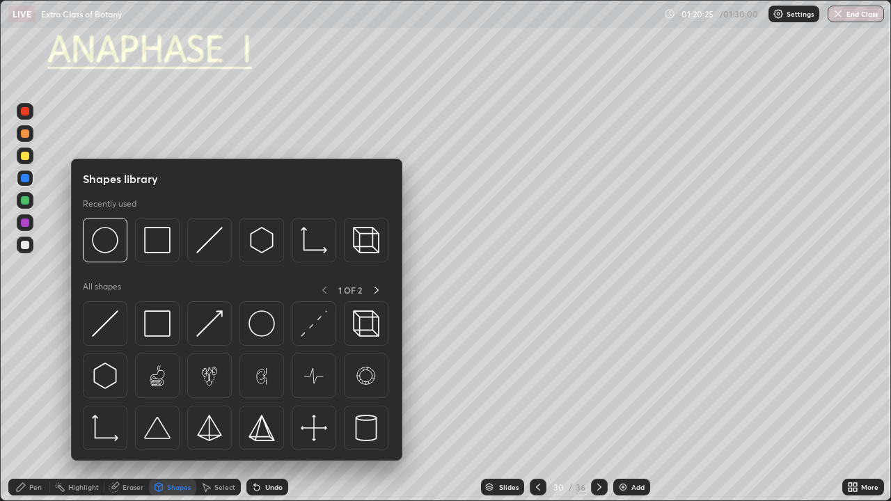
click at [228, 407] on div "Select" at bounding box center [224, 487] width 21 height 7
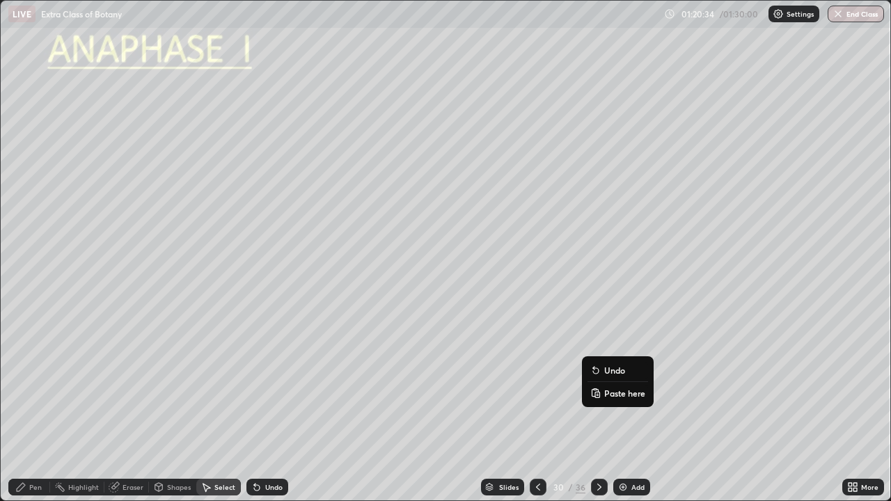
click at [600, 396] on rect at bounding box center [597, 395] width 4 height 6
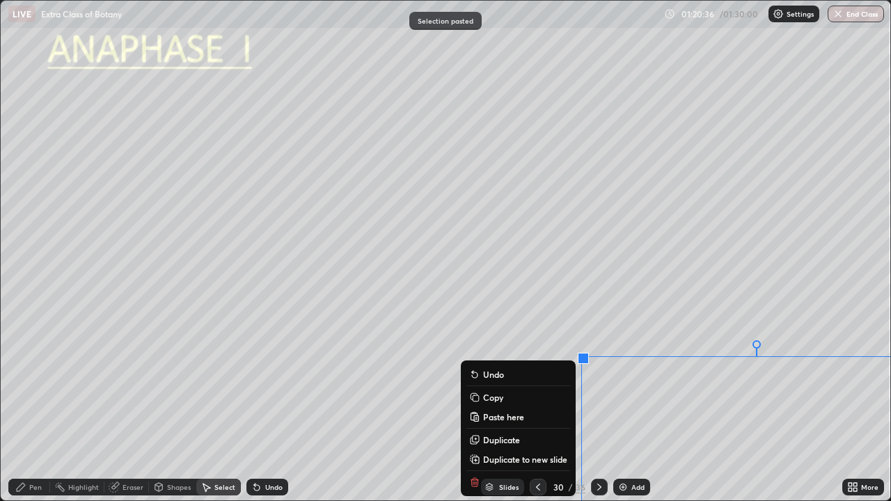
click at [38, 407] on div "Pen" at bounding box center [35, 487] width 13 height 7
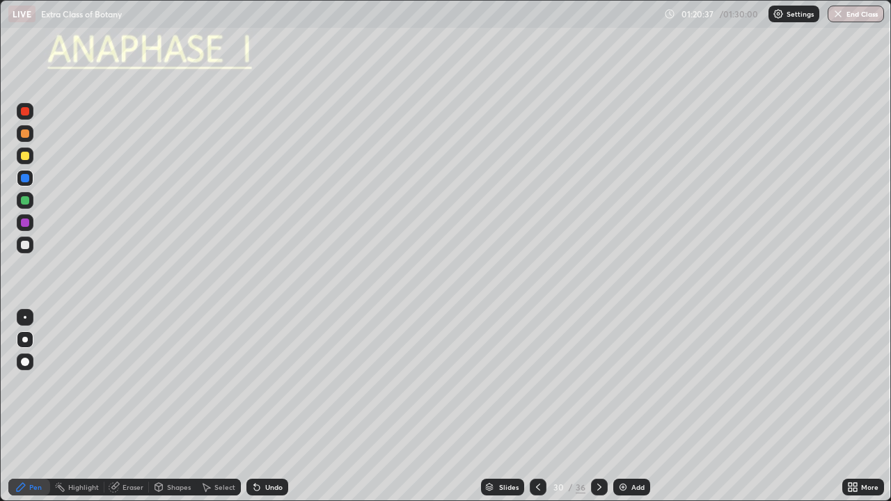
click at [33, 407] on div "Pen" at bounding box center [35, 487] width 13 height 7
click at [25, 341] on div at bounding box center [25, 340] width 6 height 6
click at [31, 242] on div at bounding box center [25, 245] width 17 height 17
click at [168, 407] on div "Shapes" at bounding box center [179, 487] width 24 height 7
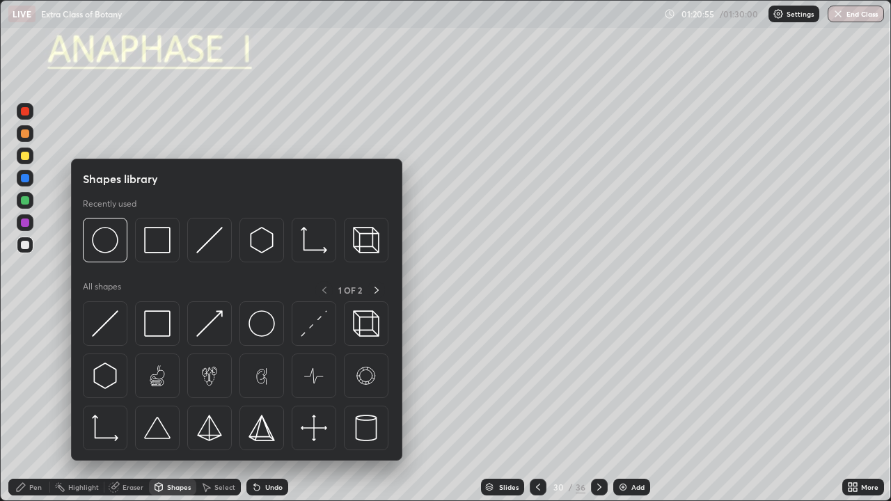
click at [224, 407] on div "Select" at bounding box center [218, 487] width 45 height 17
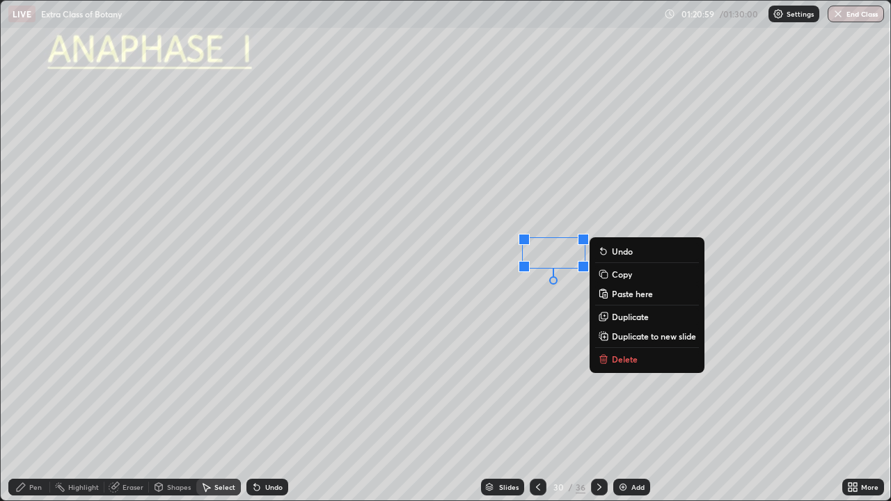
click at [218, 407] on div "Select" at bounding box center [224, 487] width 21 height 7
click at [578, 407] on div "0 ° Undo Copy Paste here Duplicate Duplicate to new slide Delete" at bounding box center [446, 251] width 890 height 500
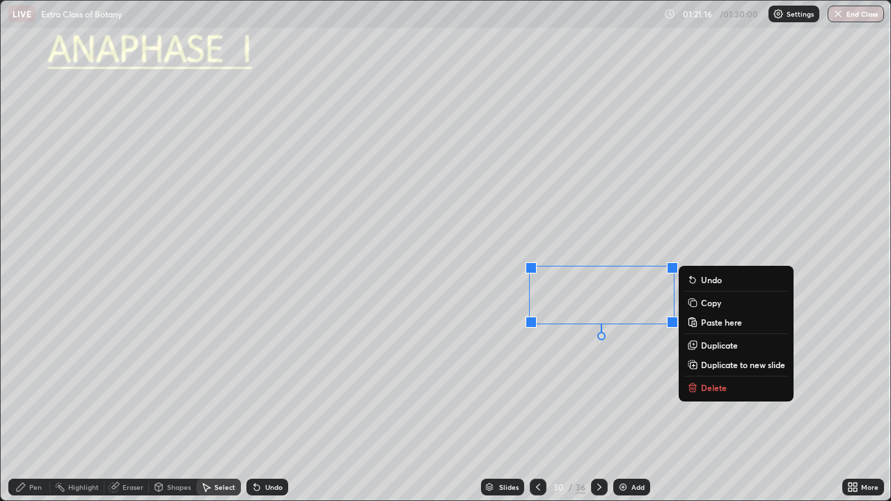
click at [583, 382] on div "0 ° Undo Copy Paste here Duplicate Duplicate to new slide Delete" at bounding box center [446, 251] width 890 height 500
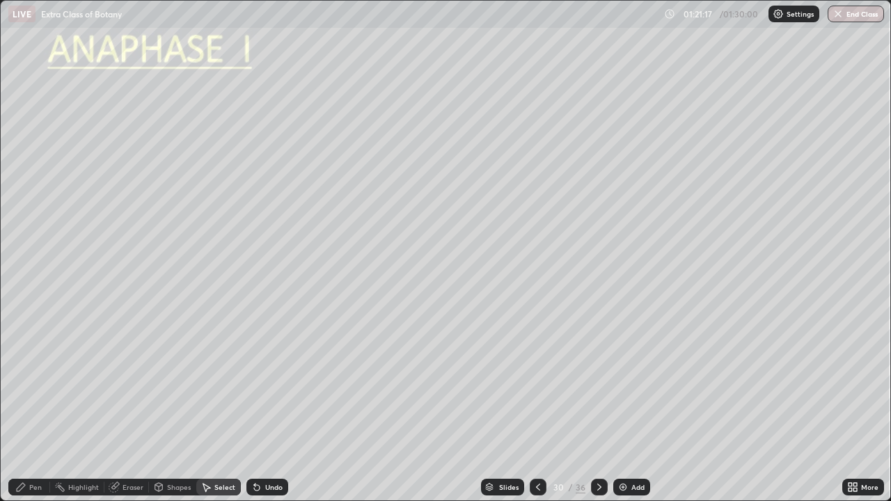
click at [523, 377] on div "0 ° Undo Copy Paste here Duplicate Duplicate to new slide Delete" at bounding box center [446, 251] width 890 height 500
click at [40, 407] on div "Pen" at bounding box center [29, 487] width 42 height 17
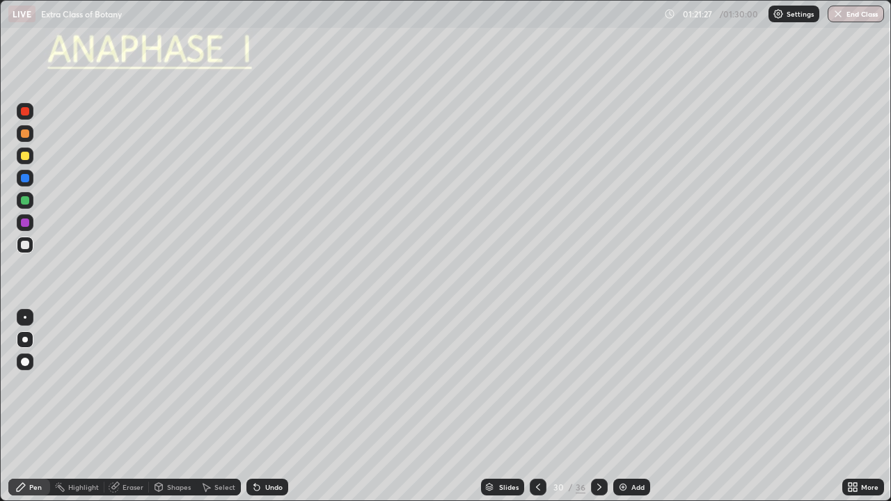
click at [26, 243] on div at bounding box center [25, 245] width 8 height 8
click at [28, 203] on div at bounding box center [25, 200] width 8 height 8
click at [598, 407] on icon at bounding box center [599, 487] width 11 height 11
click at [172, 407] on div "Shapes" at bounding box center [179, 487] width 24 height 7
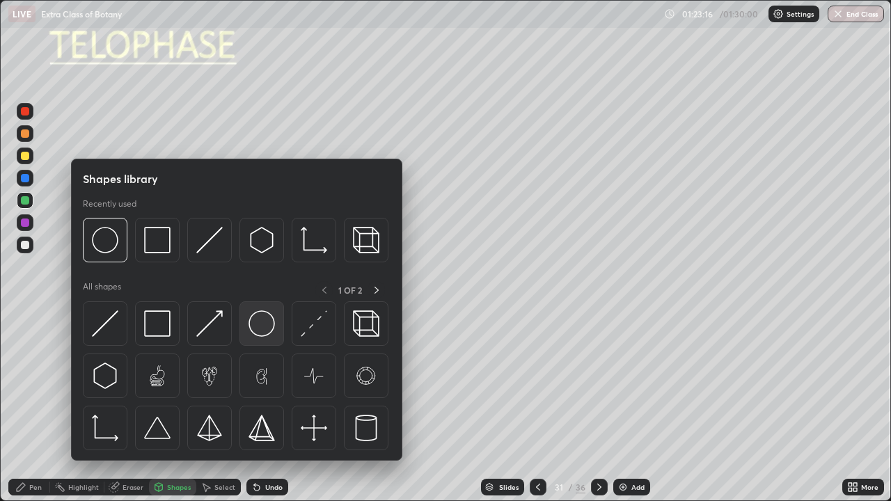
click at [263, 327] on img at bounding box center [262, 324] width 26 height 26
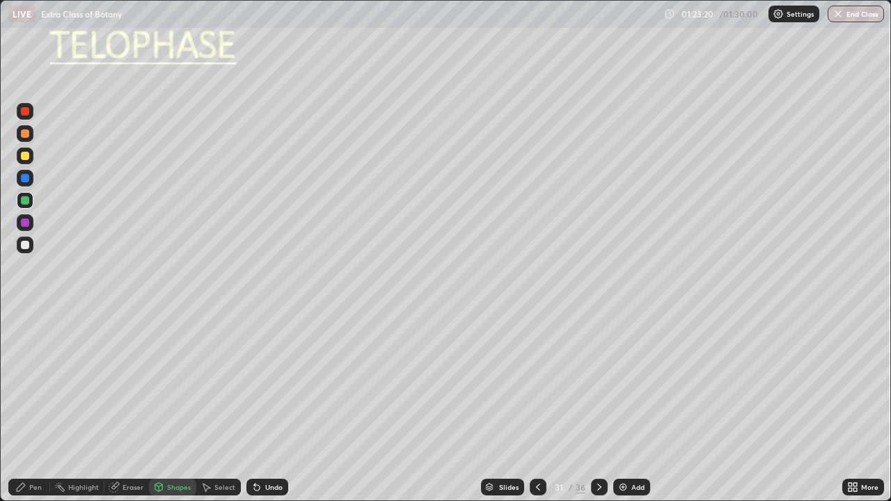
click at [280, 407] on div "Undo" at bounding box center [273, 487] width 17 height 7
click at [35, 407] on div "Pen" at bounding box center [35, 487] width 13 height 7
click at [25, 246] on div at bounding box center [25, 245] width 8 height 8
click at [280, 407] on div "Undo" at bounding box center [273, 487] width 17 height 7
click at [180, 407] on div "Shapes" at bounding box center [179, 487] width 24 height 7
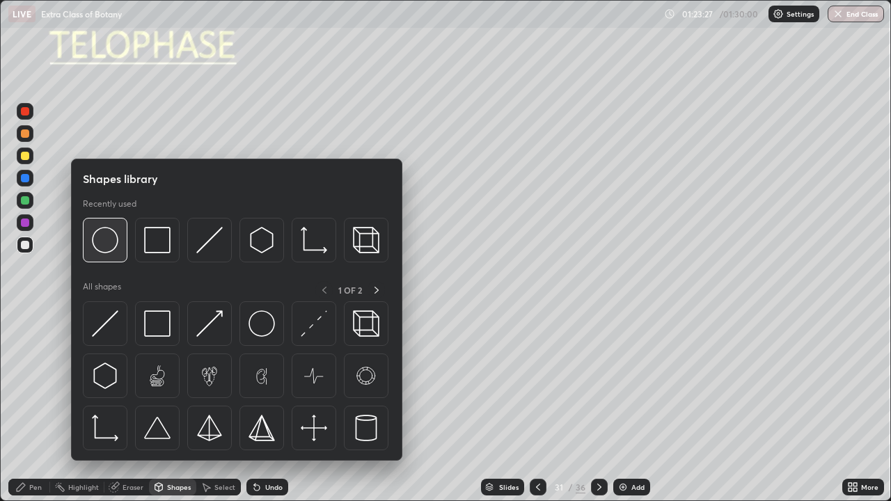
click at [111, 241] on img at bounding box center [105, 240] width 26 height 26
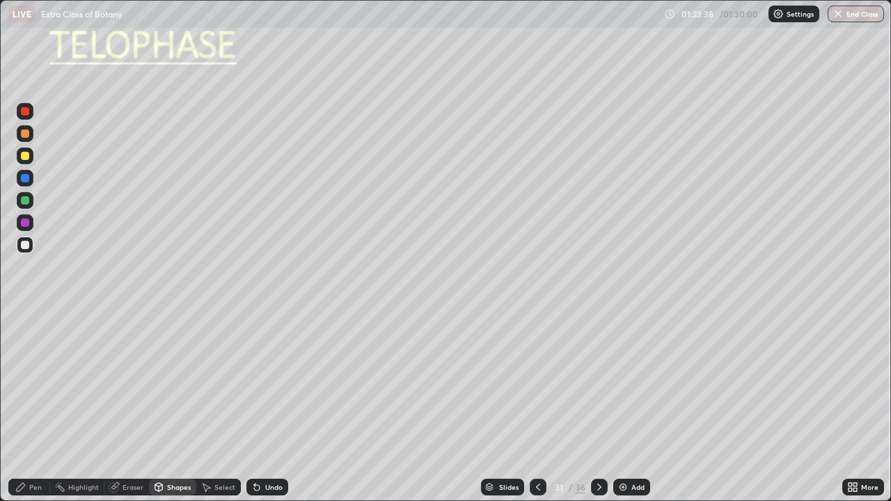
click at [221, 407] on div "Select" at bounding box center [224, 487] width 21 height 7
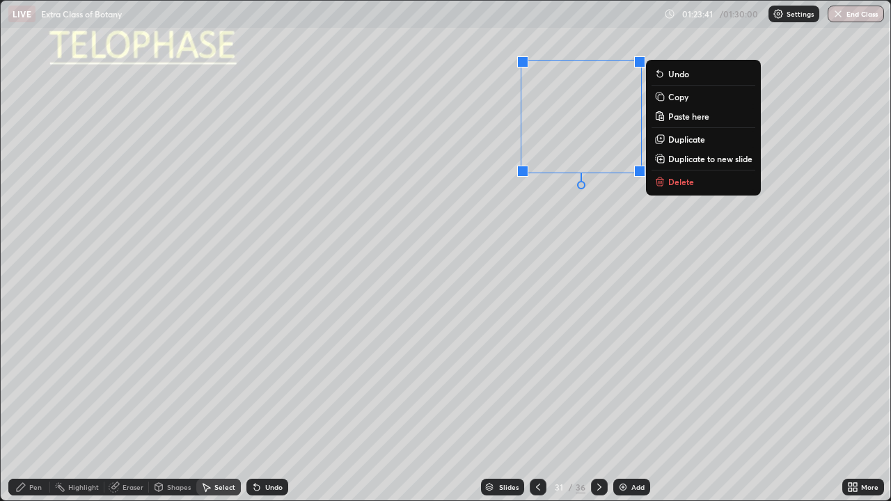
click at [676, 97] on p "Copy" at bounding box center [679, 96] width 20 height 11
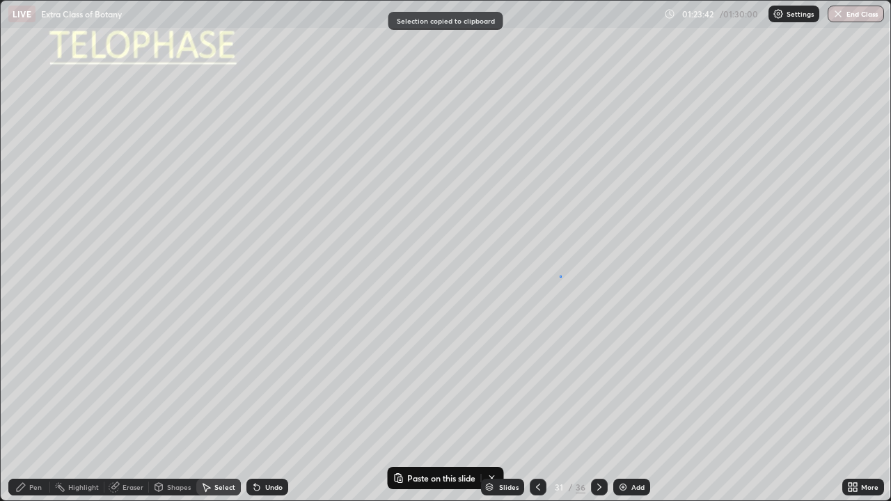
click at [561, 276] on div "0 ° Undo Copy Paste here Duplicate Duplicate to new slide Delete" at bounding box center [446, 251] width 890 height 500
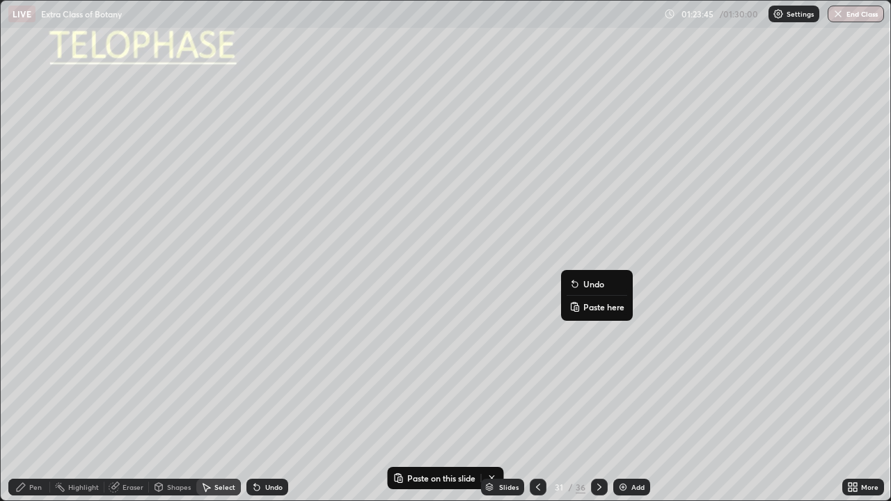
click at [593, 306] on p "Paste here" at bounding box center [604, 307] width 41 height 11
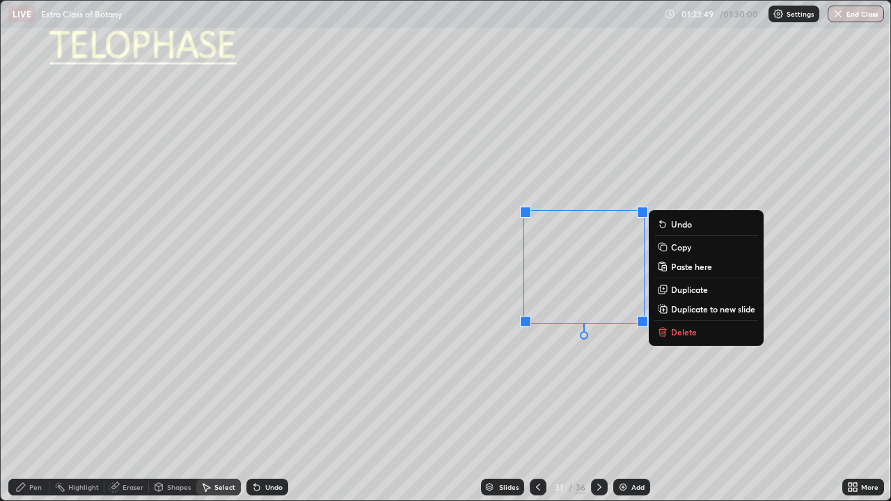
click at [566, 374] on div "0 ° Undo Copy Paste here Duplicate Duplicate to new slide Delete" at bounding box center [446, 251] width 890 height 500
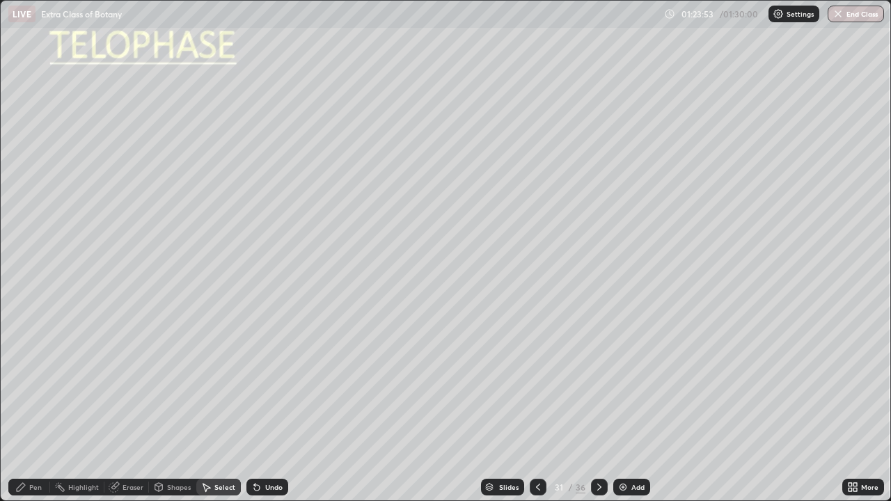
click at [538, 407] on icon at bounding box center [538, 487] width 11 height 11
click at [537, 407] on icon at bounding box center [538, 487] width 11 height 11
click at [597, 407] on icon at bounding box center [599, 487] width 11 height 11
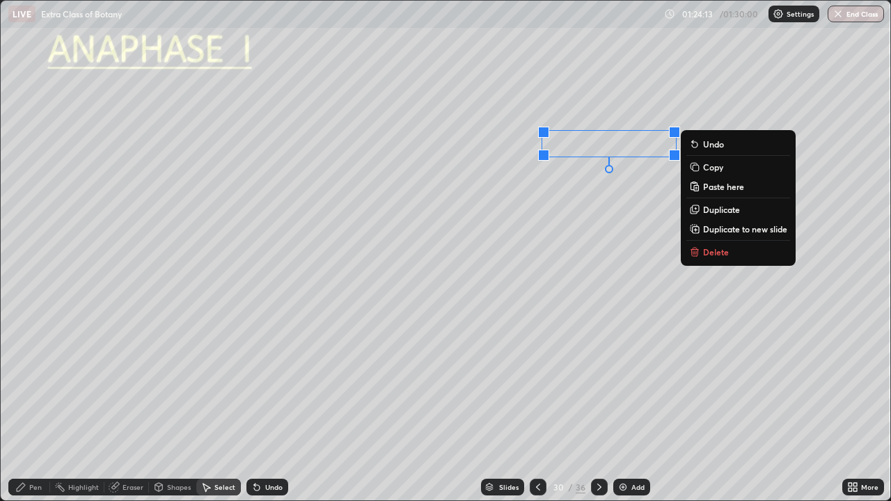
click at [708, 169] on p "Copy" at bounding box center [713, 167] width 20 height 11
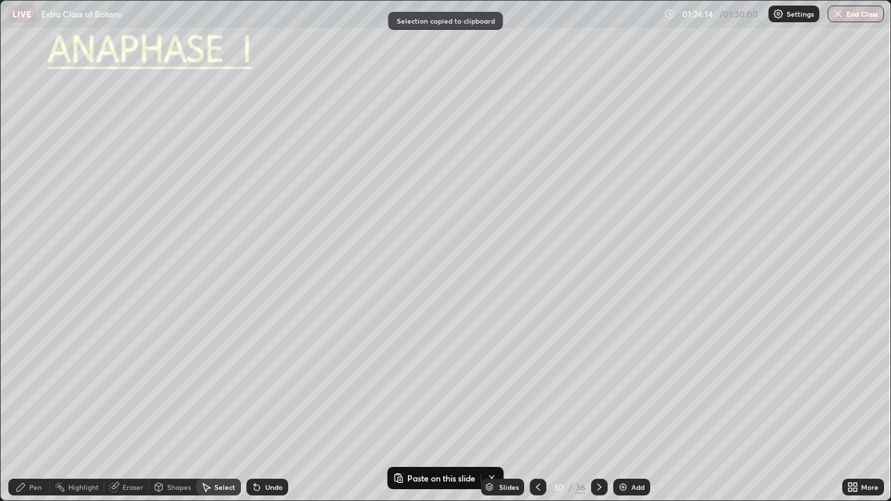
click at [591, 407] on div at bounding box center [599, 487] width 17 height 17
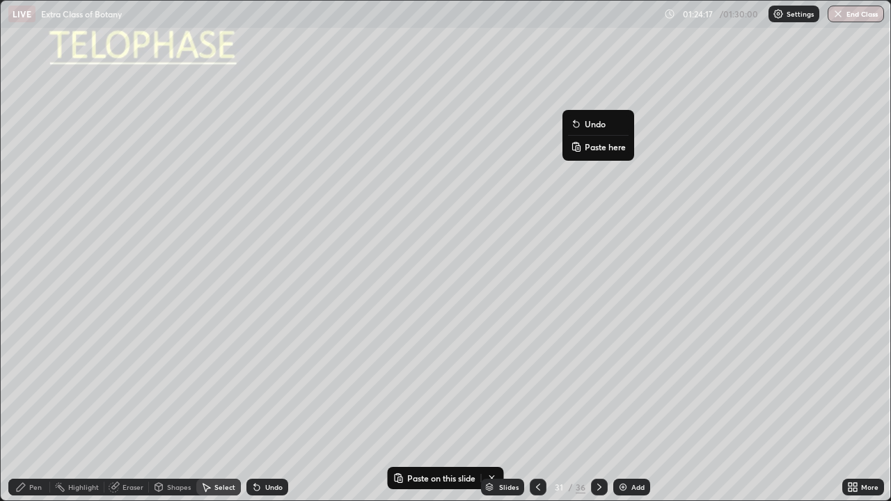
click at [598, 146] on p "Paste here" at bounding box center [605, 146] width 41 height 11
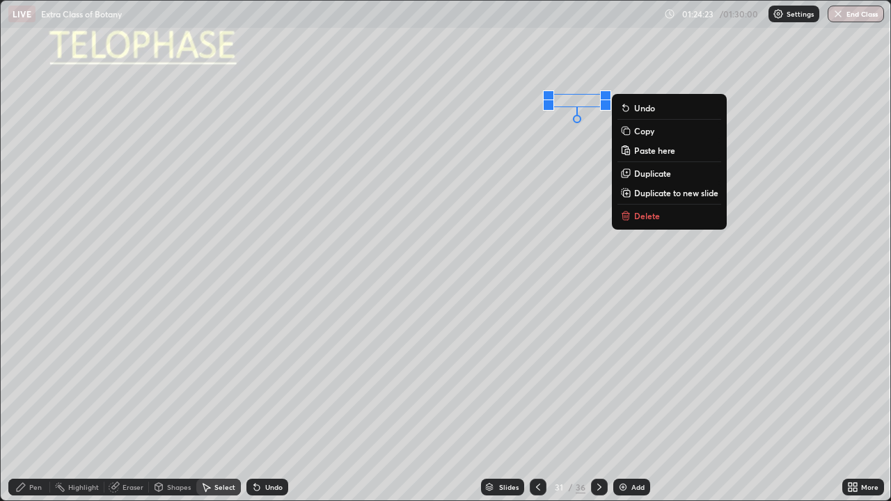
click at [534, 172] on div "0 ° Undo Copy Paste here Duplicate Duplicate to new slide Delete" at bounding box center [446, 251] width 890 height 500
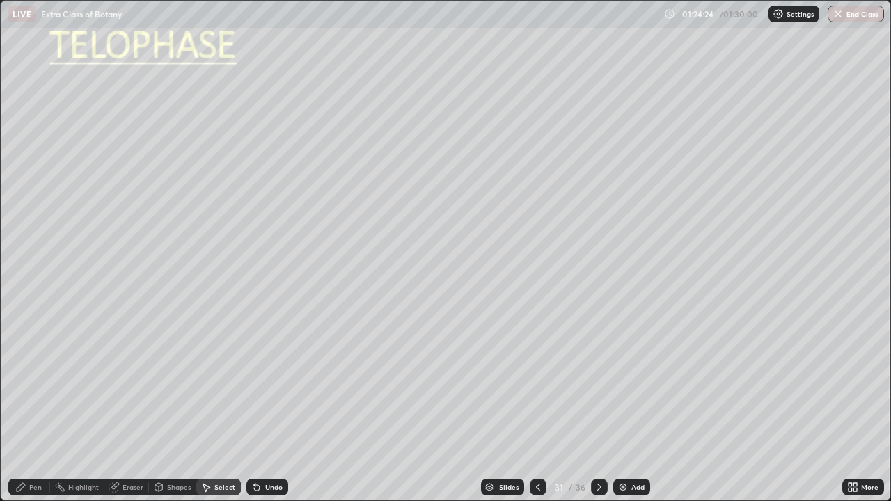
click at [536, 407] on icon at bounding box center [538, 487] width 11 height 11
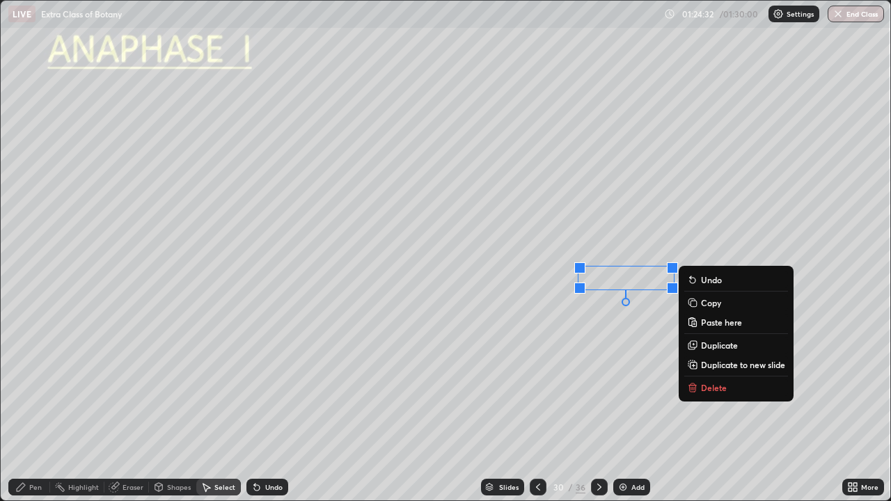
click at [707, 304] on p "Copy" at bounding box center [711, 302] width 20 height 11
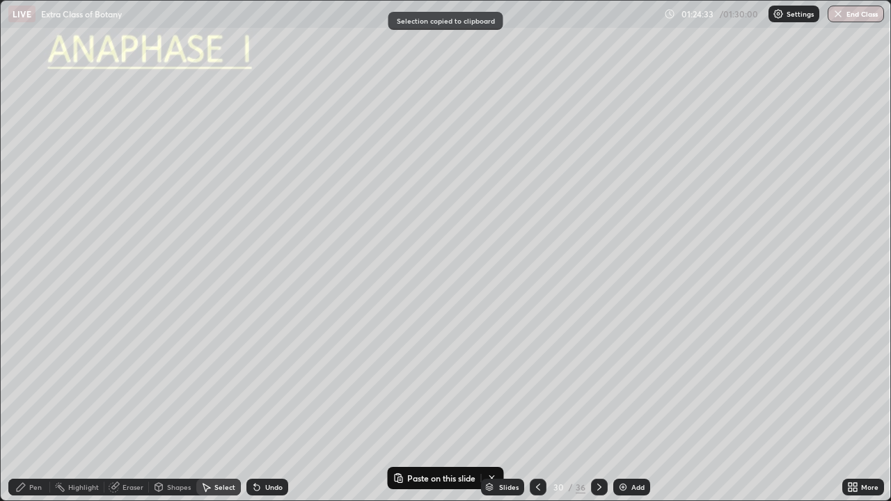
click at [600, 407] on icon at bounding box center [599, 487] width 11 height 11
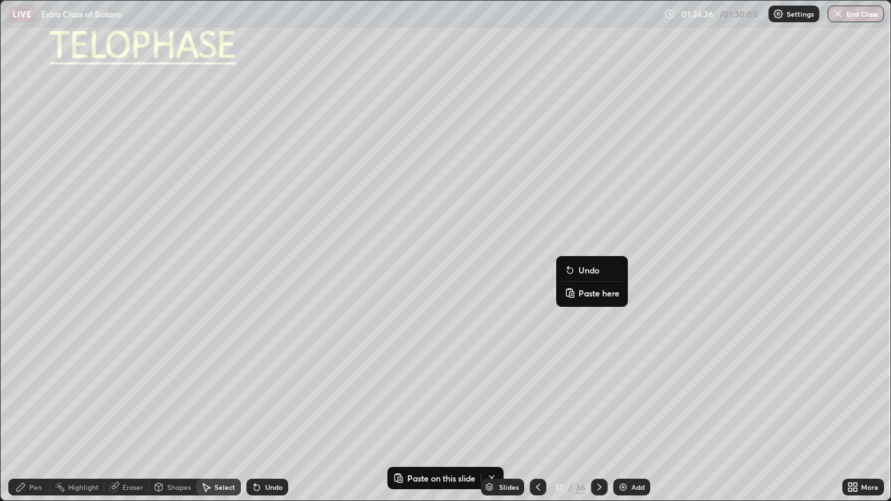
click at [589, 290] on p "Paste here" at bounding box center [599, 293] width 41 height 11
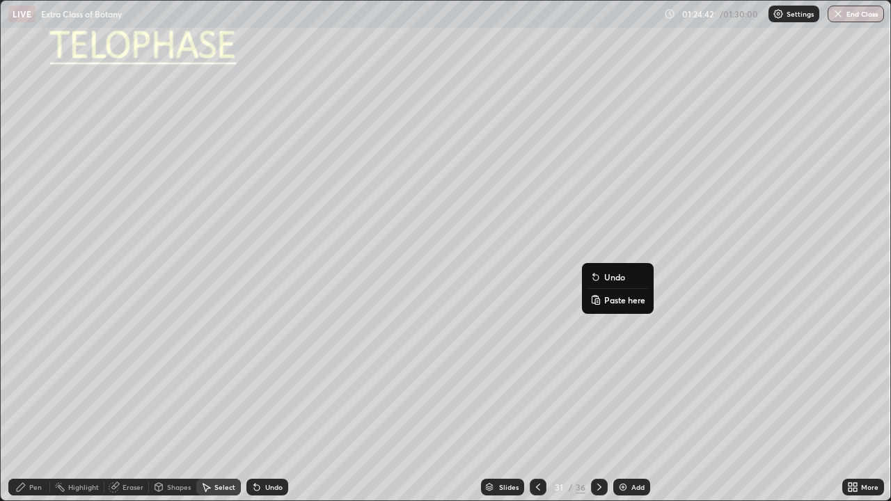
click at [613, 374] on div "0 ° Undo Copy Paste here Duplicate Duplicate to new slide Delete" at bounding box center [446, 251] width 890 height 500
click at [535, 407] on icon at bounding box center [538, 487] width 11 height 11
click at [33, 407] on div "Pen" at bounding box center [29, 487] width 42 height 17
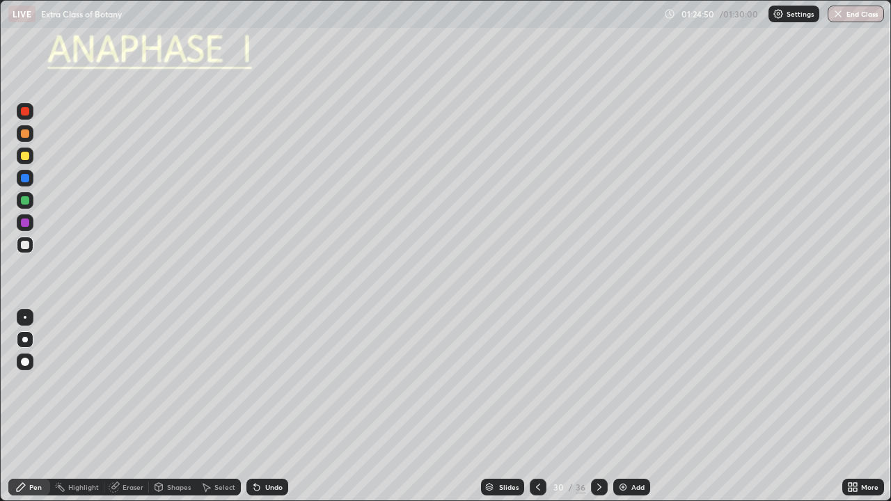
click at [29, 345] on div at bounding box center [25, 339] width 17 height 17
click at [25, 249] on div at bounding box center [25, 245] width 8 height 8
click at [605, 407] on div at bounding box center [599, 487] width 17 height 17
click at [494, 407] on div "Slides" at bounding box center [502, 487] width 43 height 17
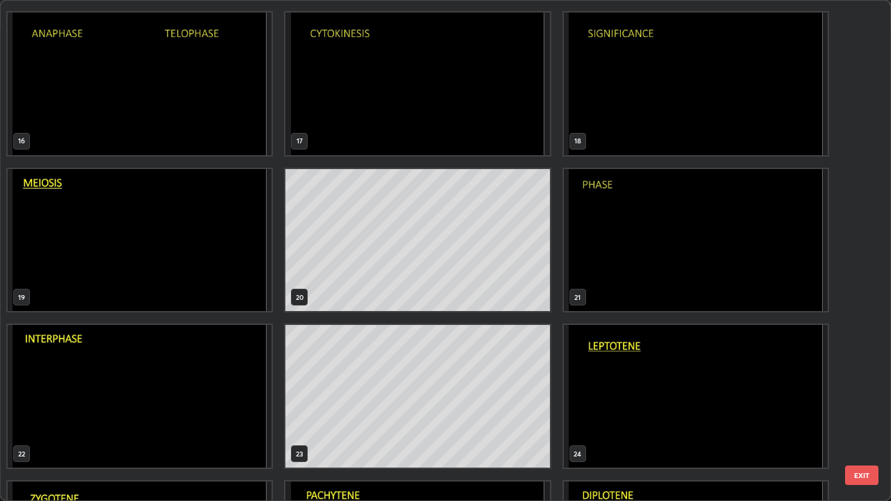
scroll to position [777, 0]
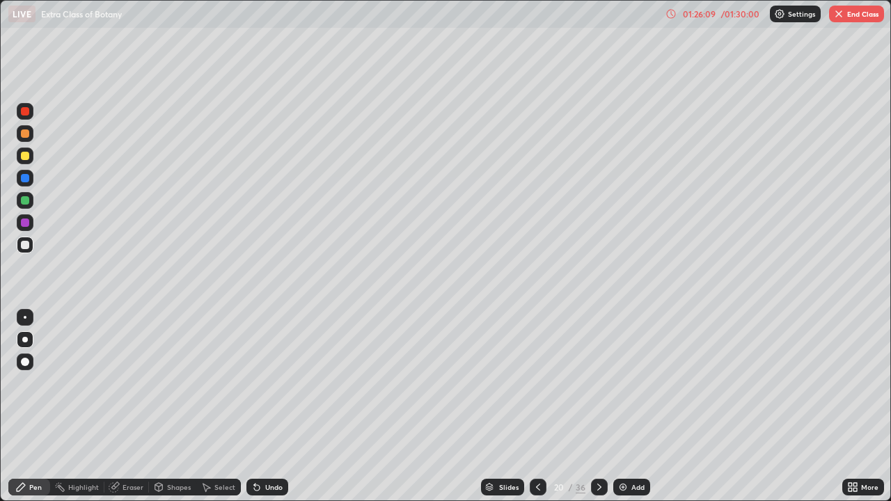
click at [598, 407] on icon at bounding box center [599, 487] width 11 height 11
click at [599, 407] on icon at bounding box center [599, 487] width 11 height 11
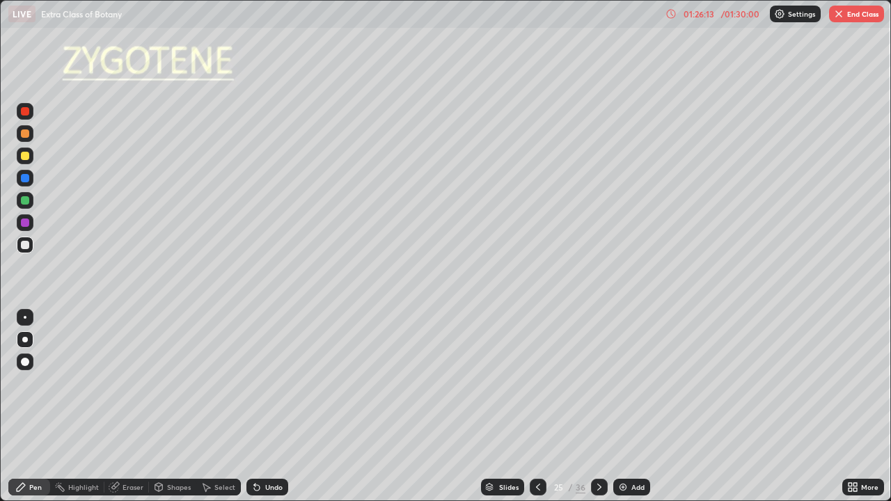
click at [598, 407] on icon at bounding box center [599, 487] width 11 height 11
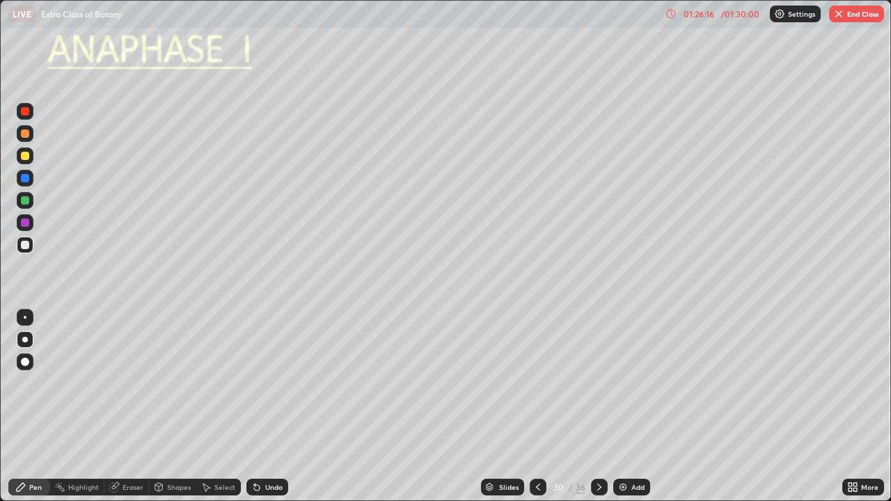
click at [598, 407] on icon at bounding box center [599, 487] width 11 height 11
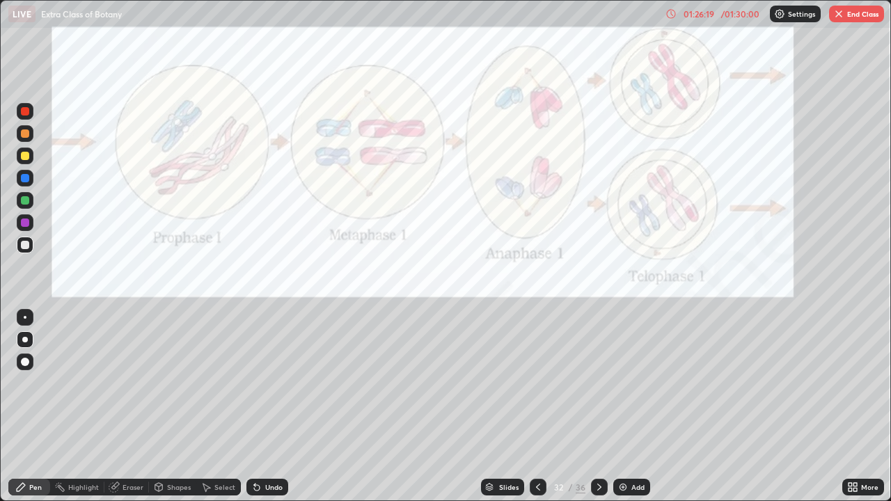
click at [537, 407] on icon at bounding box center [538, 487] width 4 height 7
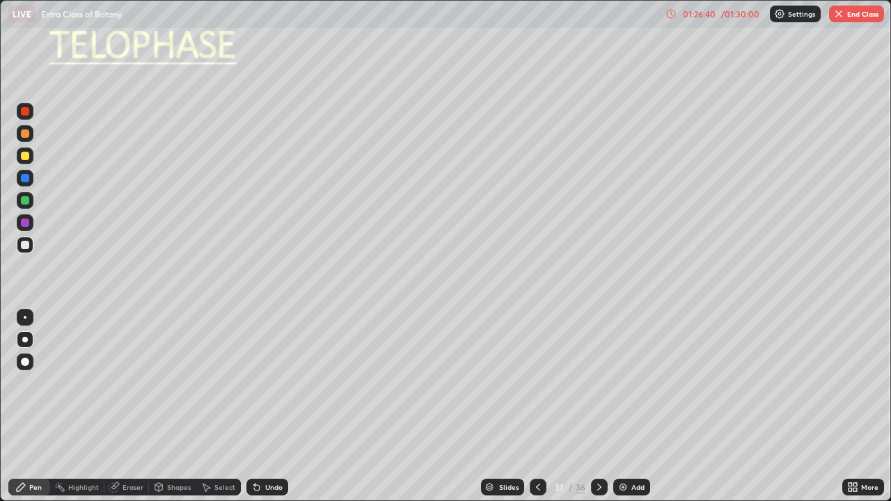
click at [31, 159] on div at bounding box center [25, 156] width 17 height 17
click at [26, 203] on div at bounding box center [25, 200] width 8 height 8
click at [598, 407] on icon at bounding box center [599, 487] width 11 height 11
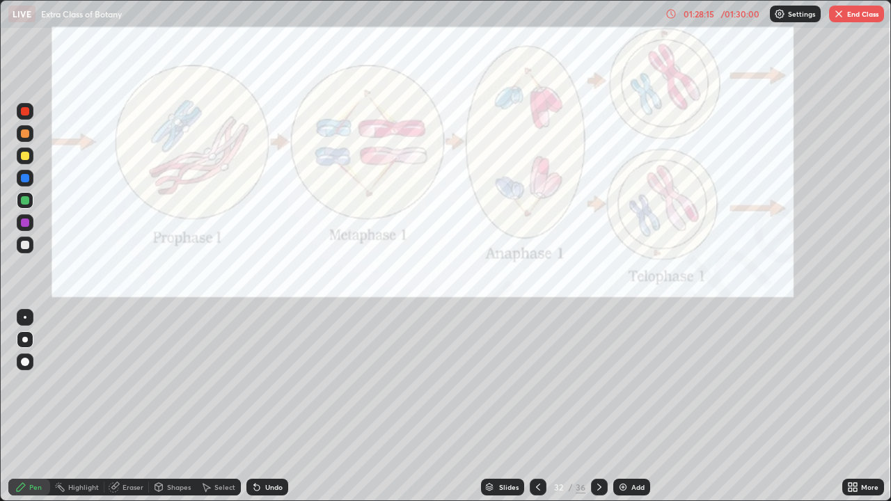
click at [605, 407] on div at bounding box center [599, 487] width 17 height 17
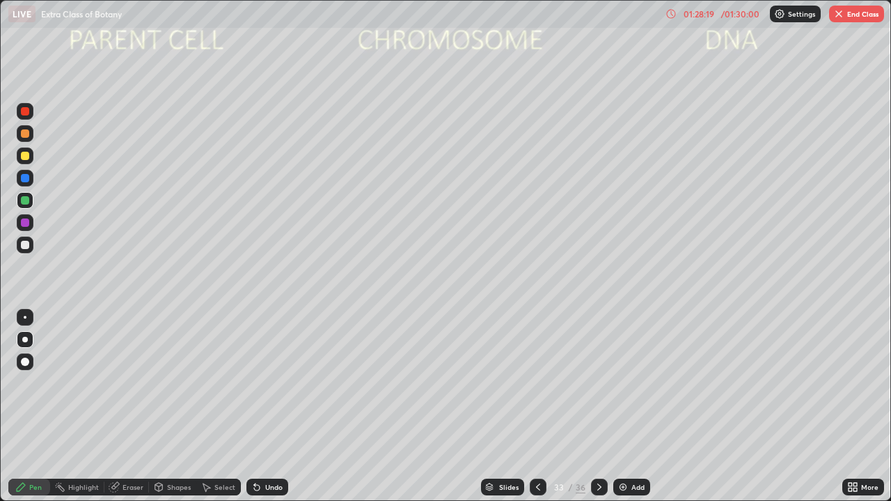
click at [598, 407] on icon at bounding box center [599, 487] width 11 height 11
click at [537, 407] on icon at bounding box center [538, 487] width 11 height 11
click at [860, 14] on button "End Class" at bounding box center [856, 14] width 55 height 17
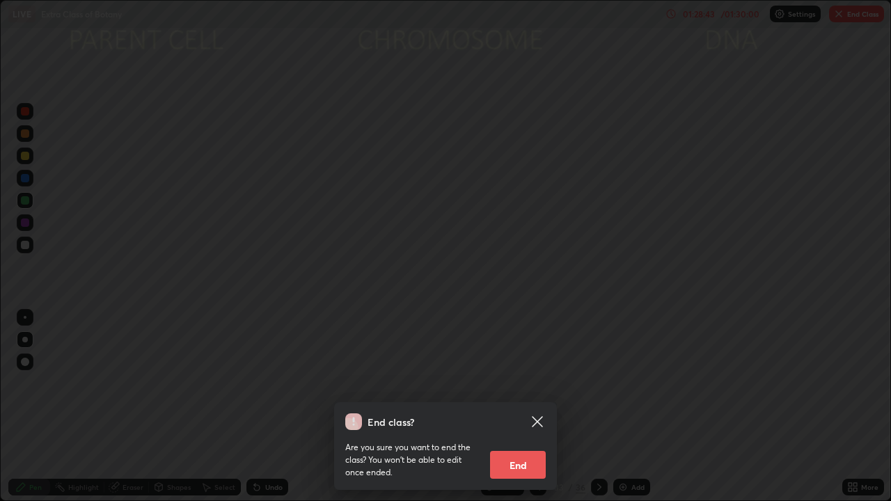
click at [533, 407] on button "End" at bounding box center [518, 465] width 56 height 28
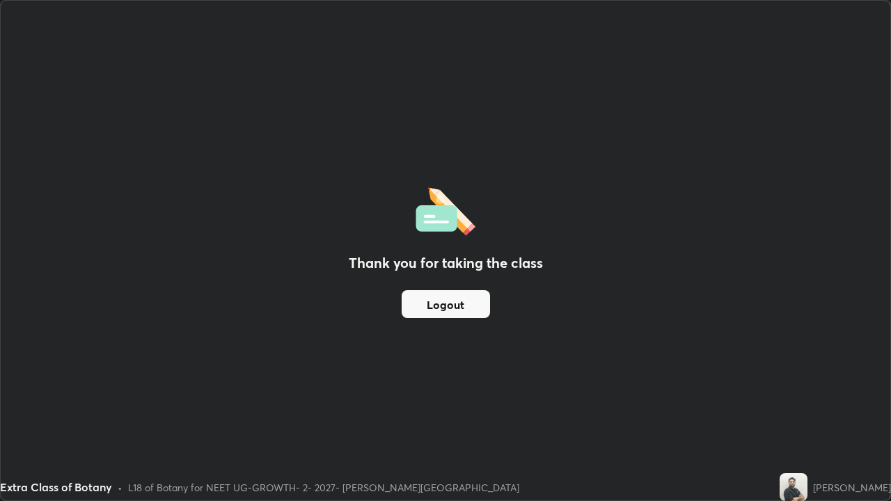
click at [437, 300] on button "Logout" at bounding box center [446, 304] width 88 height 28
